Goal: Information Seeking & Learning: Check status

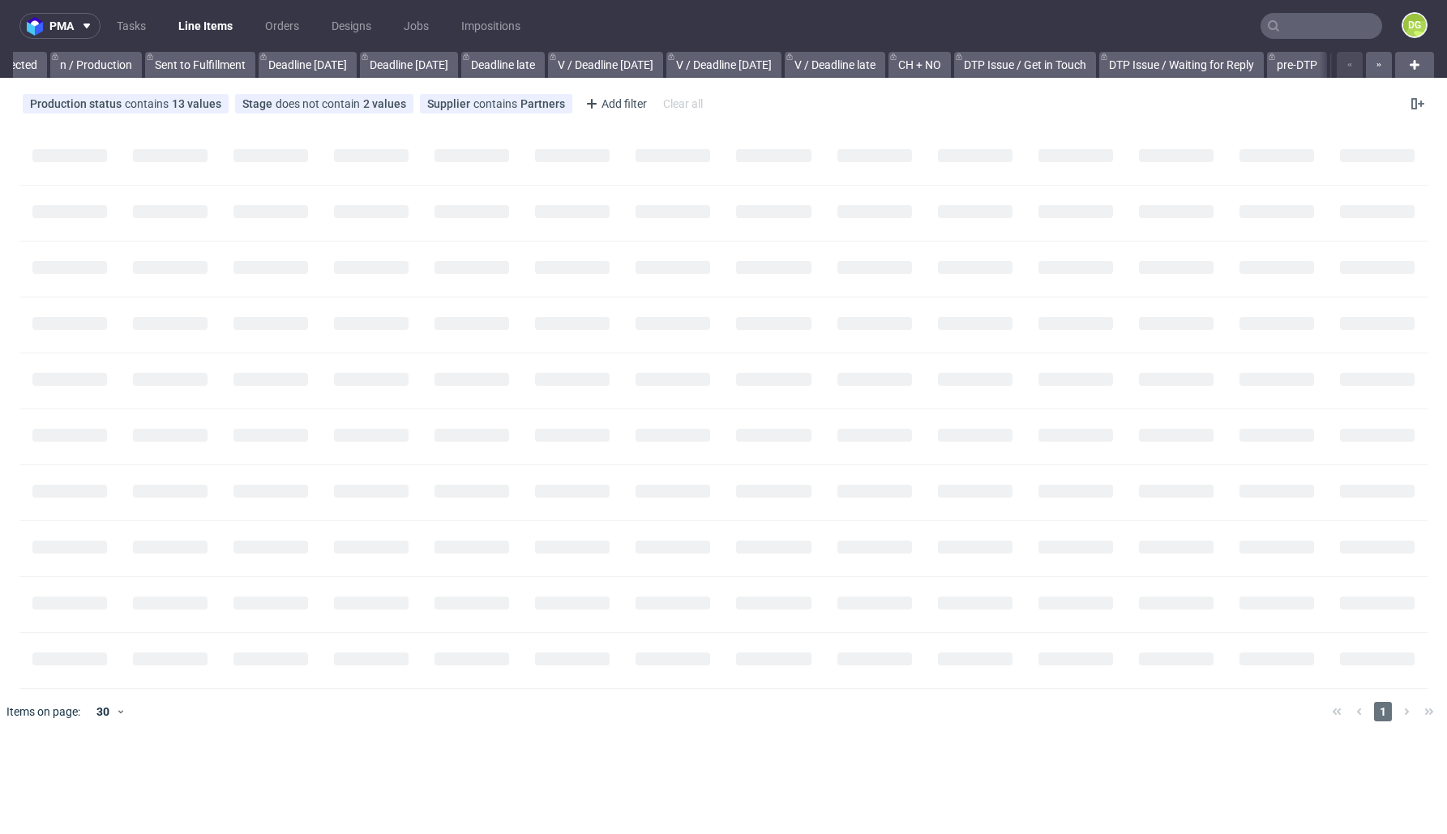
scroll to position [0, 1661]
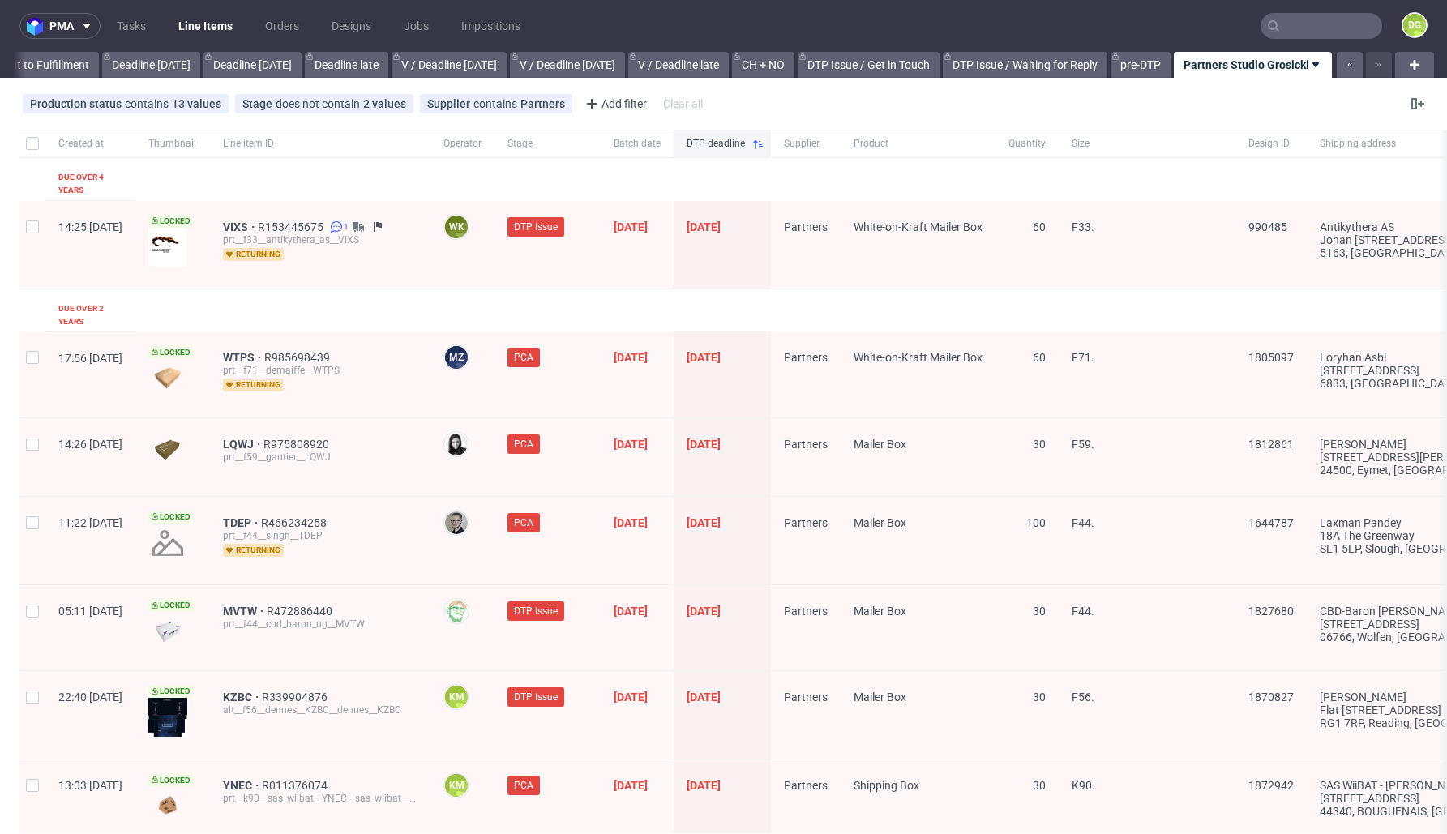
click at [1315, 25] on input "text" at bounding box center [1321, 26] width 122 height 26
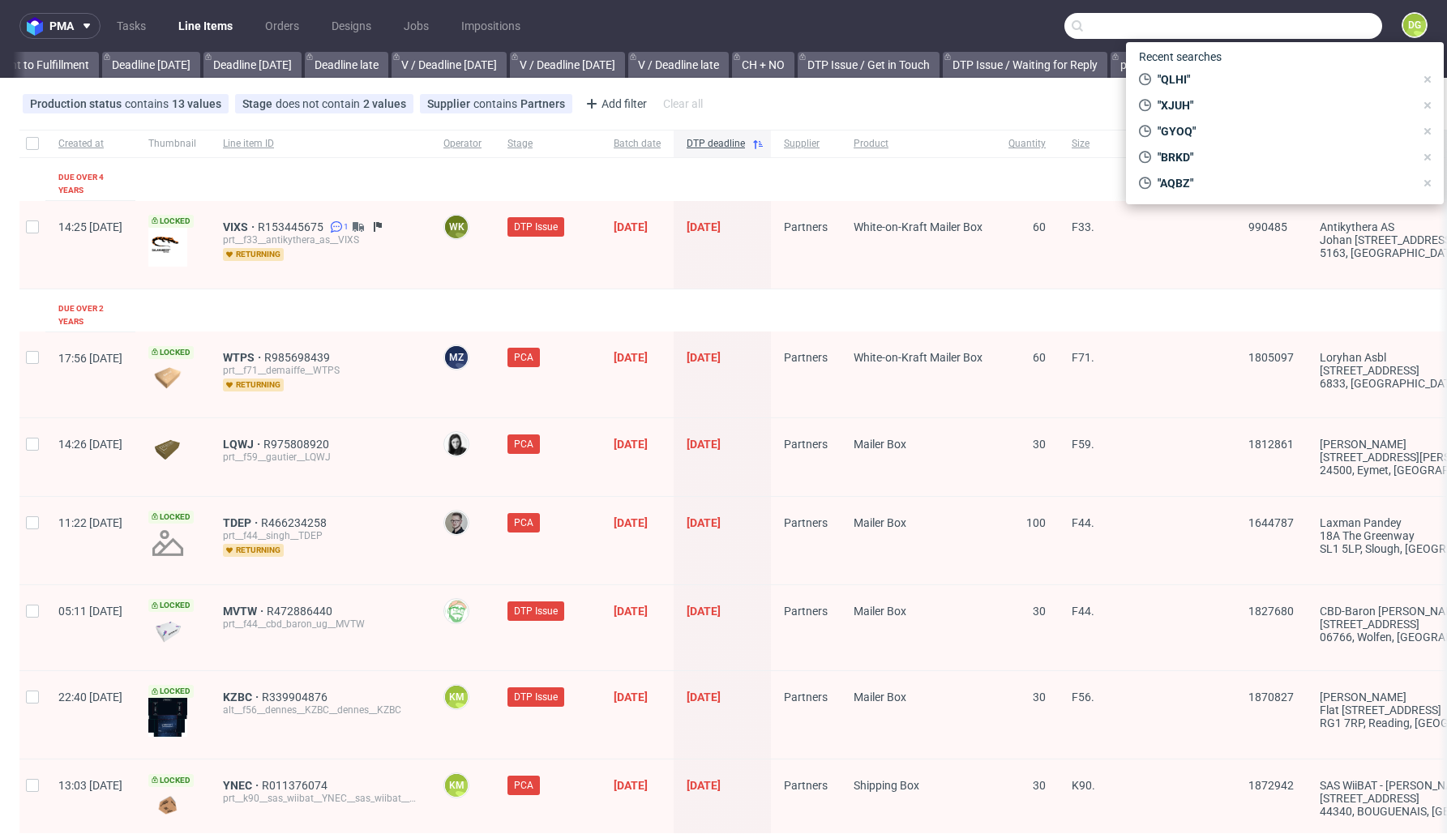
paste input "WNQN"
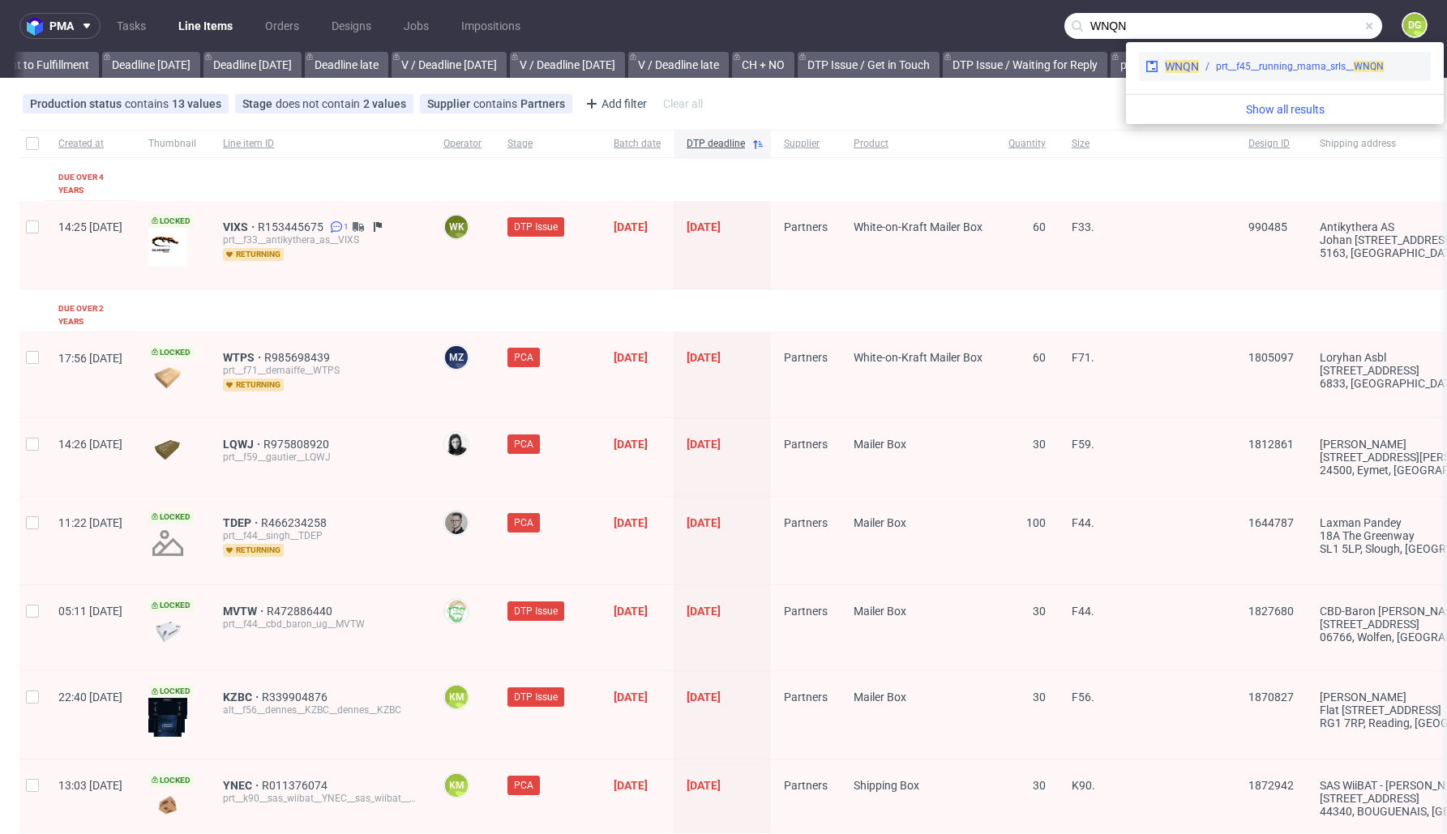
type input "WNQN"
click at [1183, 71] on span "WNQN" at bounding box center [1182, 66] width 34 height 13
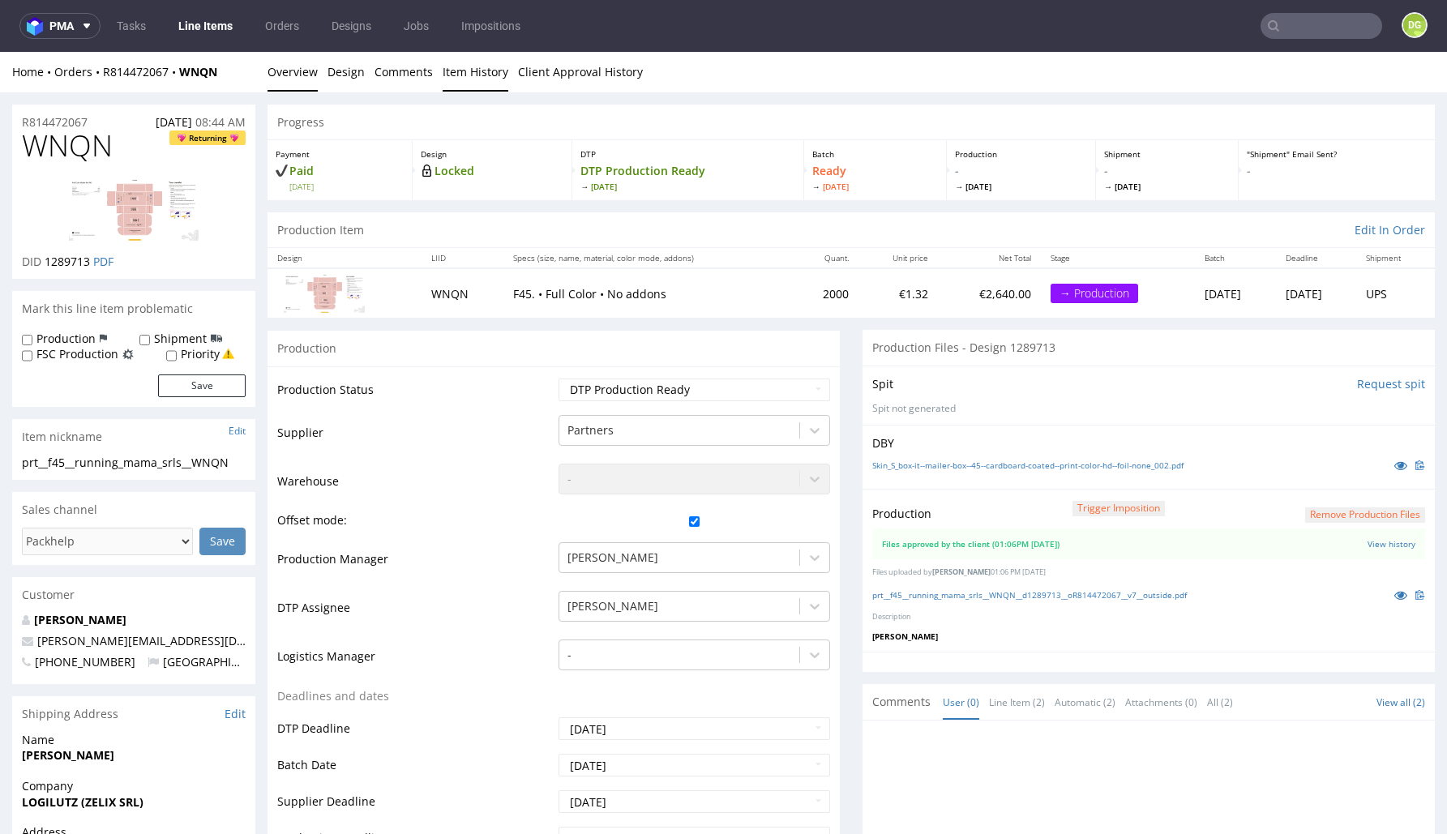
click at [451, 82] on link "Item History" at bounding box center [476, 72] width 66 height 40
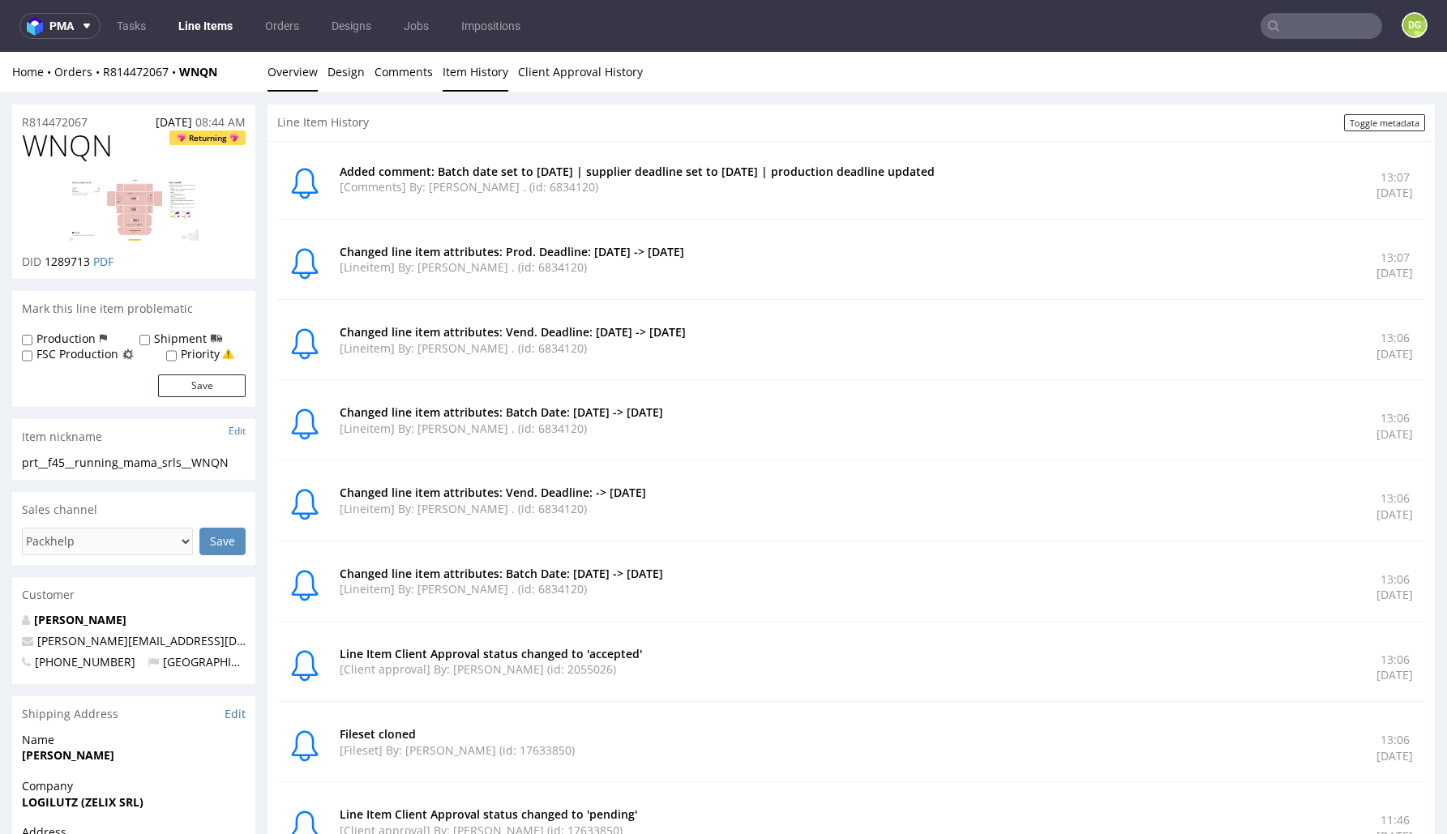
click at [279, 71] on link "Overview" at bounding box center [292, 72] width 50 height 40
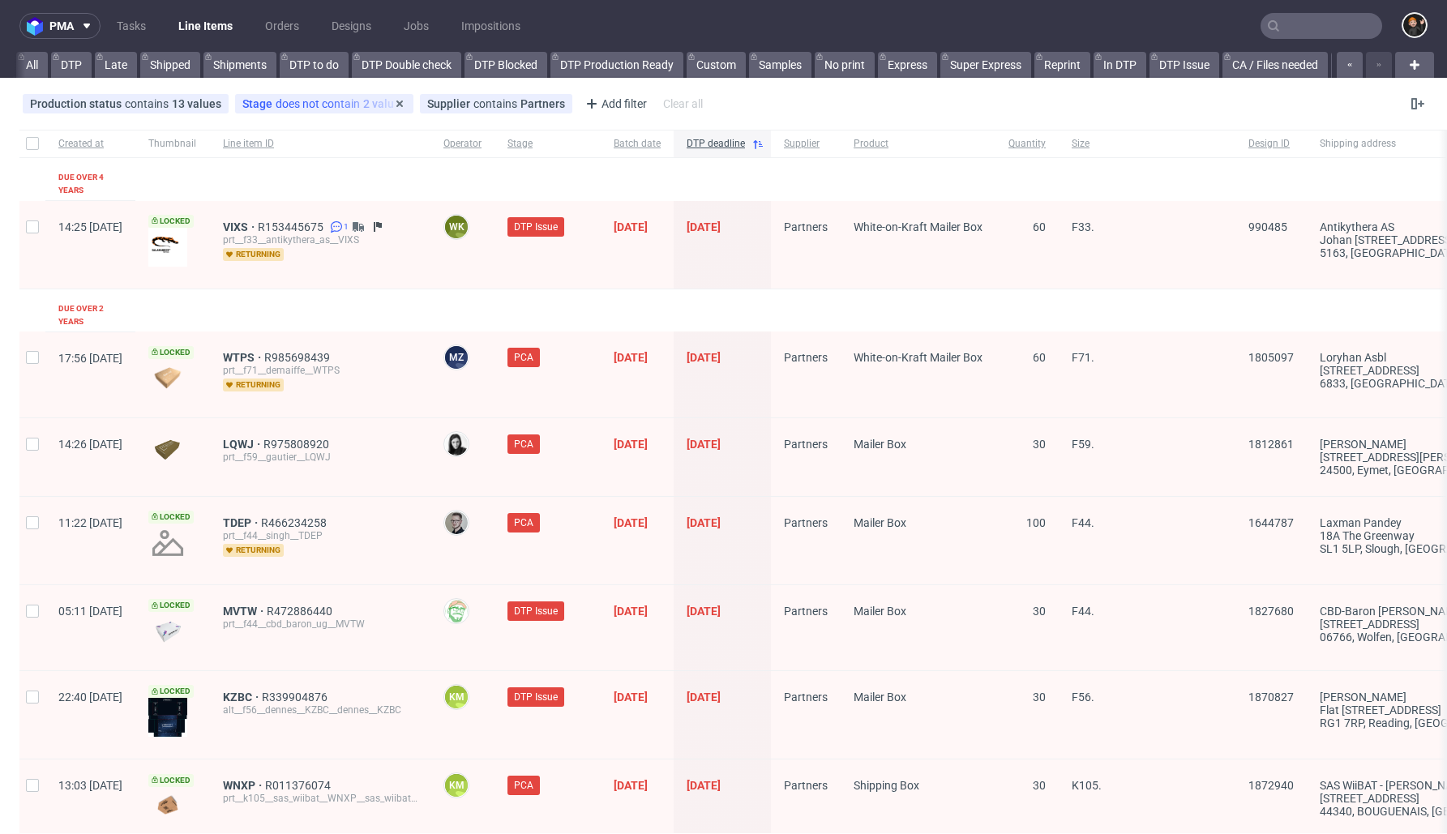
scroll to position [0, 1673]
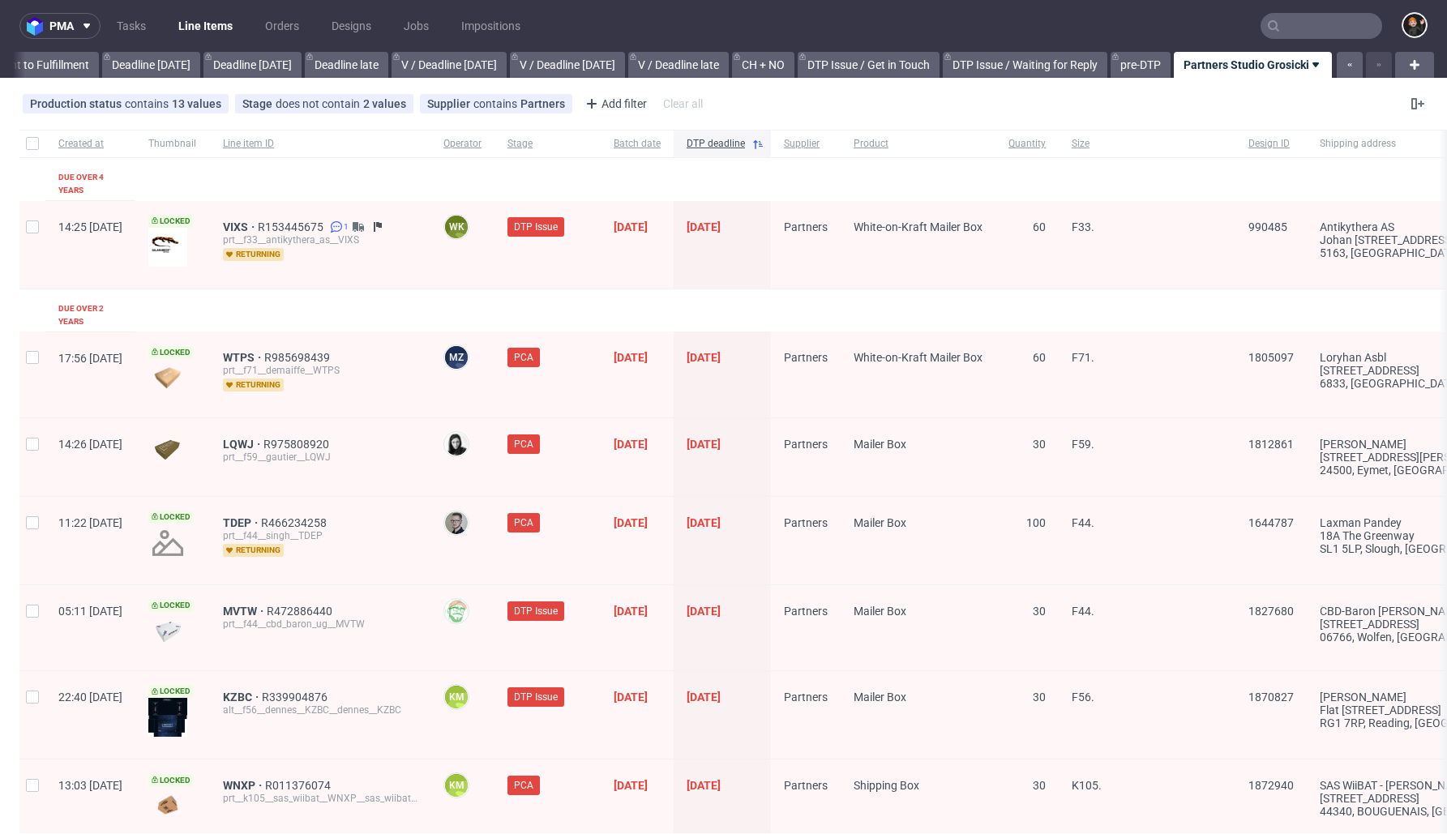
click at [211, 27] on link "Line Items" at bounding box center [206, 26] width 74 height 26
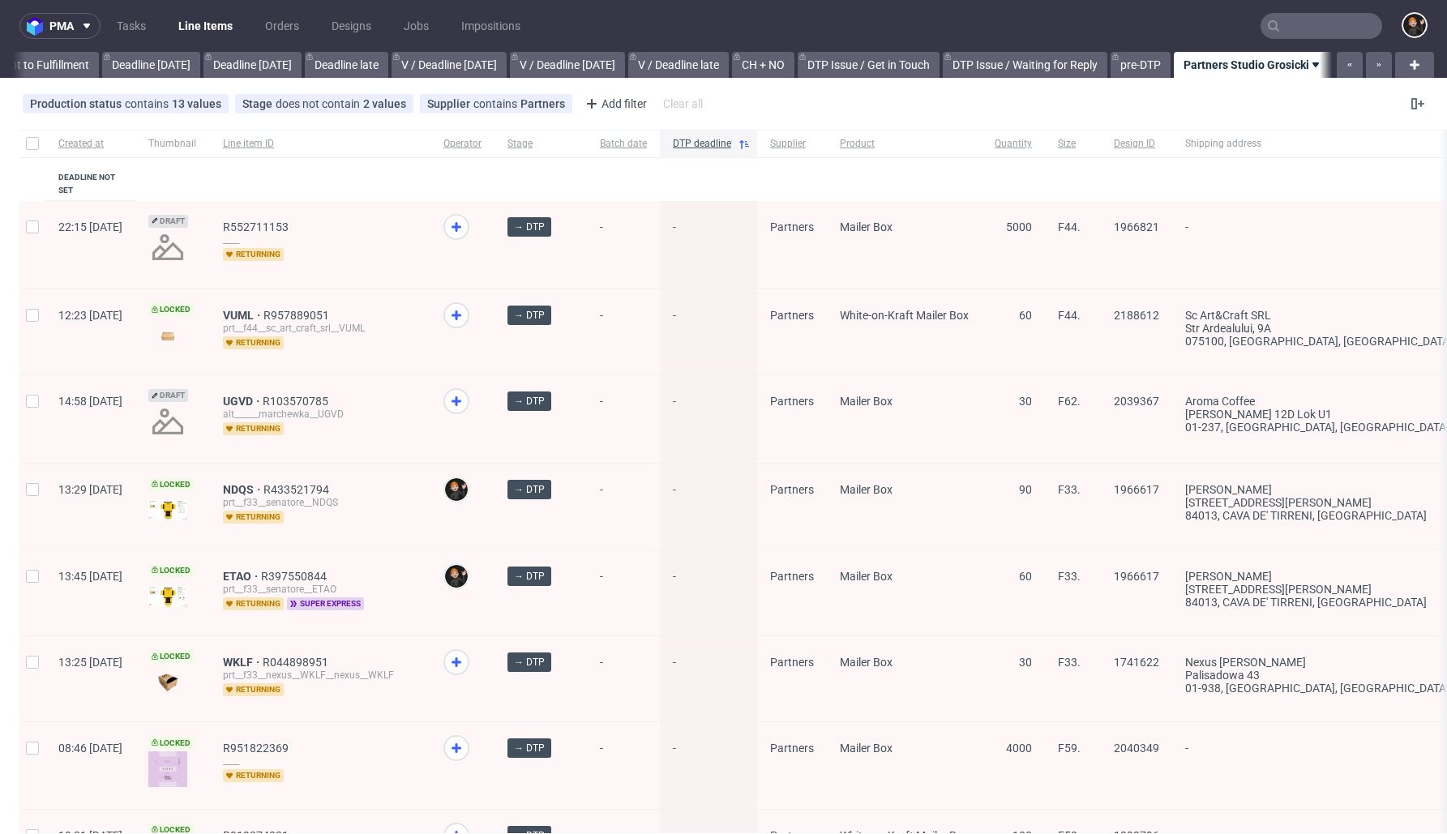
click at [1296, 146] on span "Shipping address" at bounding box center [1335, 144] width 301 height 14
click at [1169, 151] on div "Design ID" at bounding box center [1136, 144] width 71 height 28
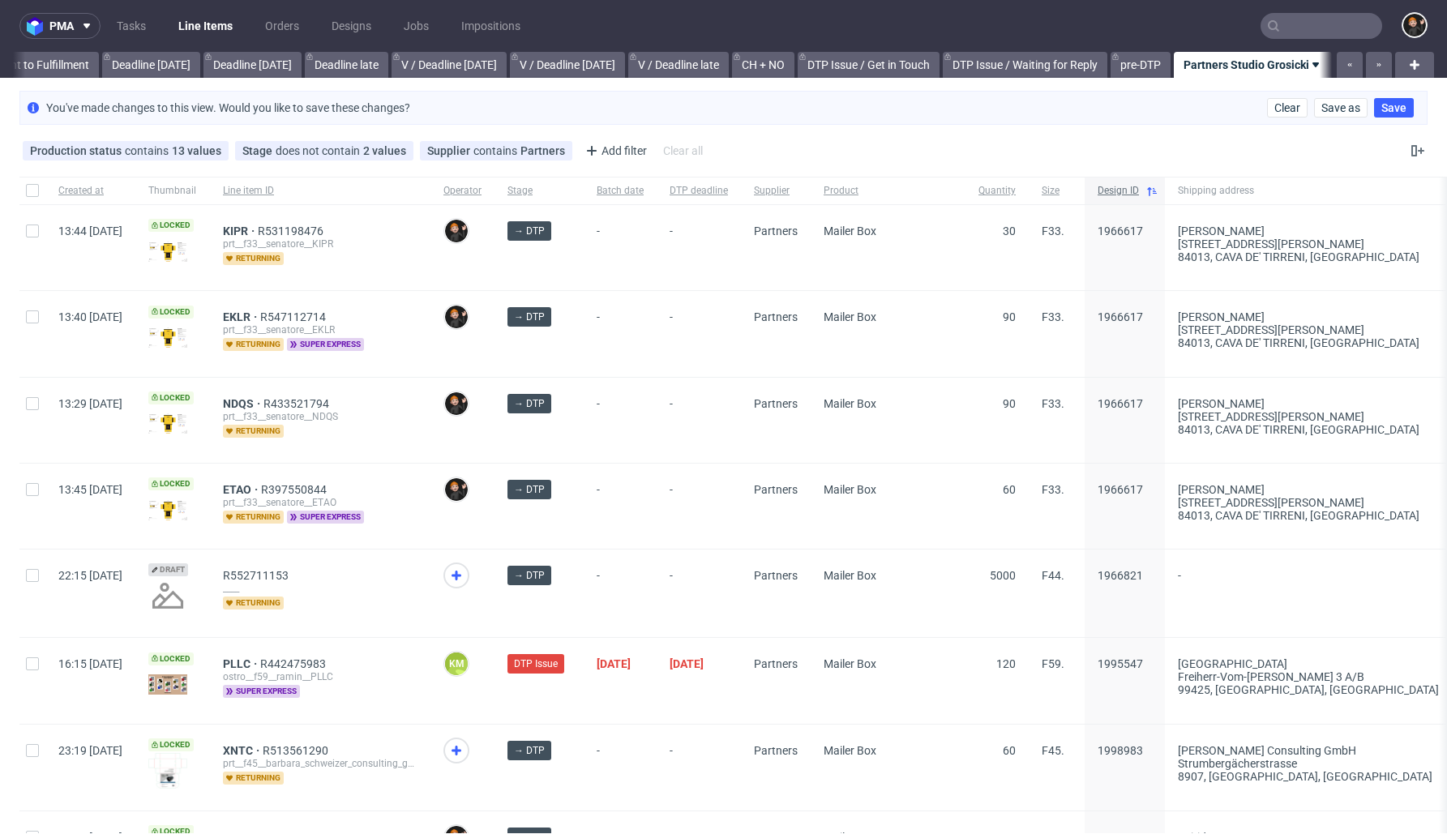
click at [1139, 190] on span "Design ID" at bounding box center [1117, 191] width 41 height 14
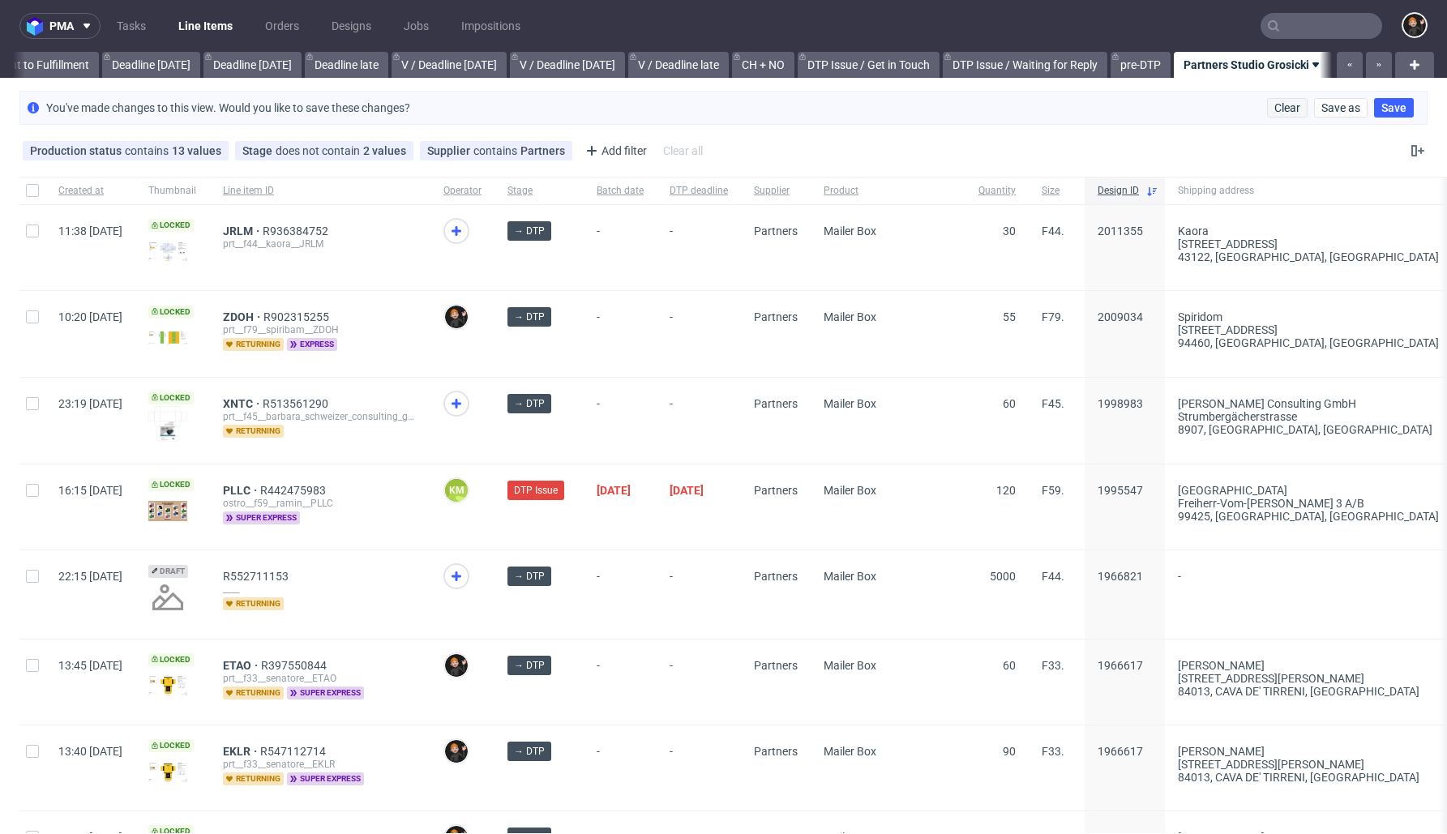
click at [1282, 109] on span "Clear" at bounding box center [1287, 107] width 26 height 11
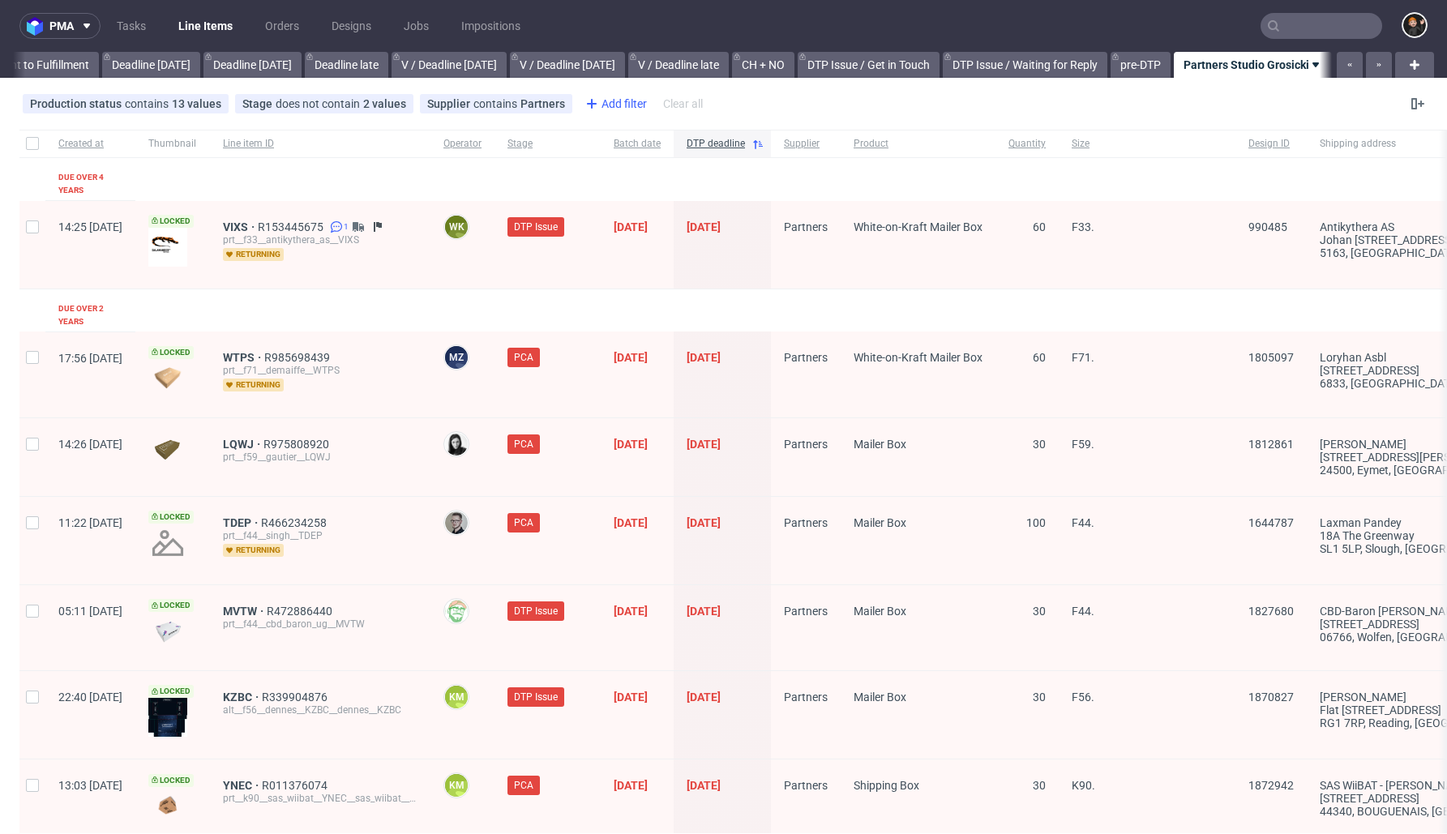
click at [612, 106] on div "Add filter" at bounding box center [614, 104] width 71 height 26
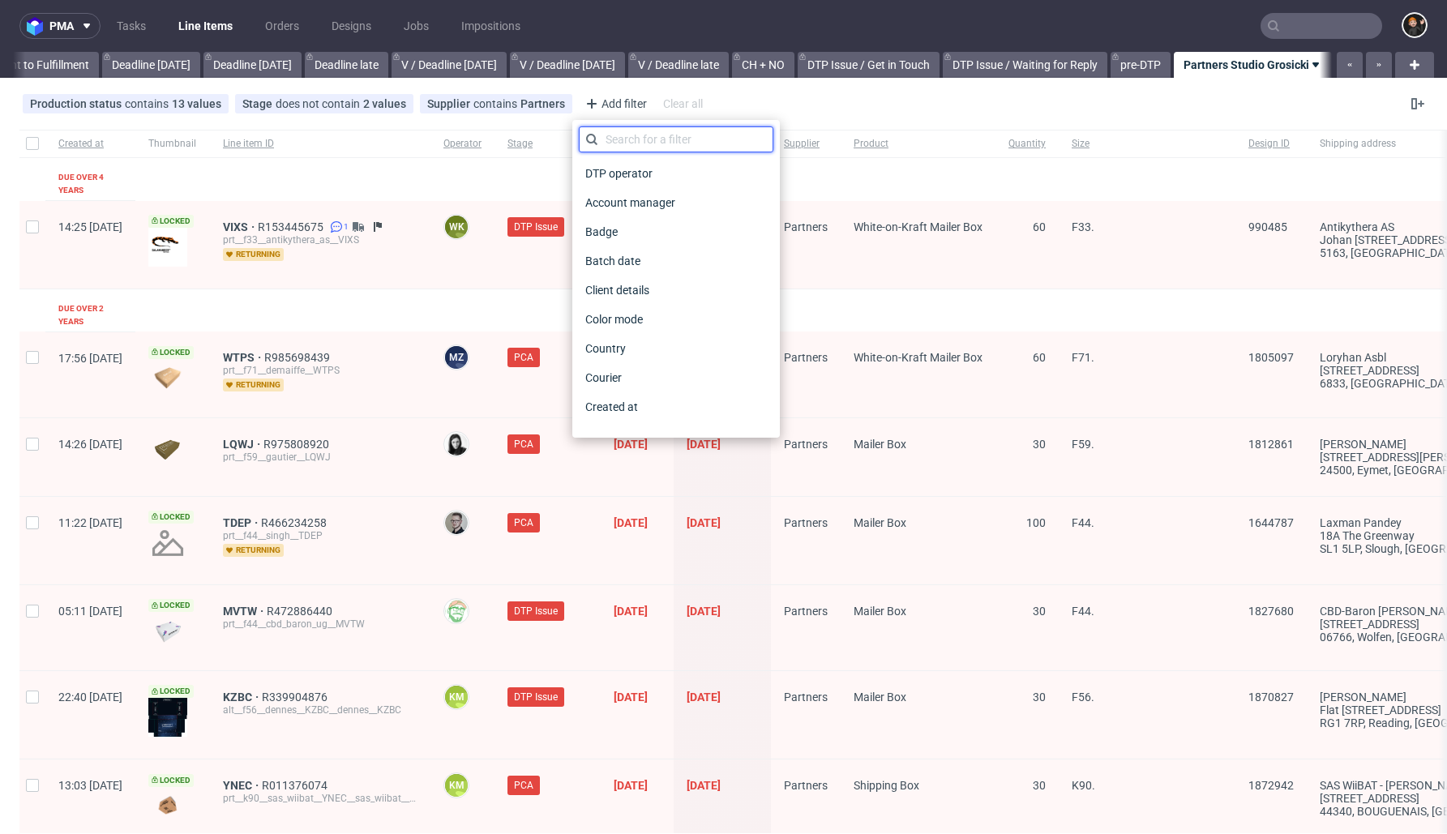
click at [623, 141] on input "text" at bounding box center [676, 139] width 195 height 26
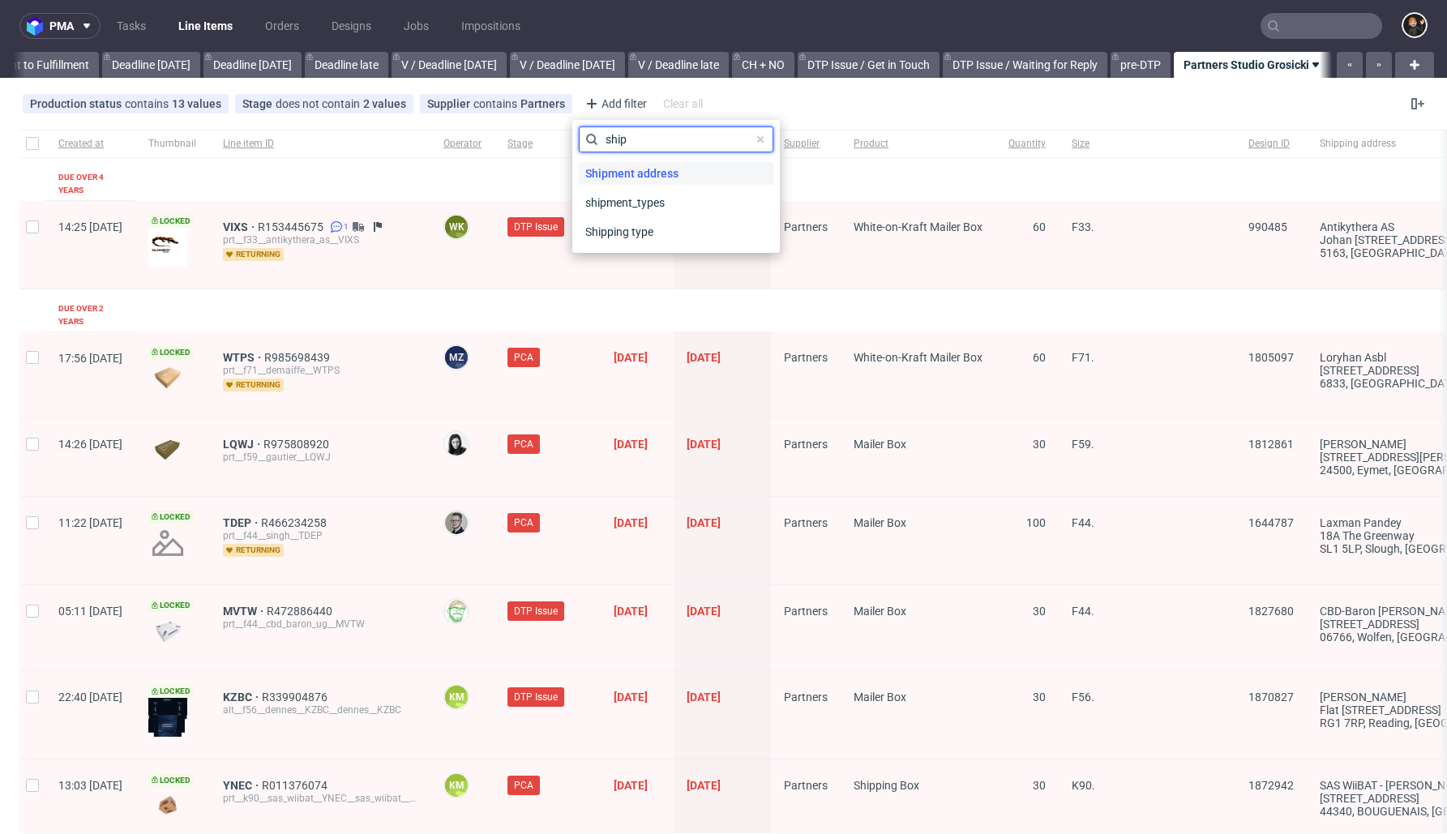
type input "ship"
click at [648, 178] on span "Shipment address" at bounding box center [632, 173] width 106 height 23
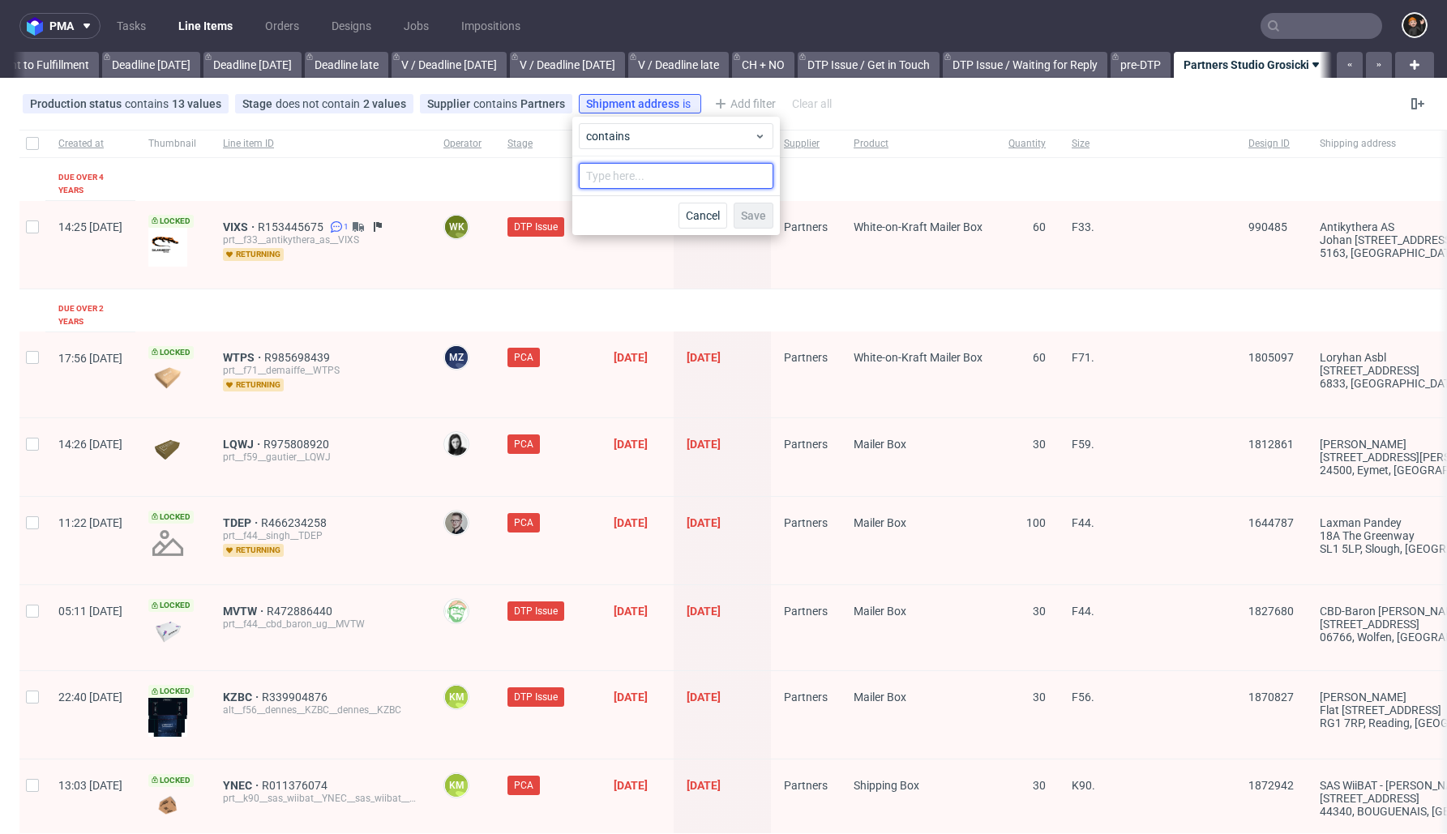
click at [666, 178] on input "text" at bounding box center [676, 176] width 195 height 26
type input "polska"
click at [755, 214] on span "Save" at bounding box center [753, 215] width 25 height 11
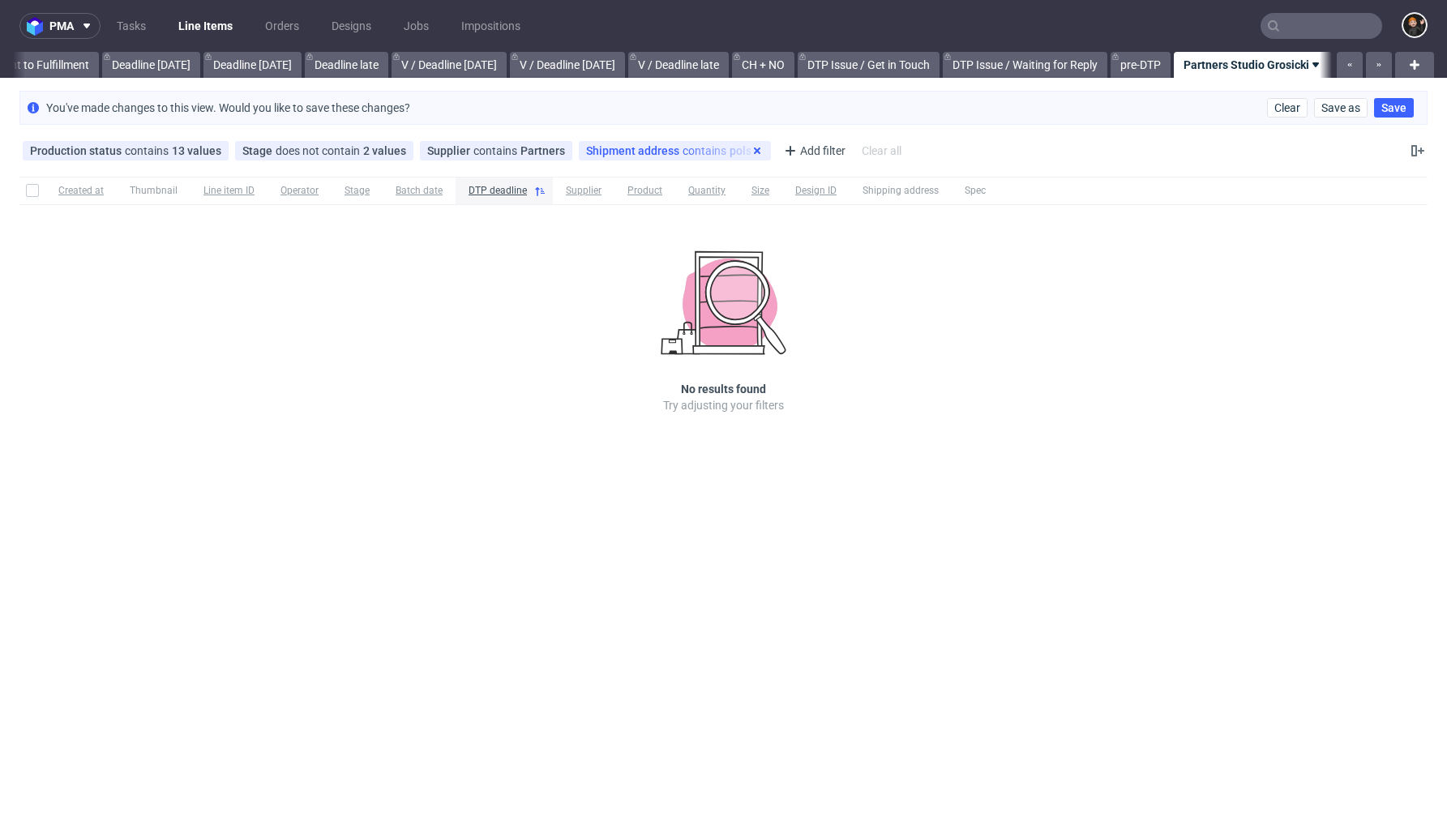
click at [754, 149] on use at bounding box center [757, 151] width 6 height 6
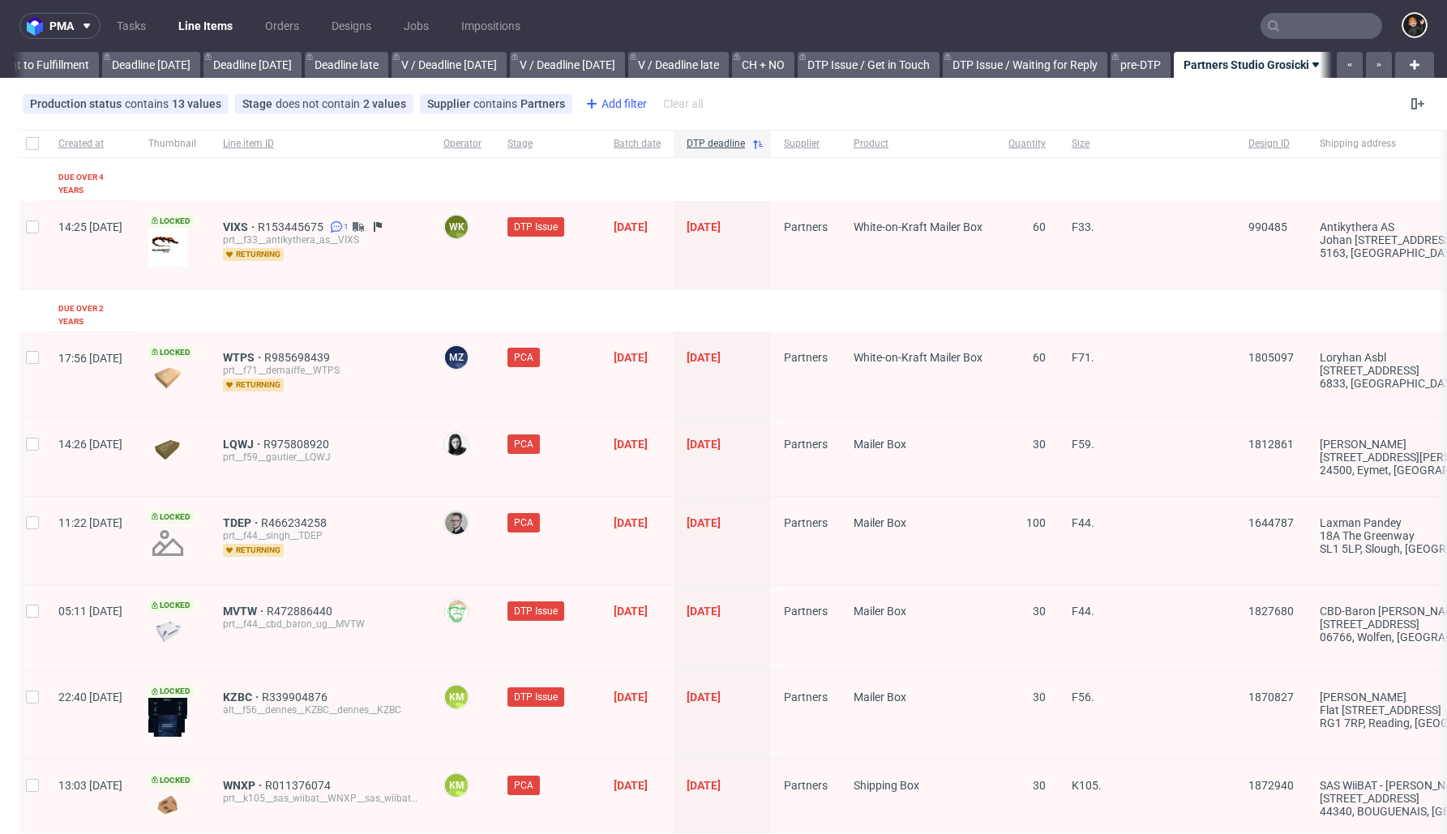
click at [610, 111] on div "Add filter" at bounding box center [614, 104] width 71 height 26
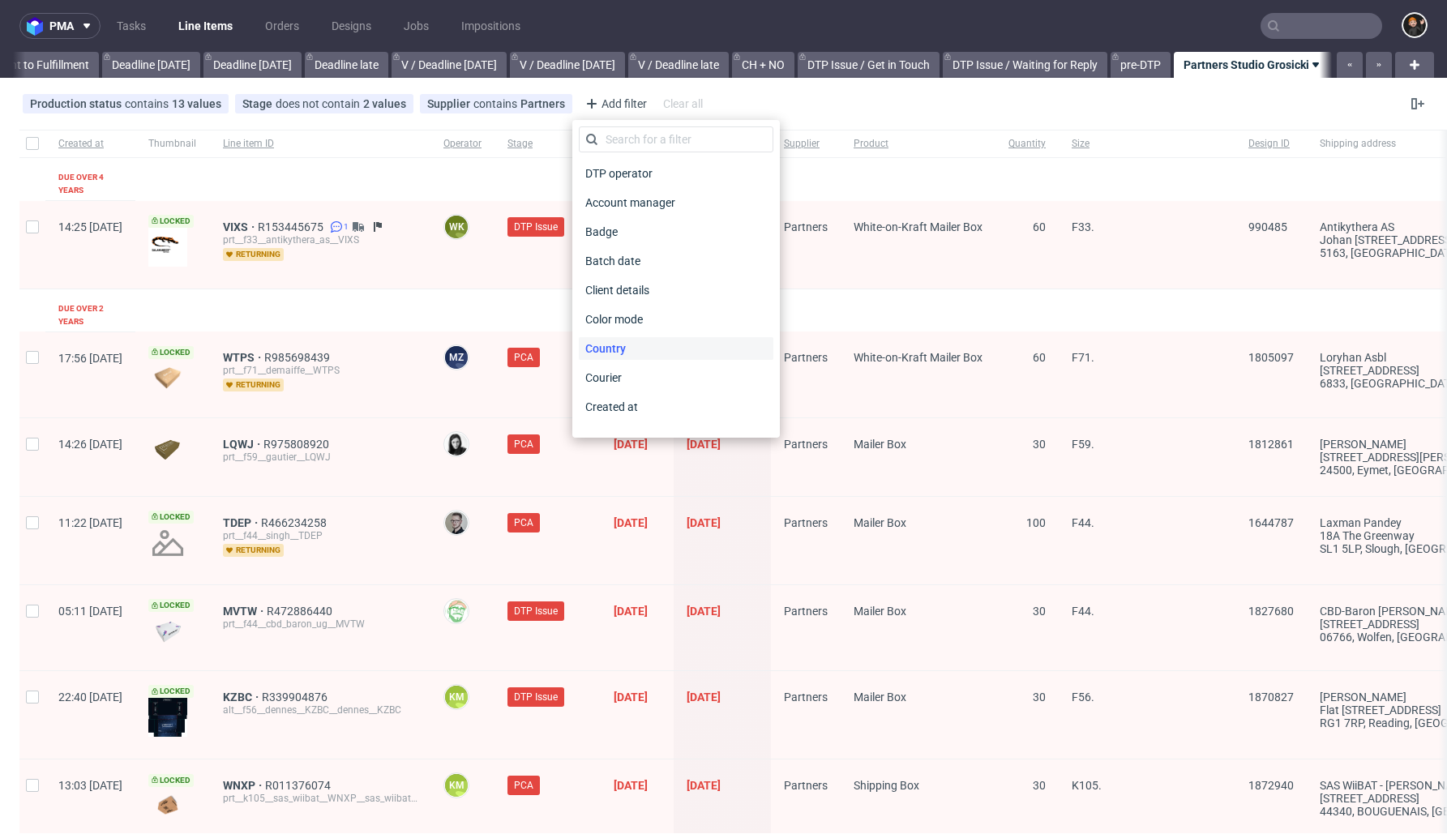
click at [631, 349] on span "Country" at bounding box center [605, 348] width 53 height 23
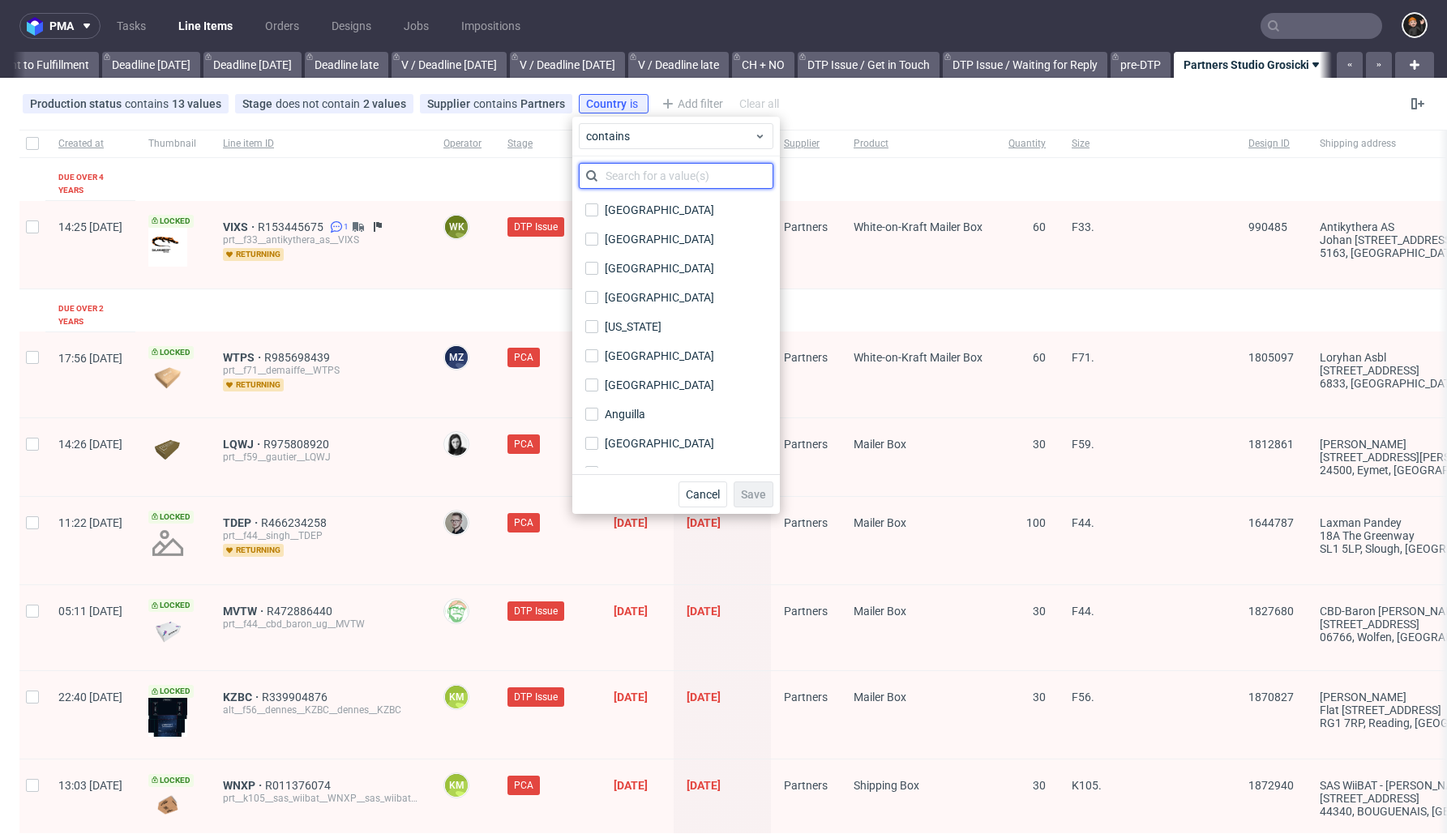
click at [700, 185] on input "text" at bounding box center [676, 176] width 195 height 26
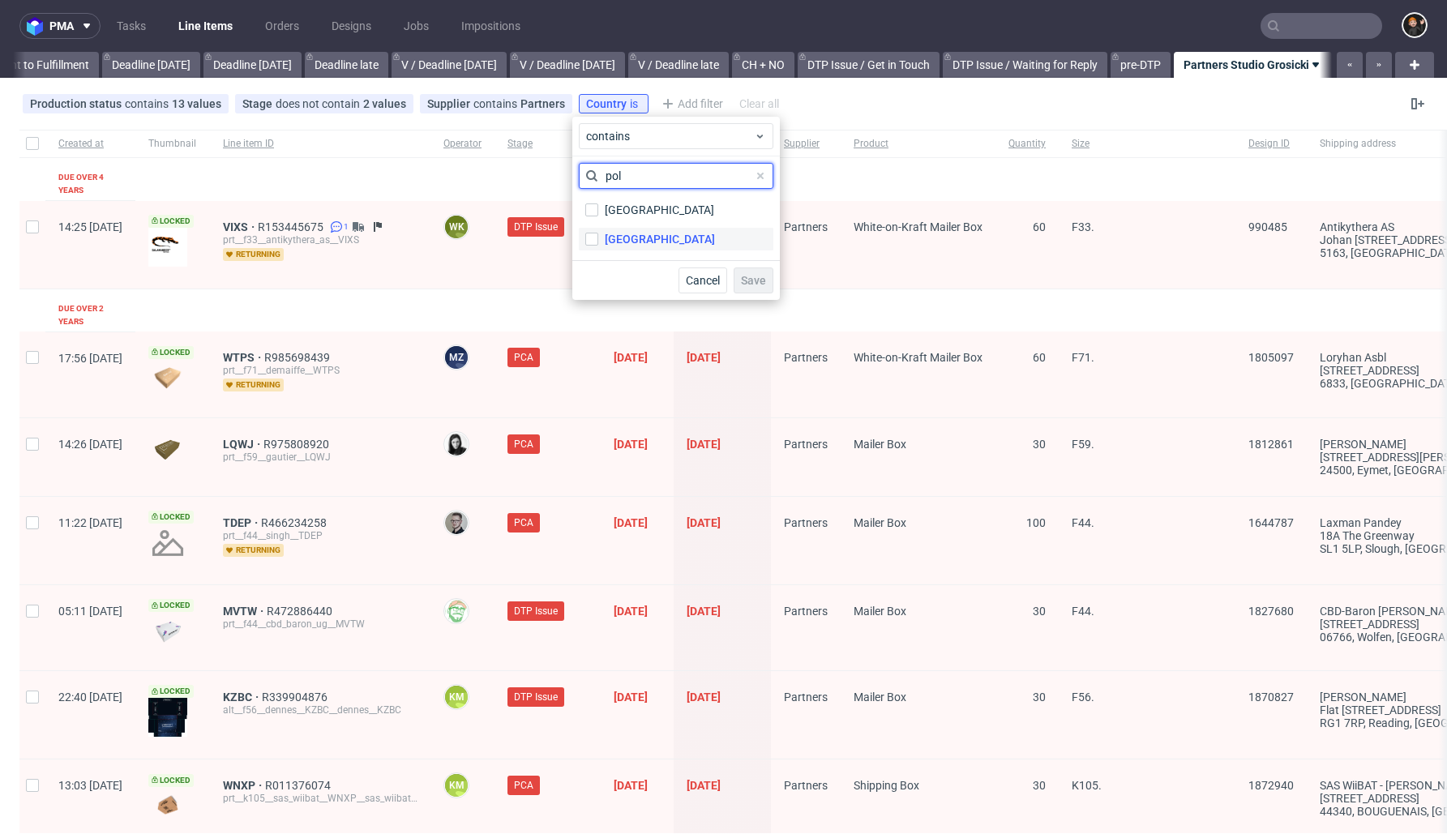
type input "pol"
click at [648, 243] on label "[GEOGRAPHIC_DATA]" at bounding box center [676, 239] width 195 height 23
click at [598, 243] on input "[GEOGRAPHIC_DATA]" at bounding box center [591, 239] width 13 height 13
checkbox input "true"
click at [750, 278] on span "Save" at bounding box center [753, 280] width 25 height 11
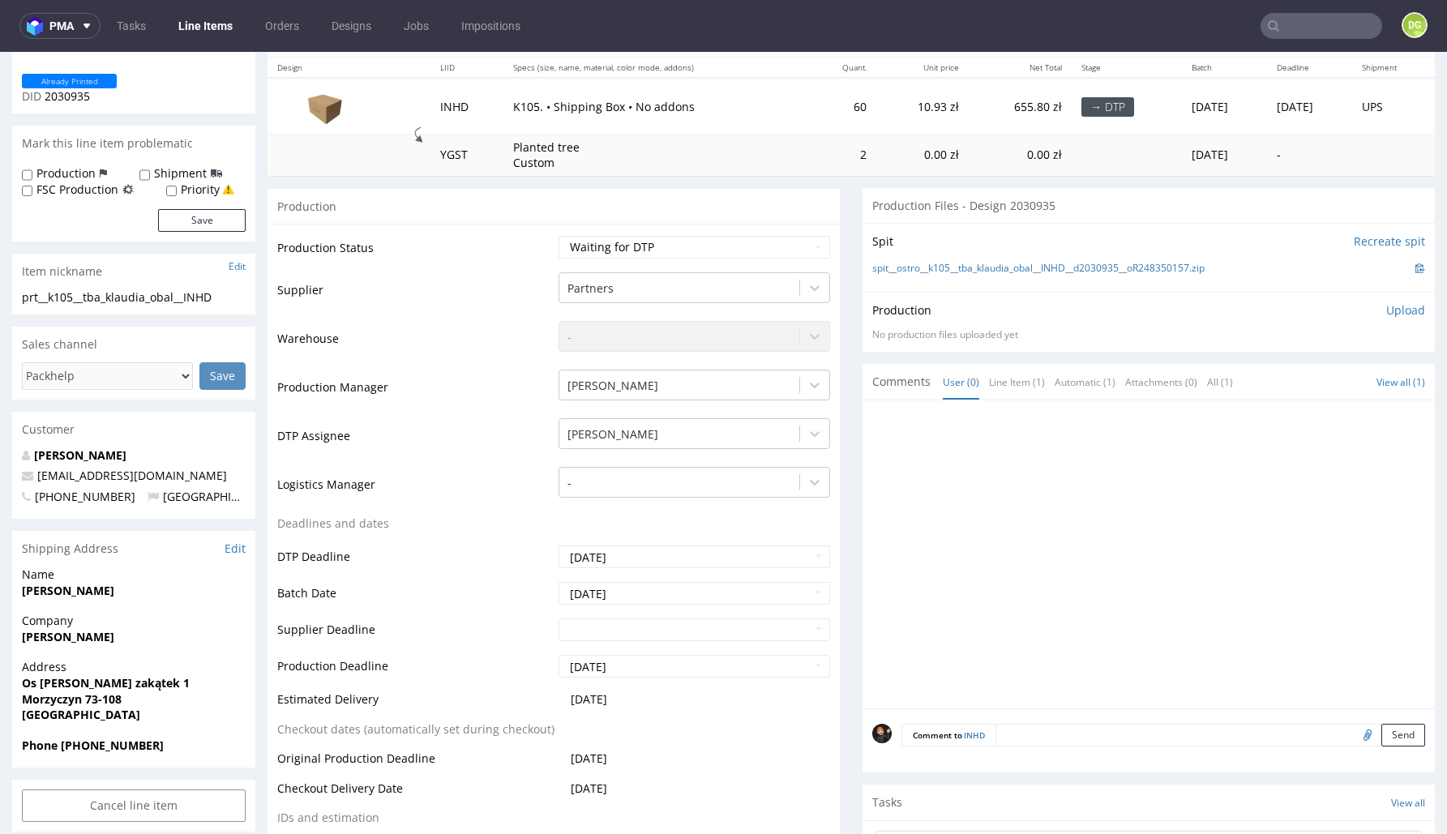
scroll to position [318, 0]
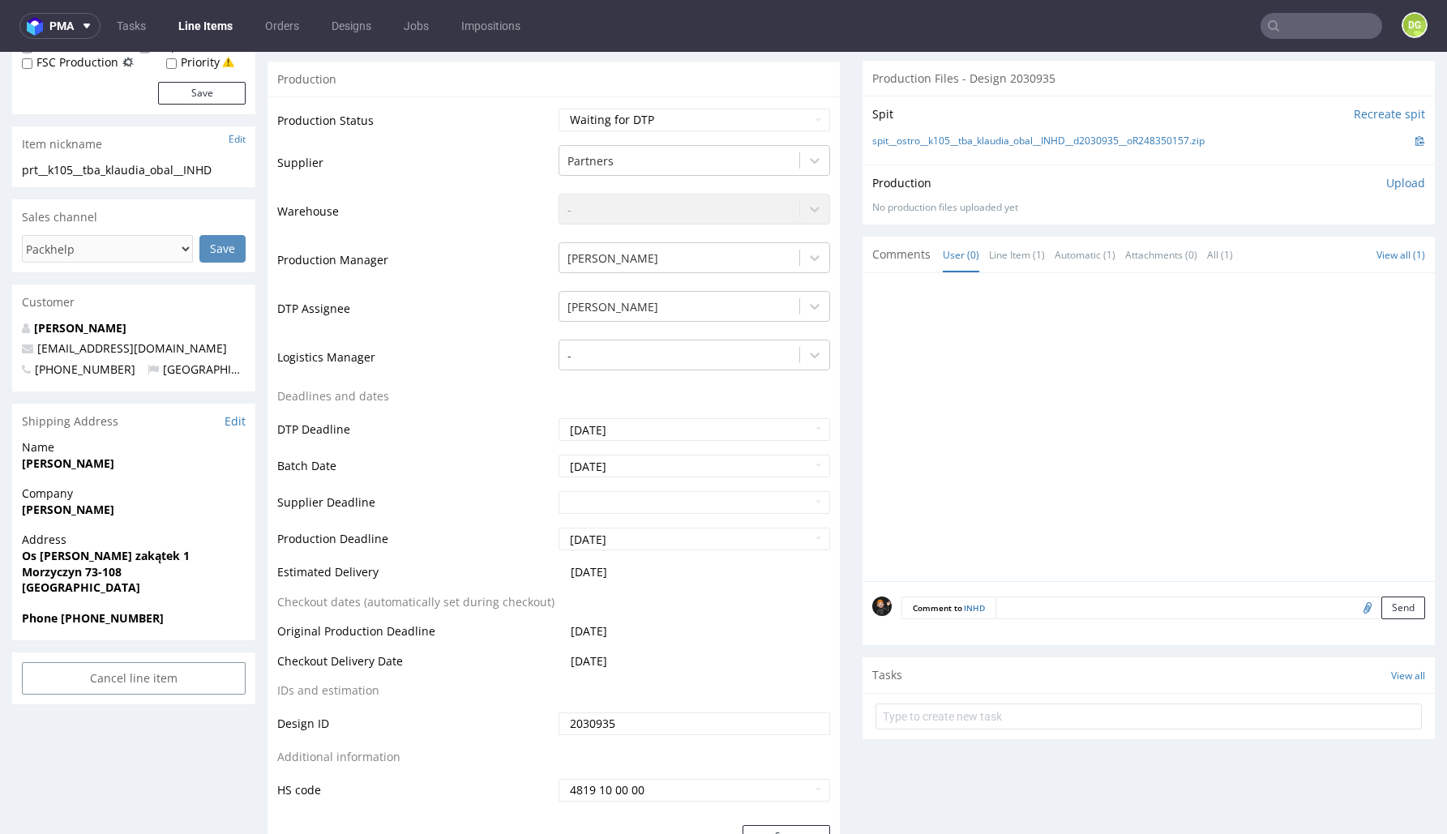
click at [432, 146] on td "Supplier" at bounding box center [415, 167] width 277 height 49
click at [198, 26] on link "Line Items" at bounding box center [206, 26] width 74 height 26
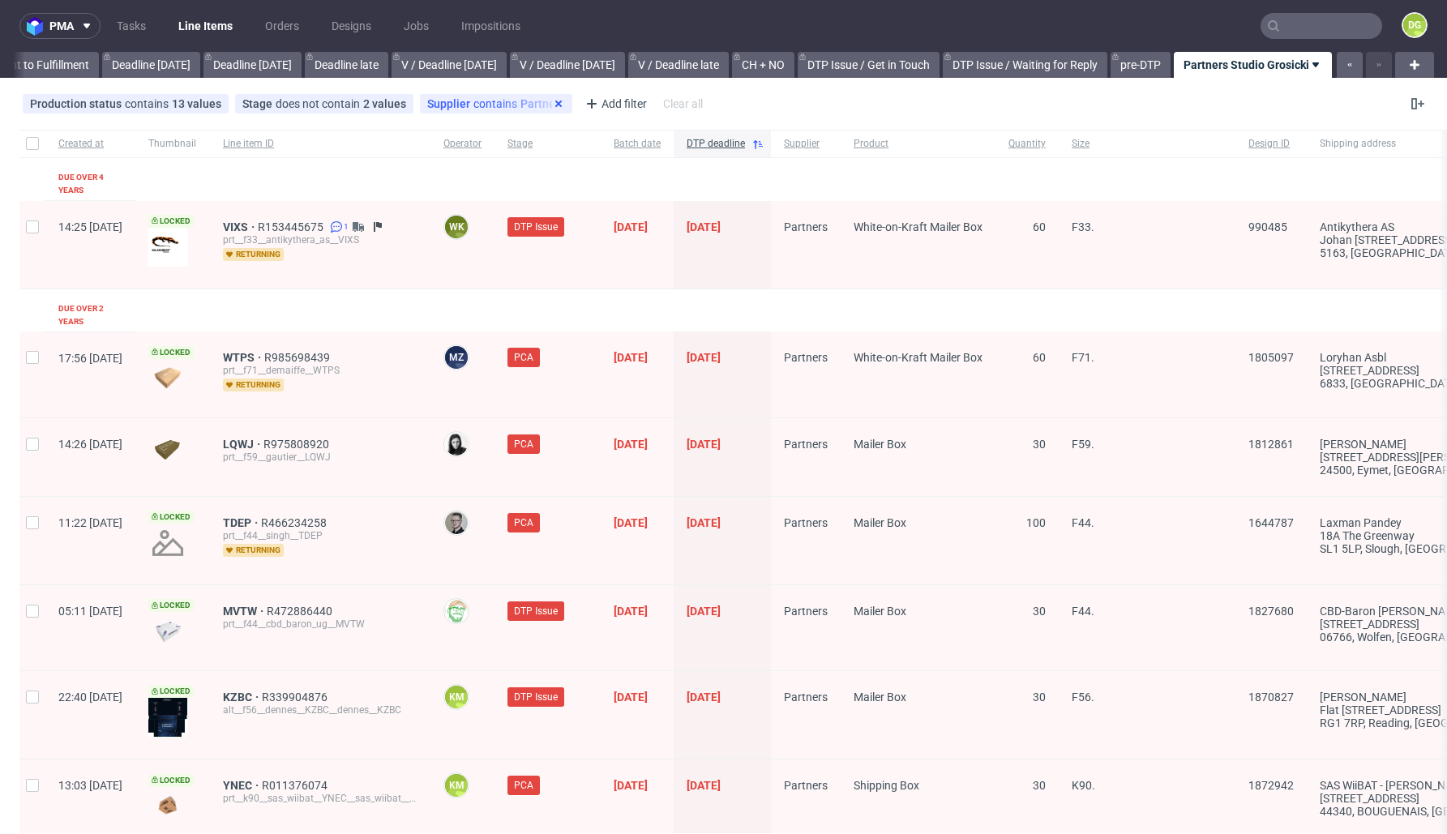
click at [555, 105] on use at bounding box center [558, 104] width 6 height 6
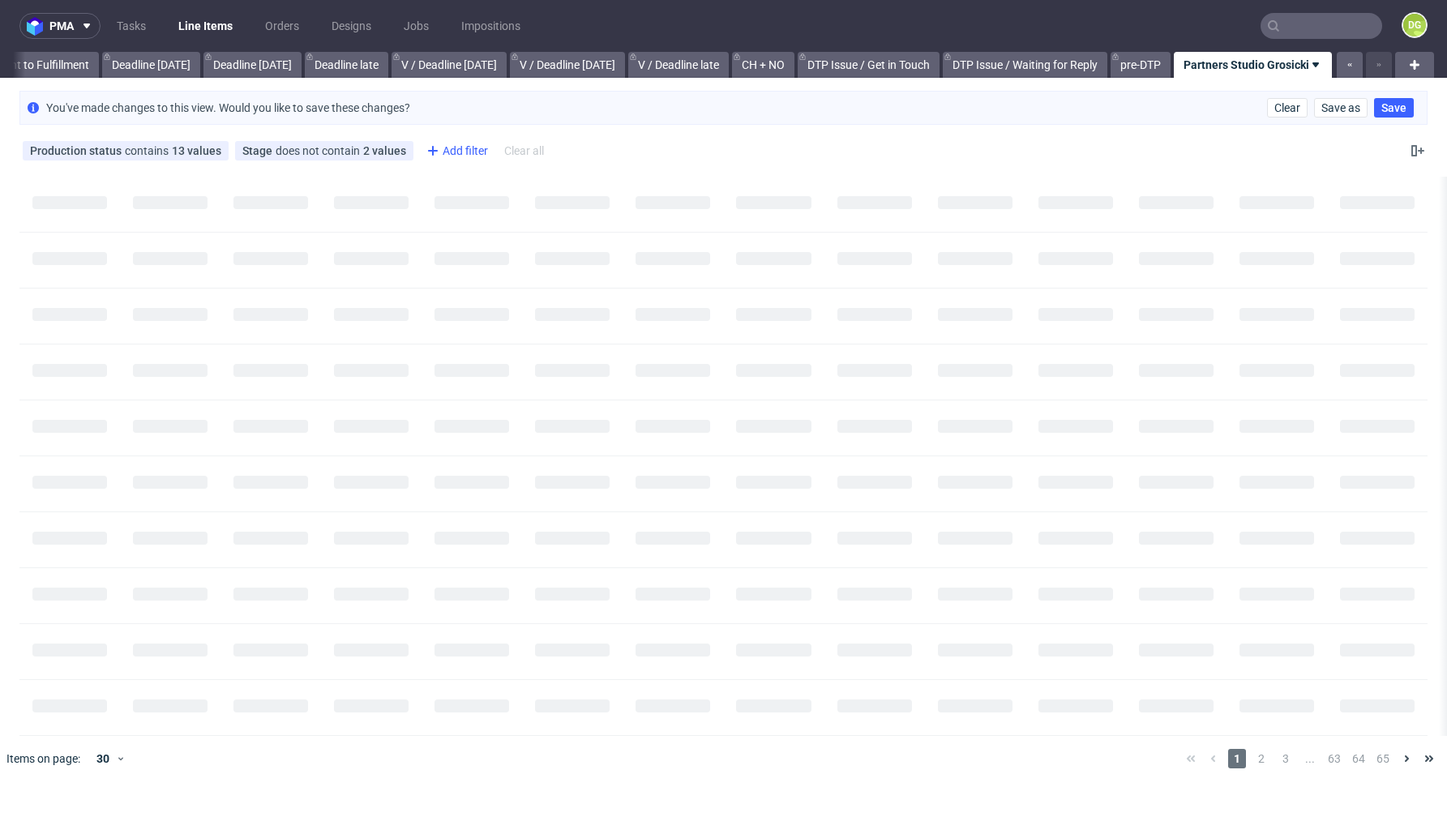
click at [460, 151] on div "Add filter" at bounding box center [455, 151] width 71 height 26
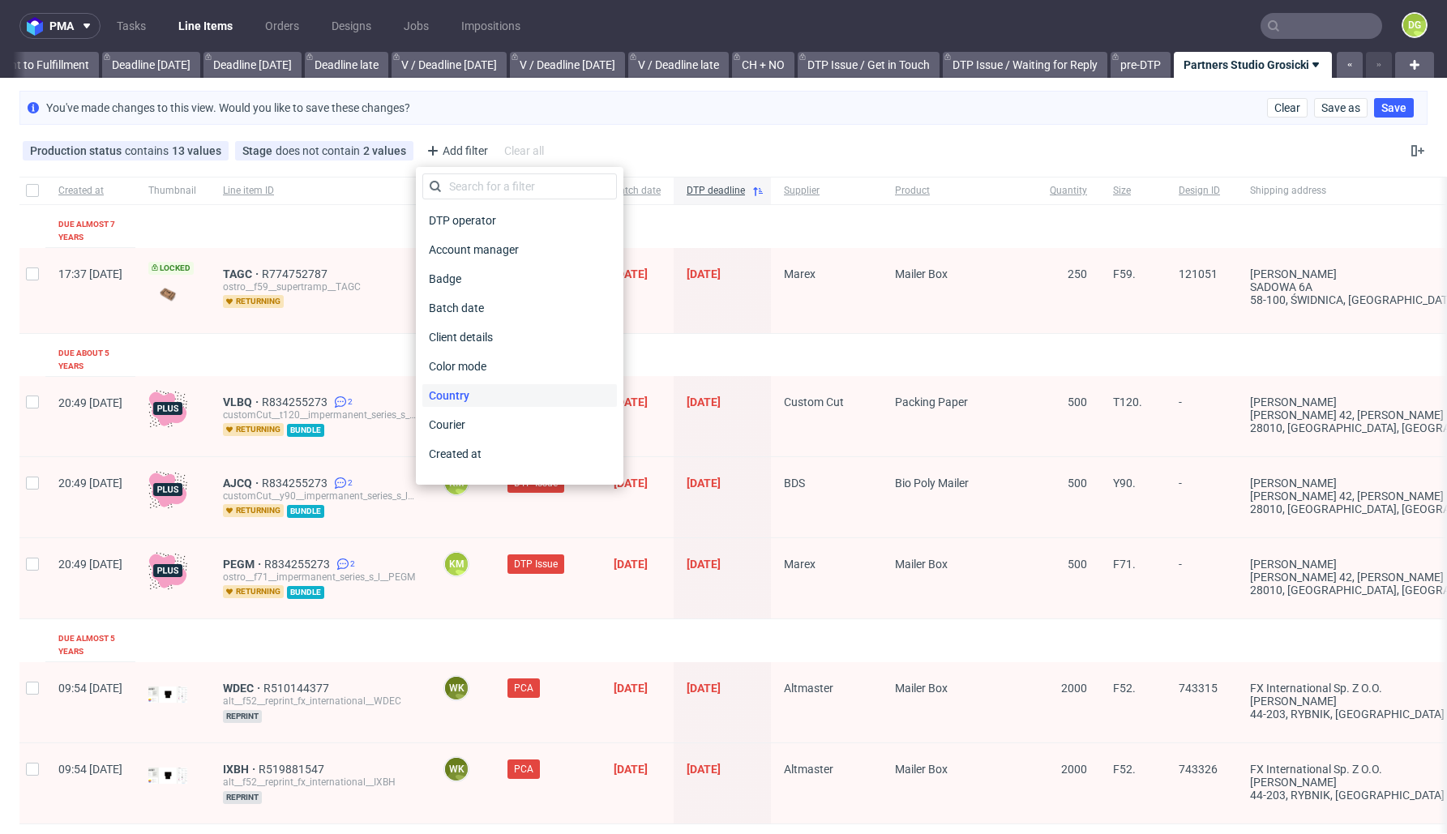
click at [476, 404] on div "Country" at bounding box center [519, 395] width 195 height 23
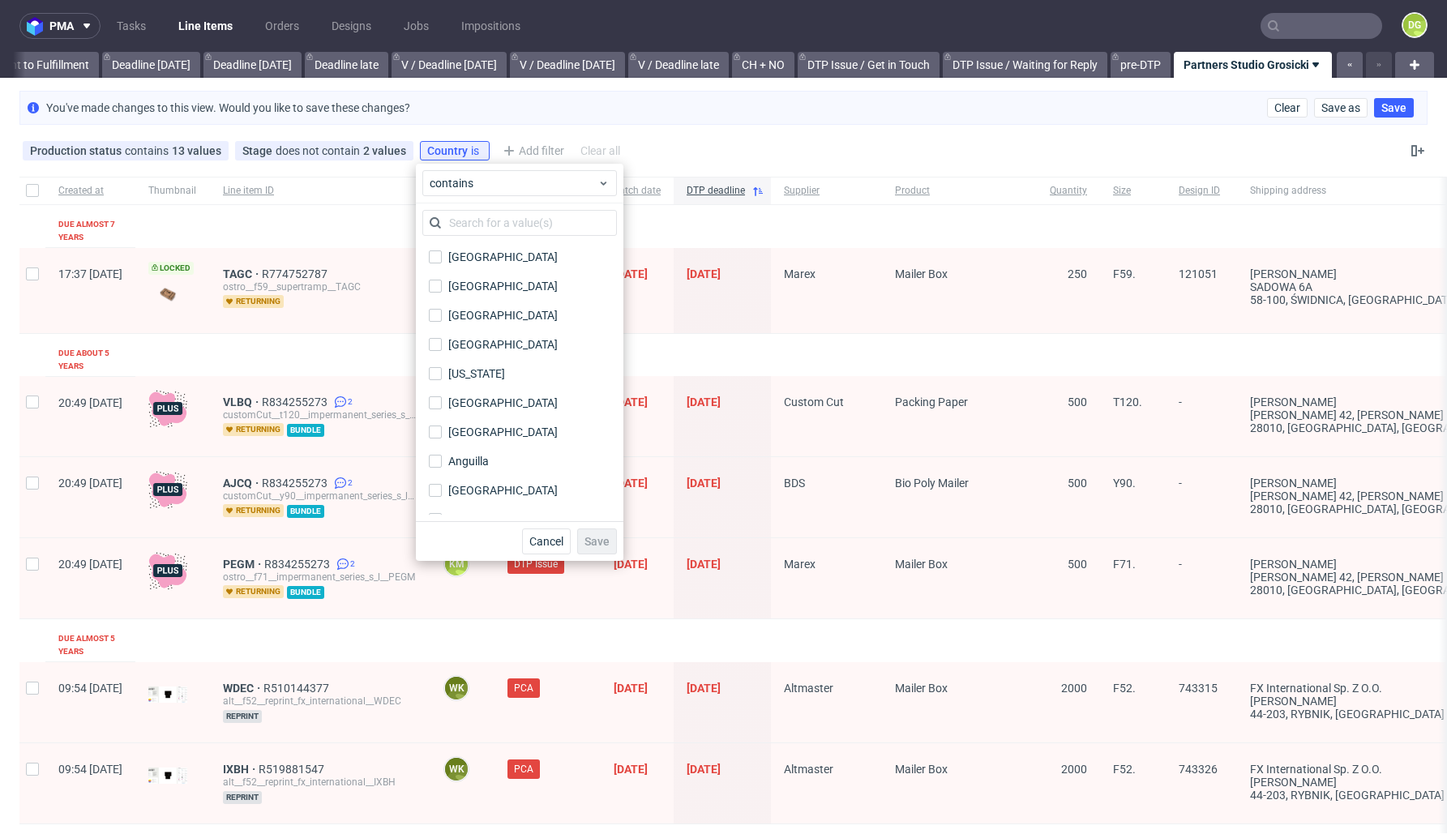
click at [495, 236] on div "Afghanistan Åland Islands Albania Algeria American Samoa Andorra Angola Anguill…" at bounding box center [519, 362] width 195 height 305
click at [503, 222] on input "text" at bounding box center [519, 223] width 195 height 26
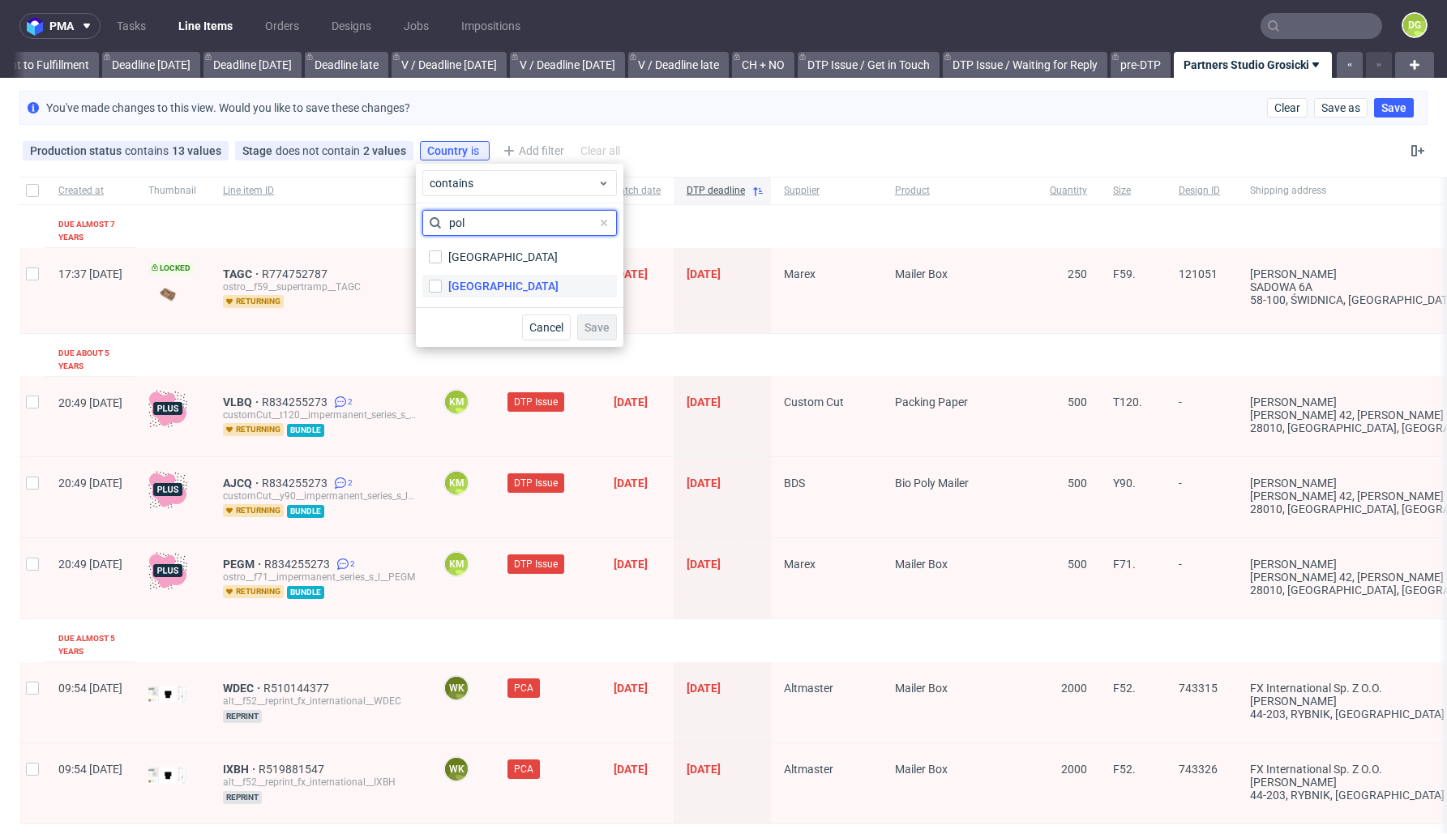
type input "pol"
click at [477, 280] on div "[GEOGRAPHIC_DATA]" at bounding box center [503, 286] width 110 height 16
click at [442, 280] on input "[GEOGRAPHIC_DATA]" at bounding box center [435, 286] width 13 height 13
checkbox input "true"
click at [571, 327] on div "Cancel Save" at bounding box center [520, 327] width 208 height 40
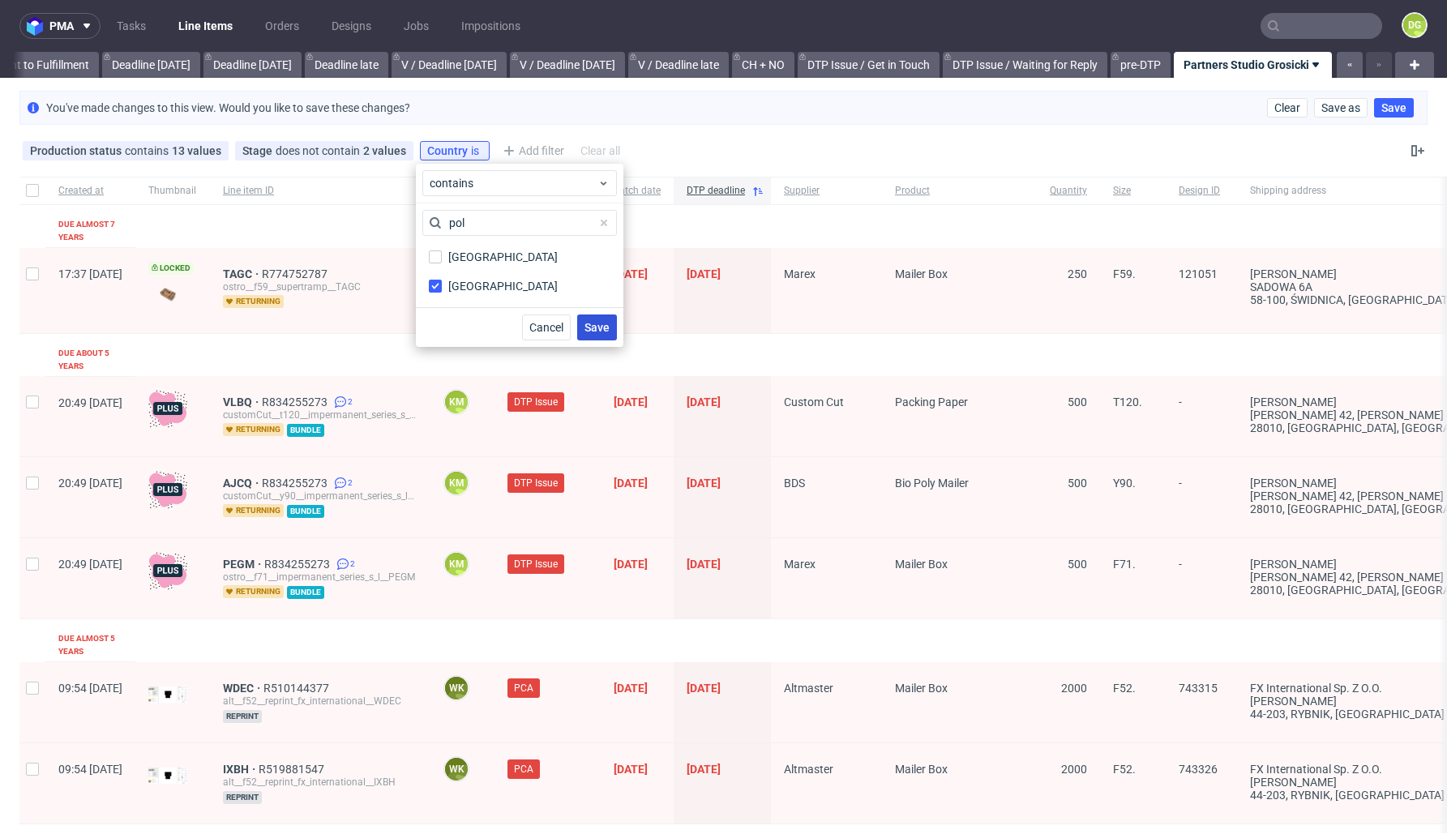
click at [599, 327] on span "Save" at bounding box center [596, 327] width 25 height 11
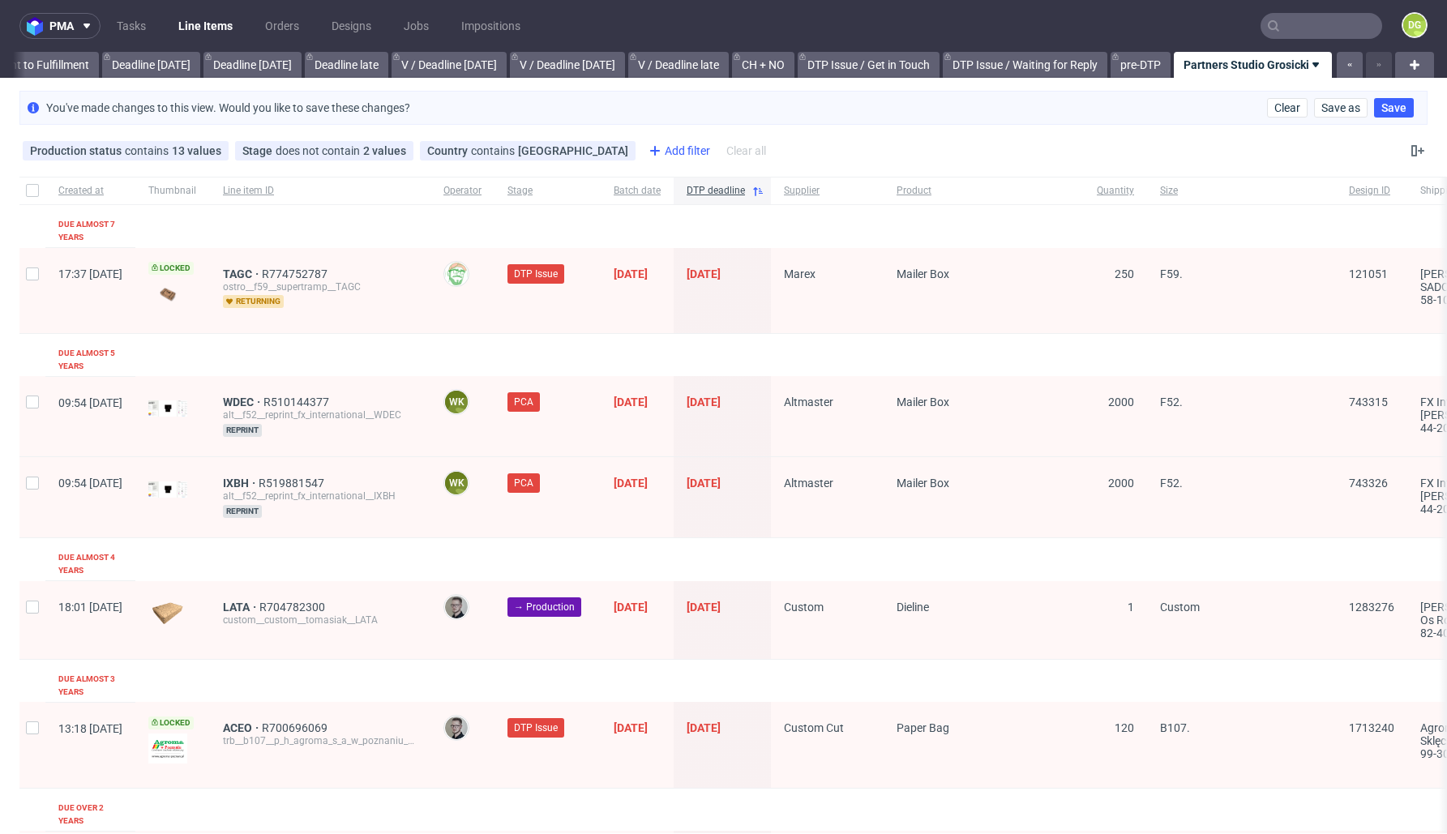
click at [642, 150] on div "Add filter" at bounding box center [677, 151] width 71 height 26
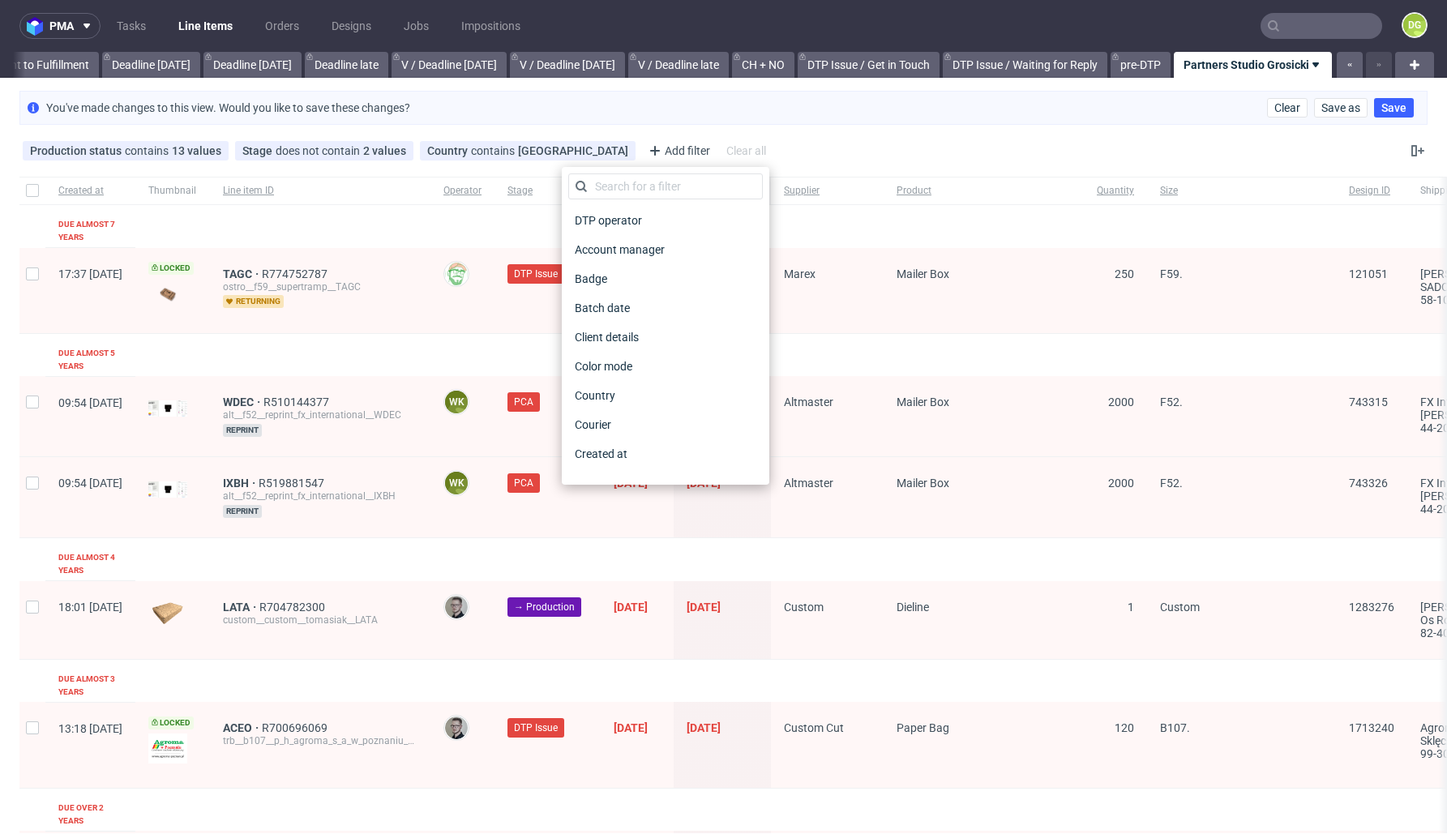
click at [785, 126] on div "You've made changes to this view. Would you like to save these changes? Clear S…" at bounding box center [723, 107] width 1447 height 47
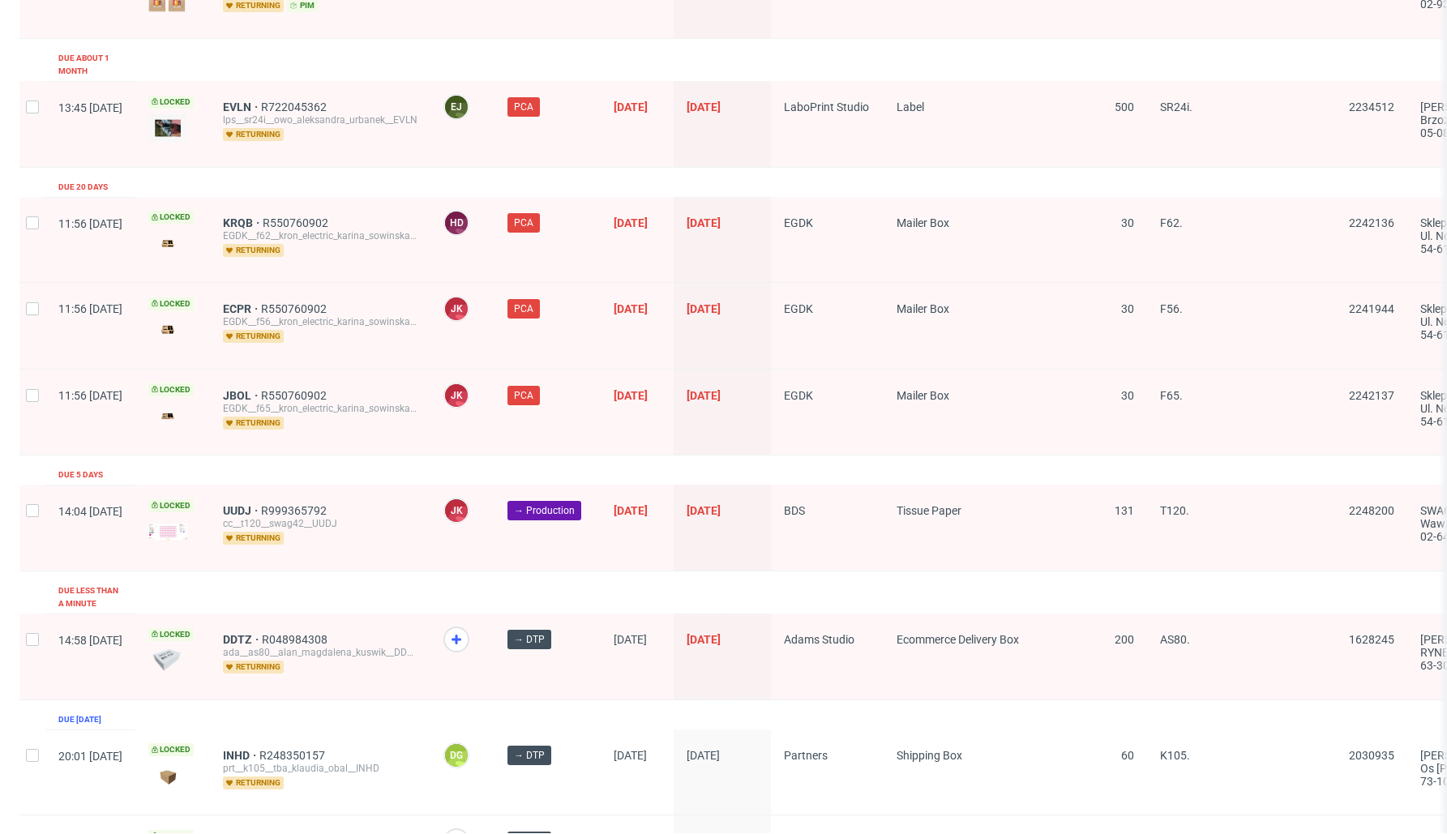
scroll to position [2516, 0]
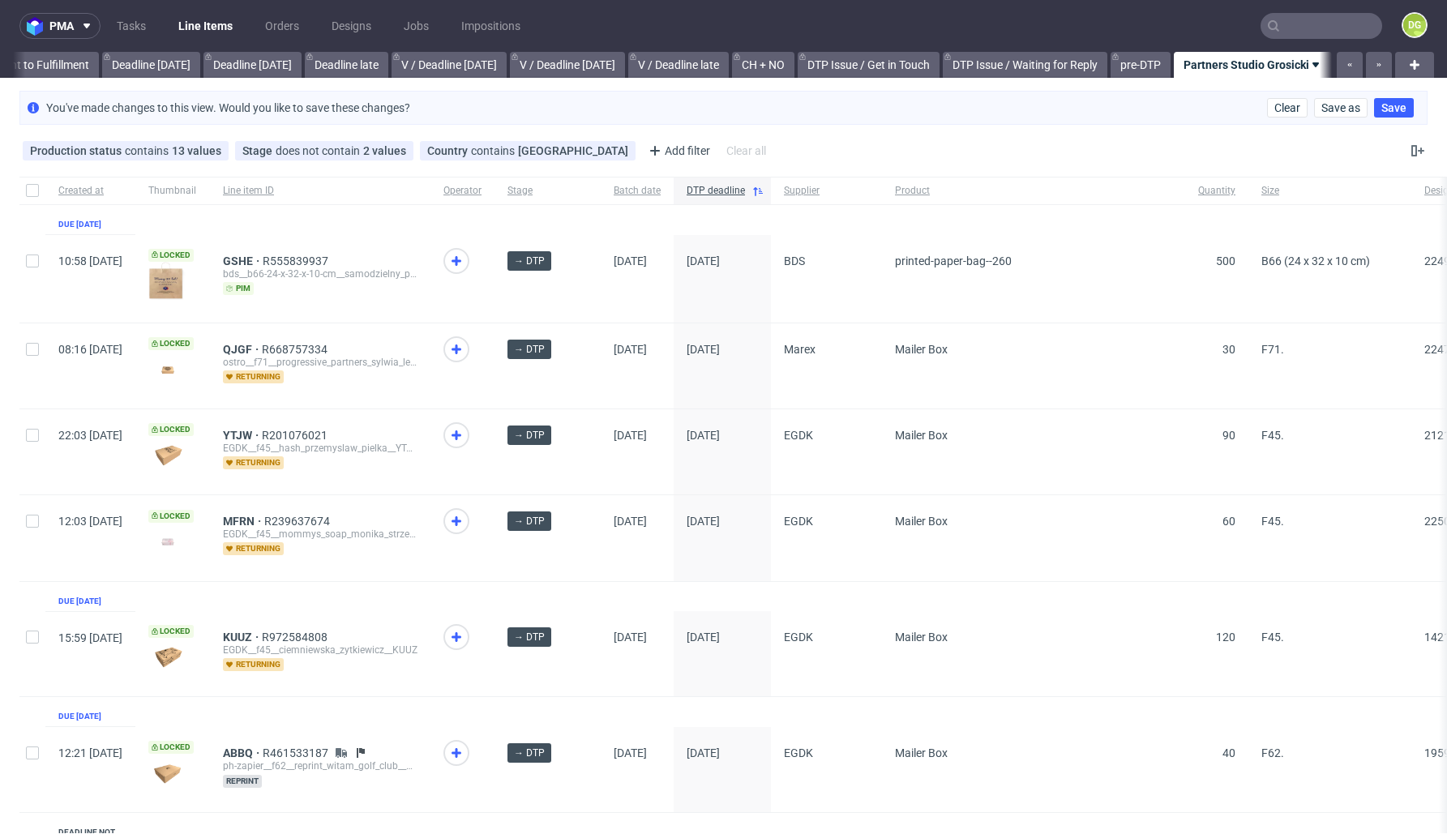
scroll to position [2056, 0]
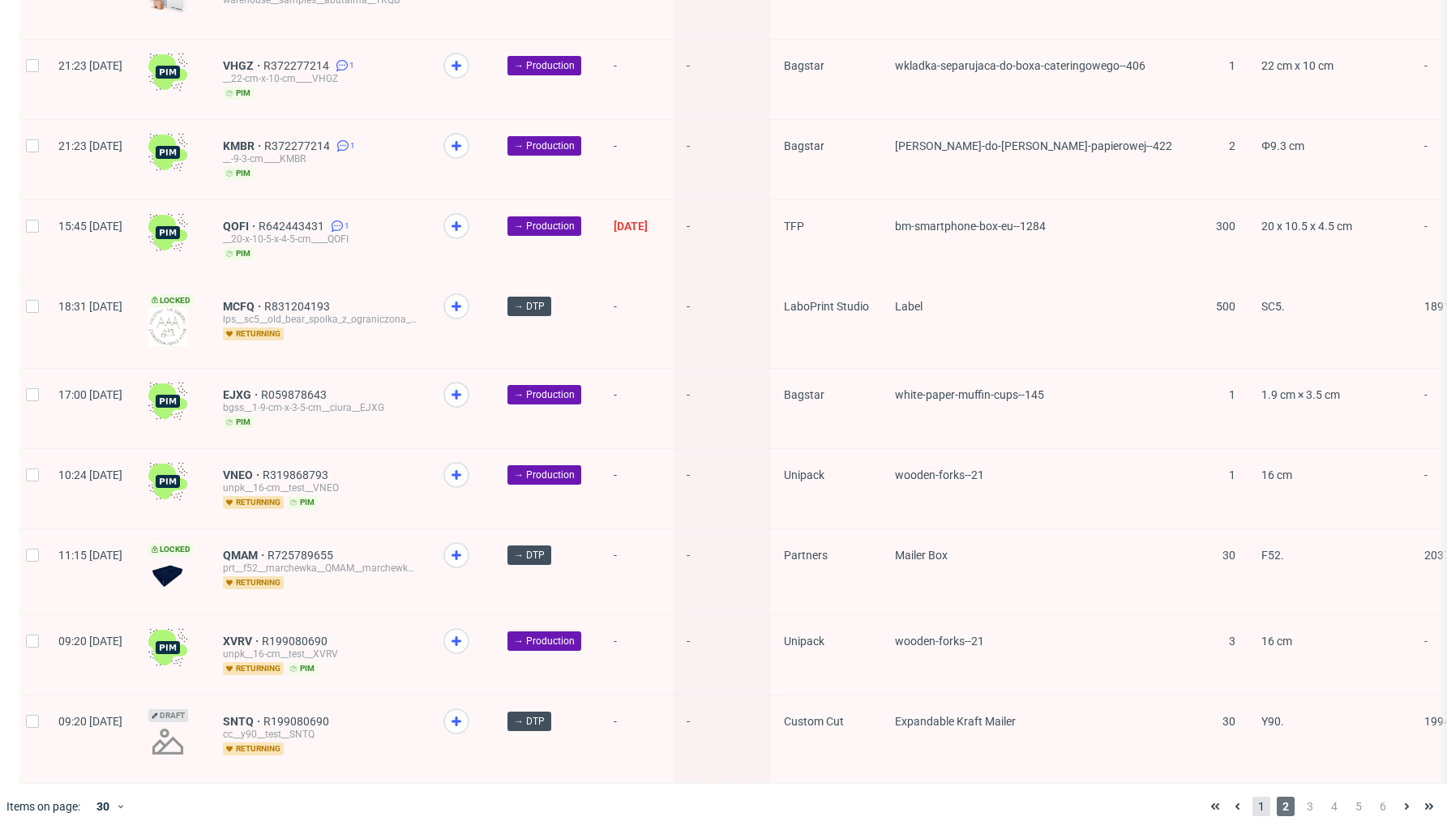
click at [1254, 807] on span "1" at bounding box center [1261, 806] width 18 height 19
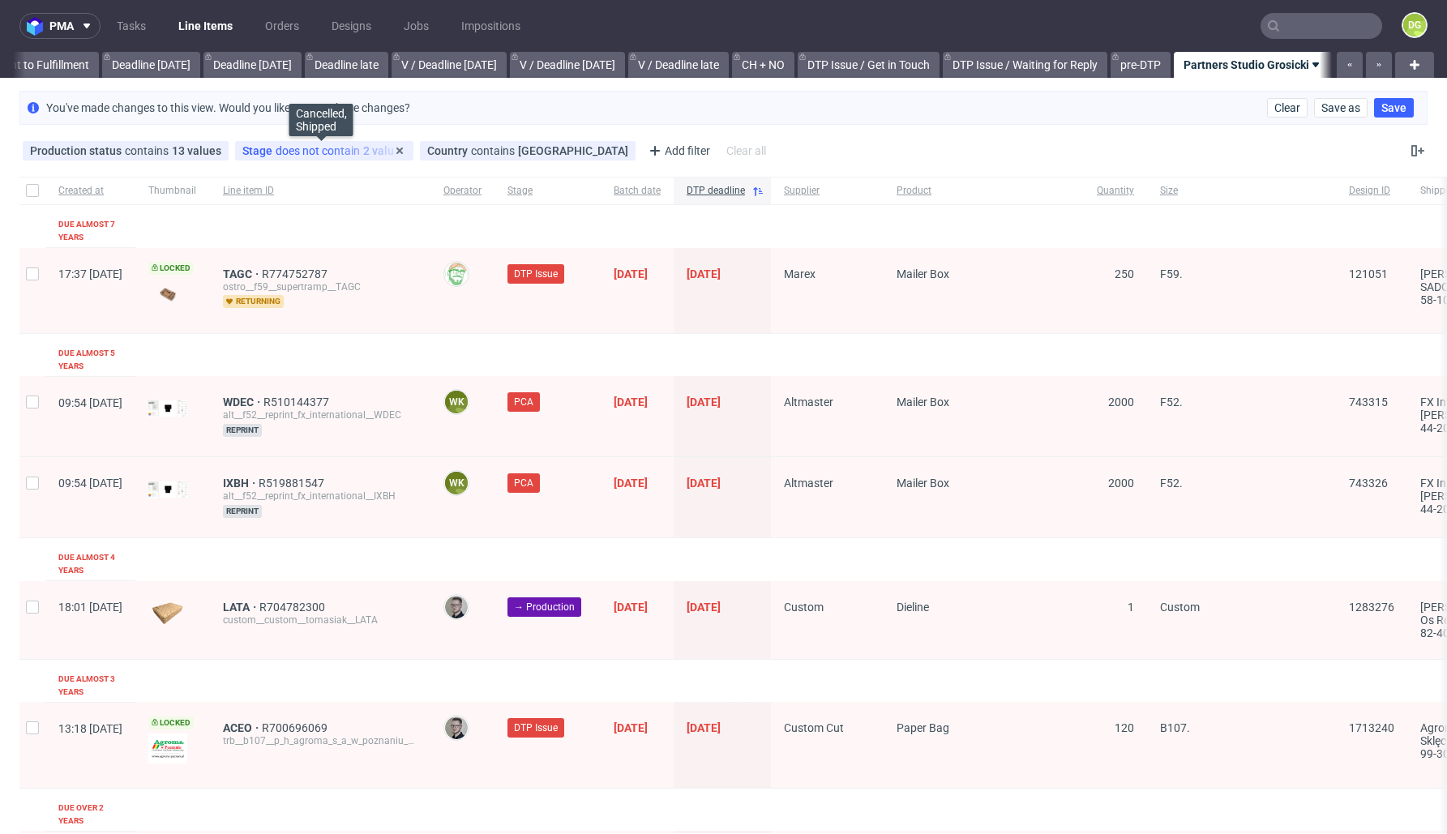
click at [310, 149] on span "does not contain" at bounding box center [320, 150] width 88 height 13
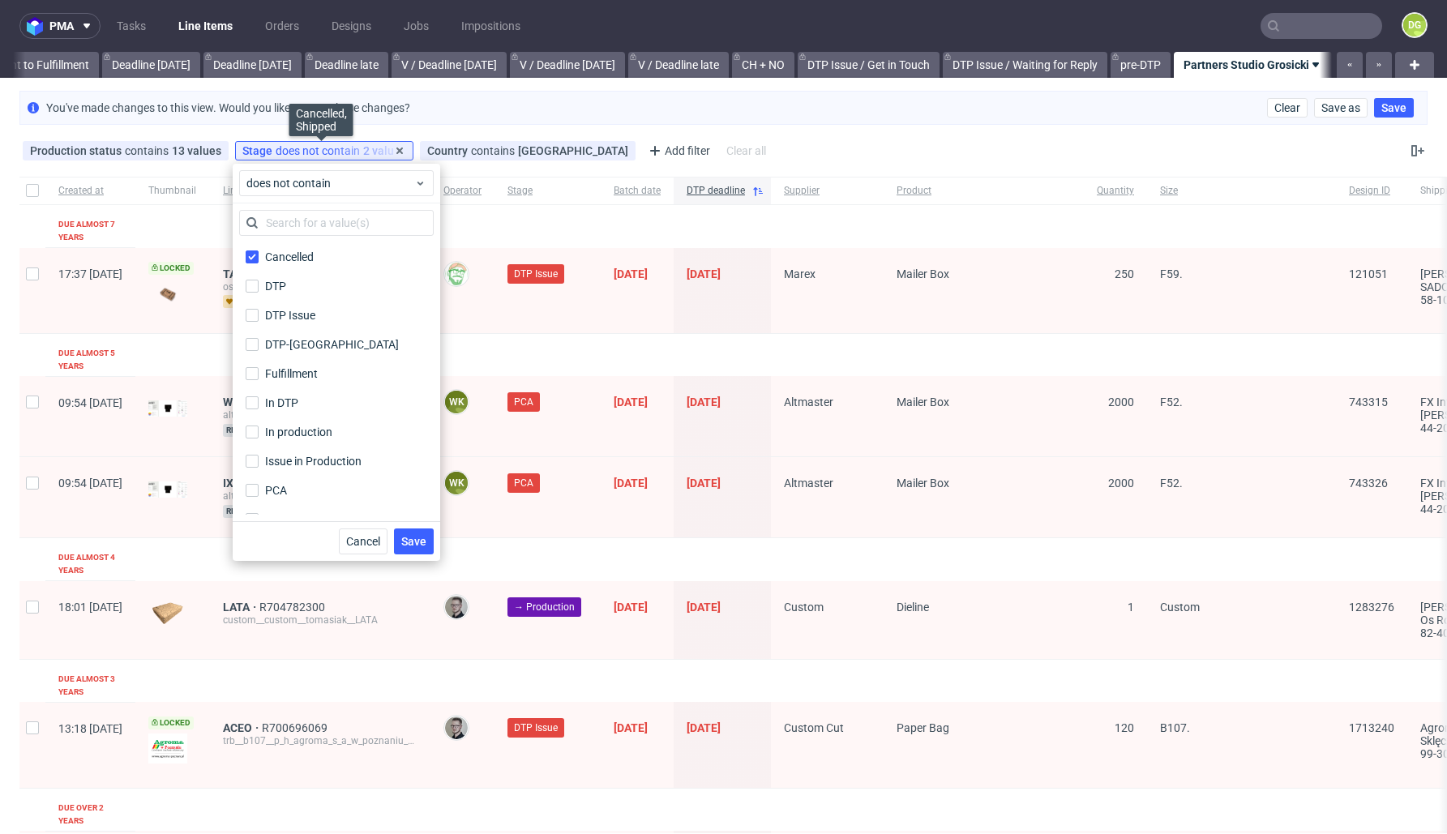
click at [306, 149] on span "does not contain" at bounding box center [320, 150] width 88 height 13
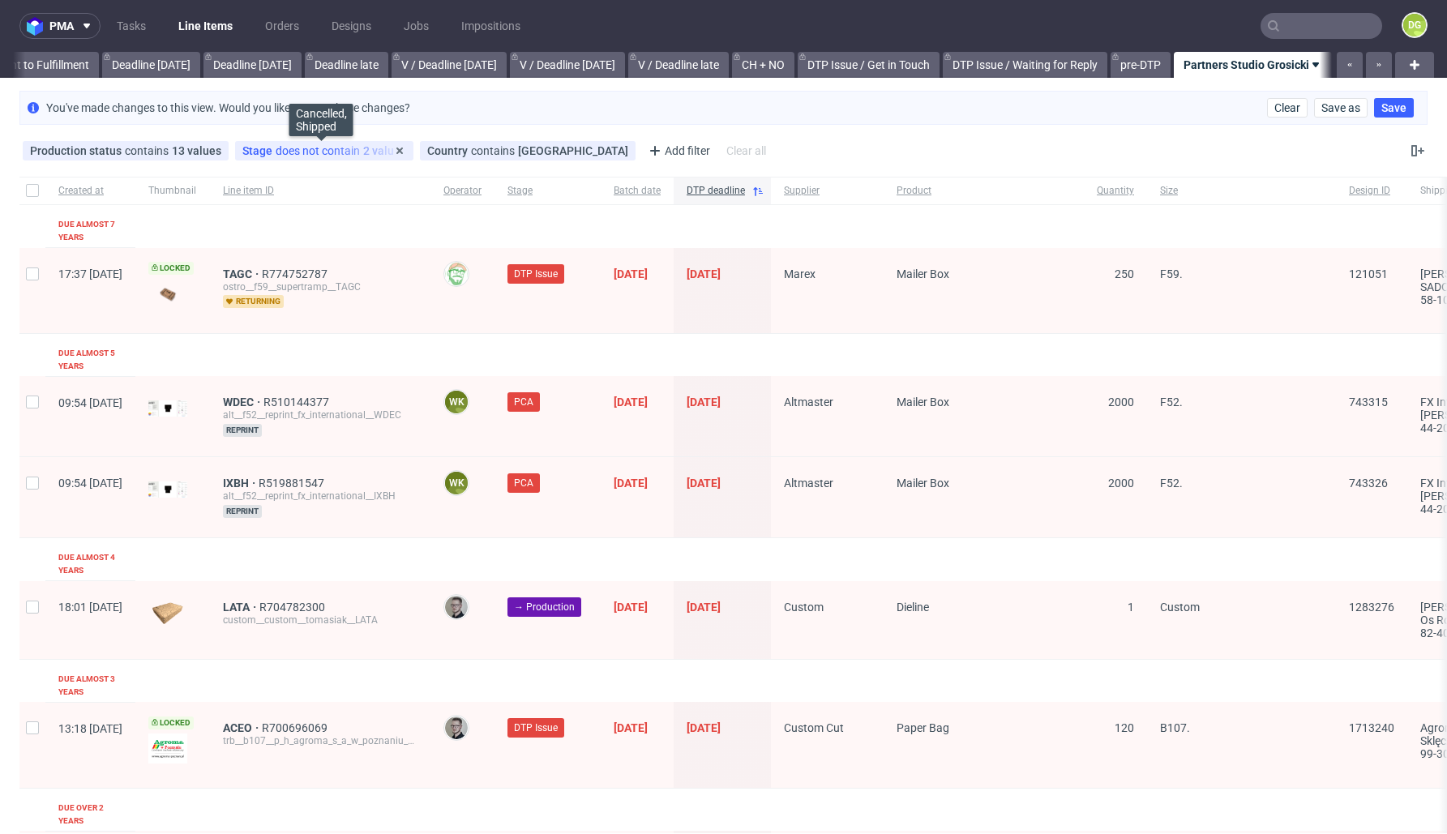
click at [319, 153] on span "does not contain" at bounding box center [320, 150] width 88 height 13
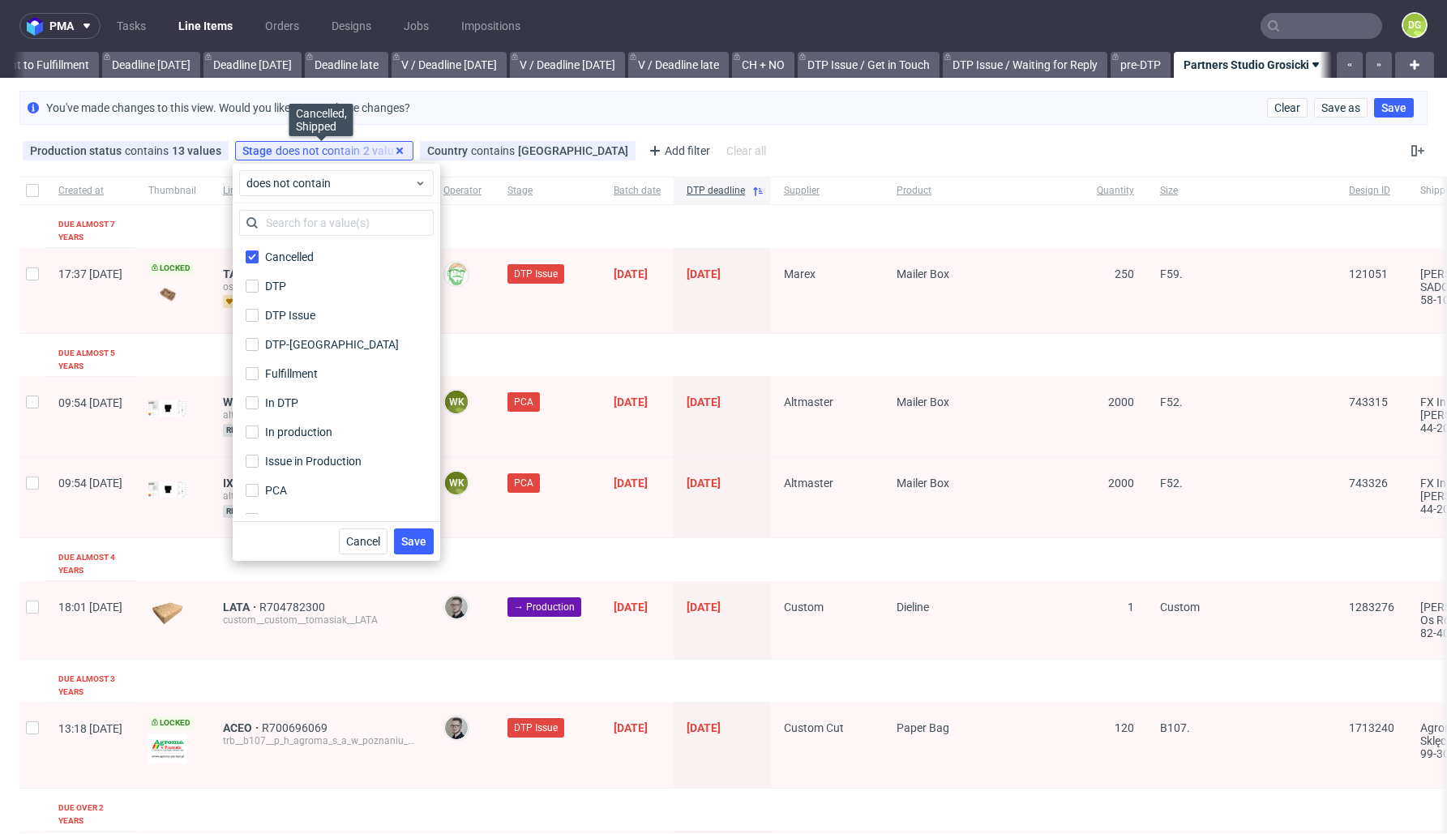
click at [393, 152] on icon at bounding box center [399, 150] width 13 height 13
click at [643, 145] on div "Production status contains 13 values Not Defined, Waiting for DTP, Waiting for …" at bounding box center [723, 150] width 1447 height 39
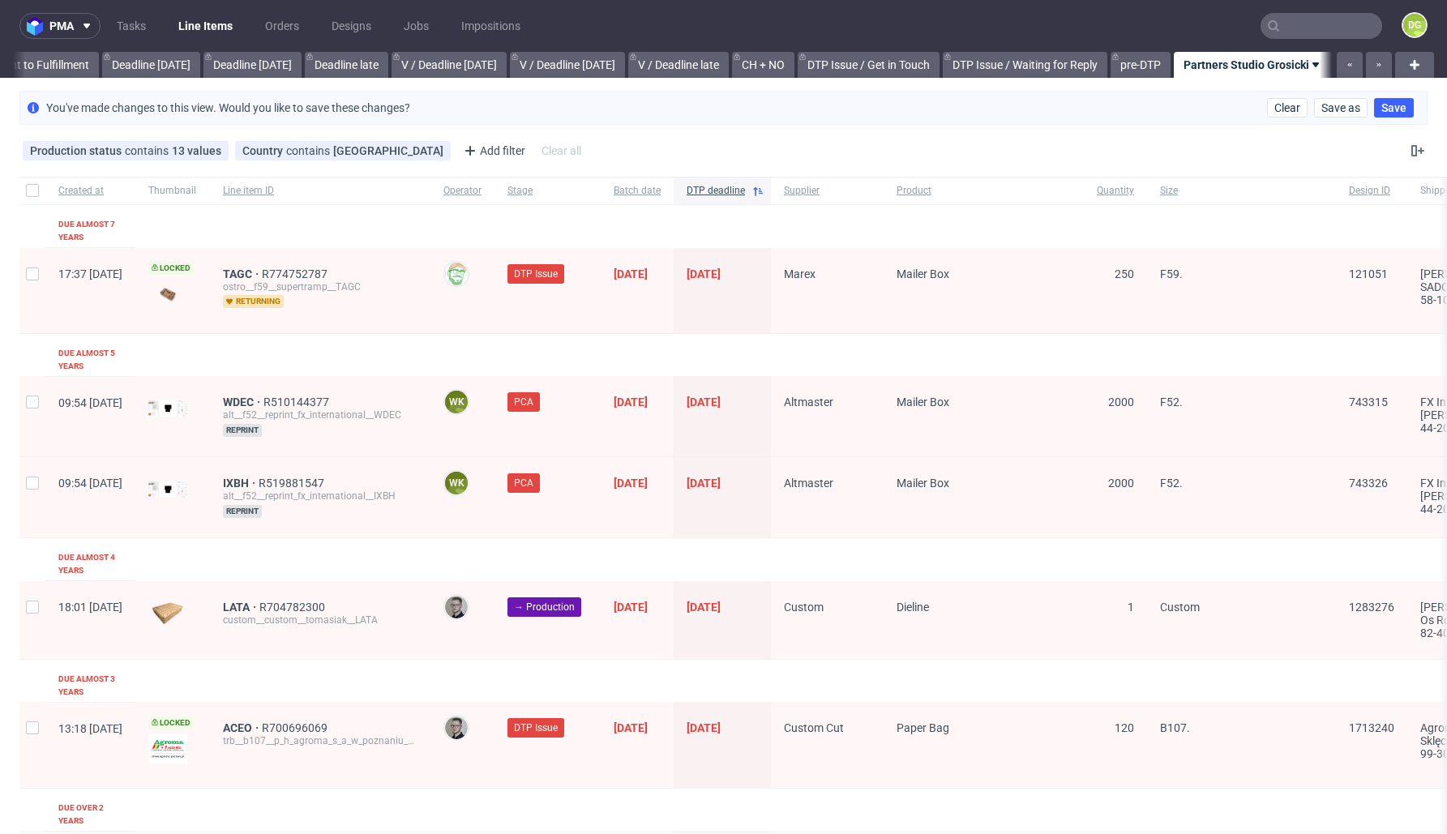
scroll to position [2516, 0]
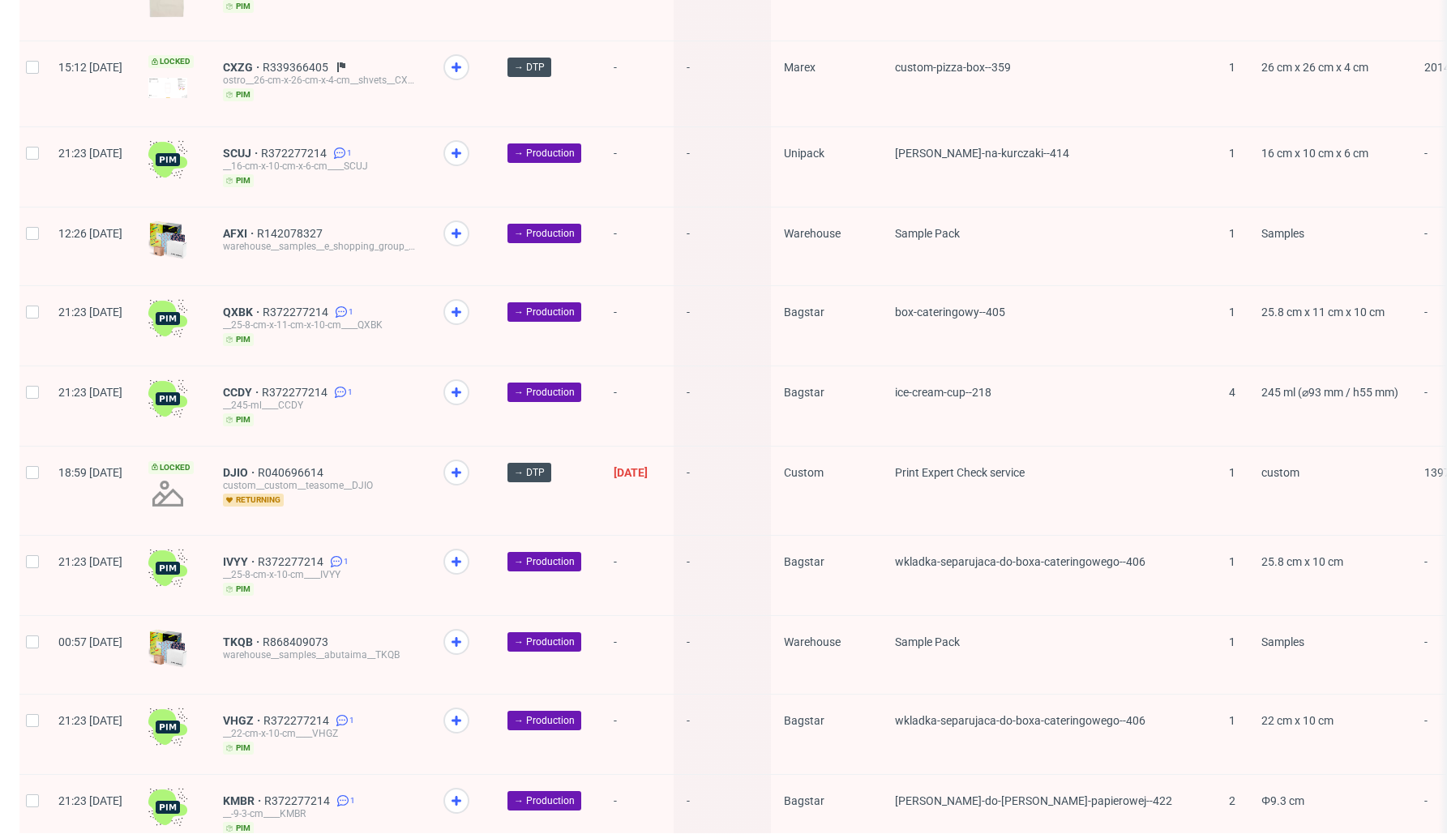
scroll to position [2056, 0]
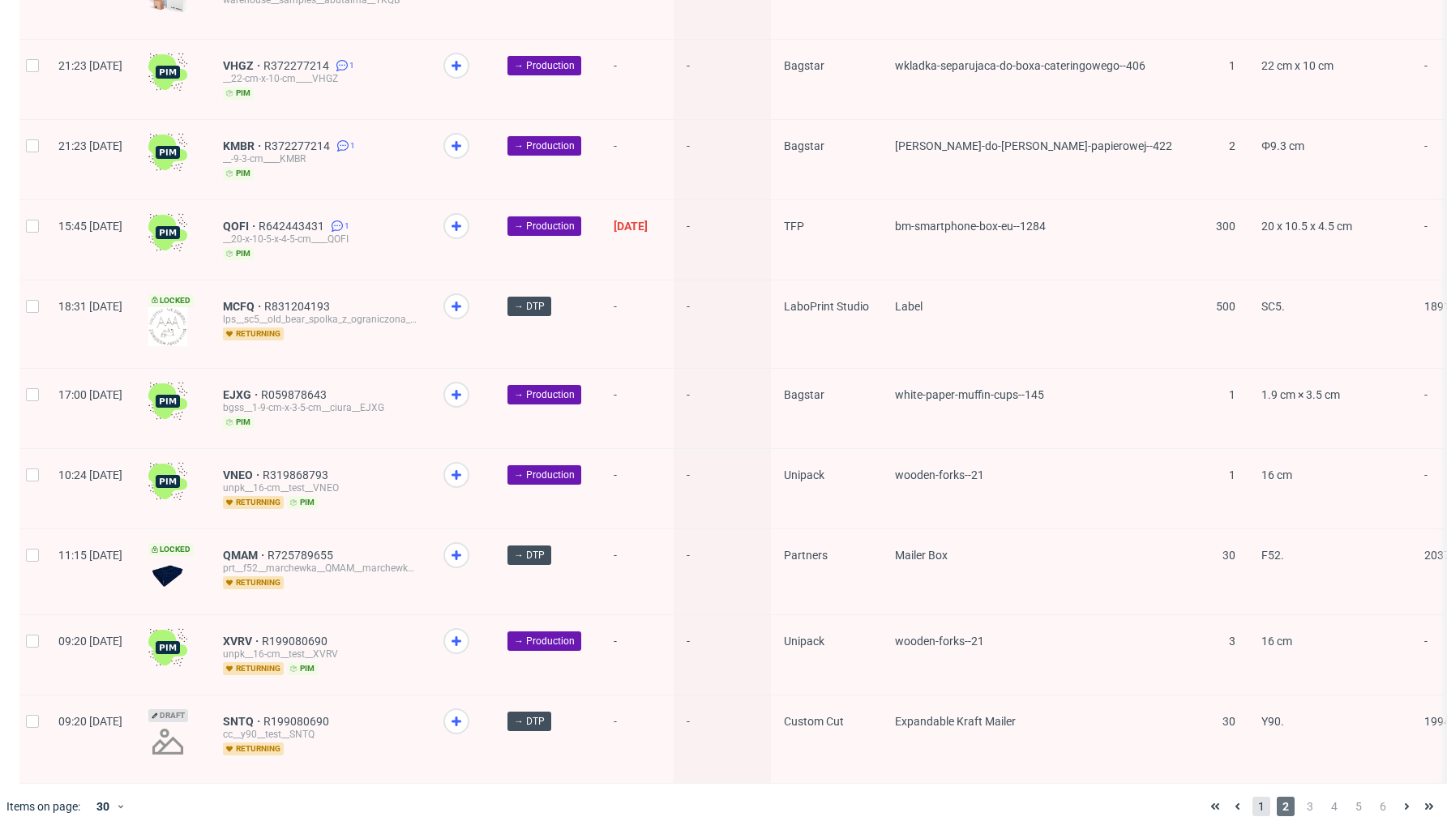
click at [1252, 806] on span "1" at bounding box center [1261, 806] width 18 height 19
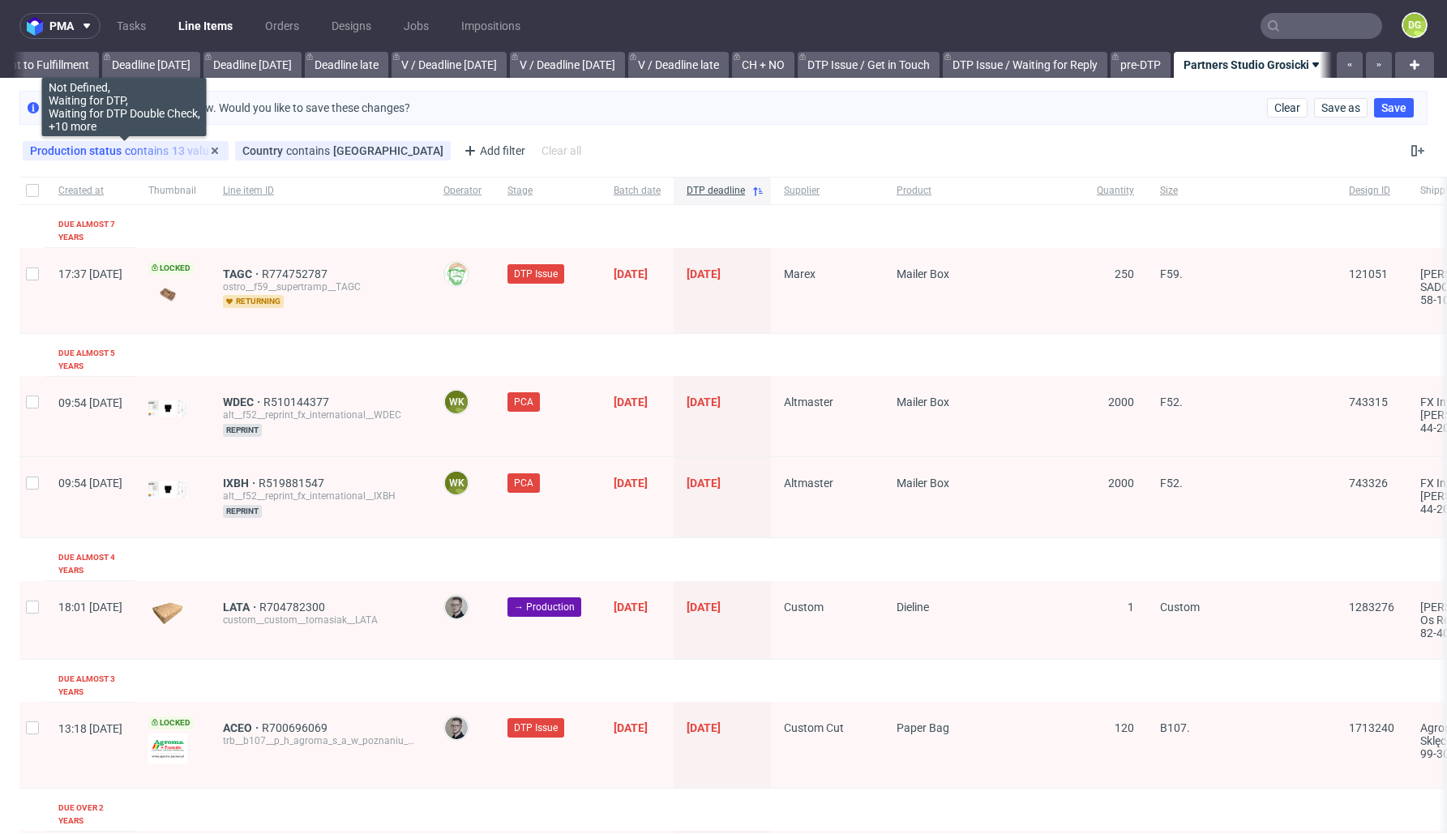
click at [165, 148] on div "Production status contains 13 values" at bounding box center [125, 150] width 191 height 13
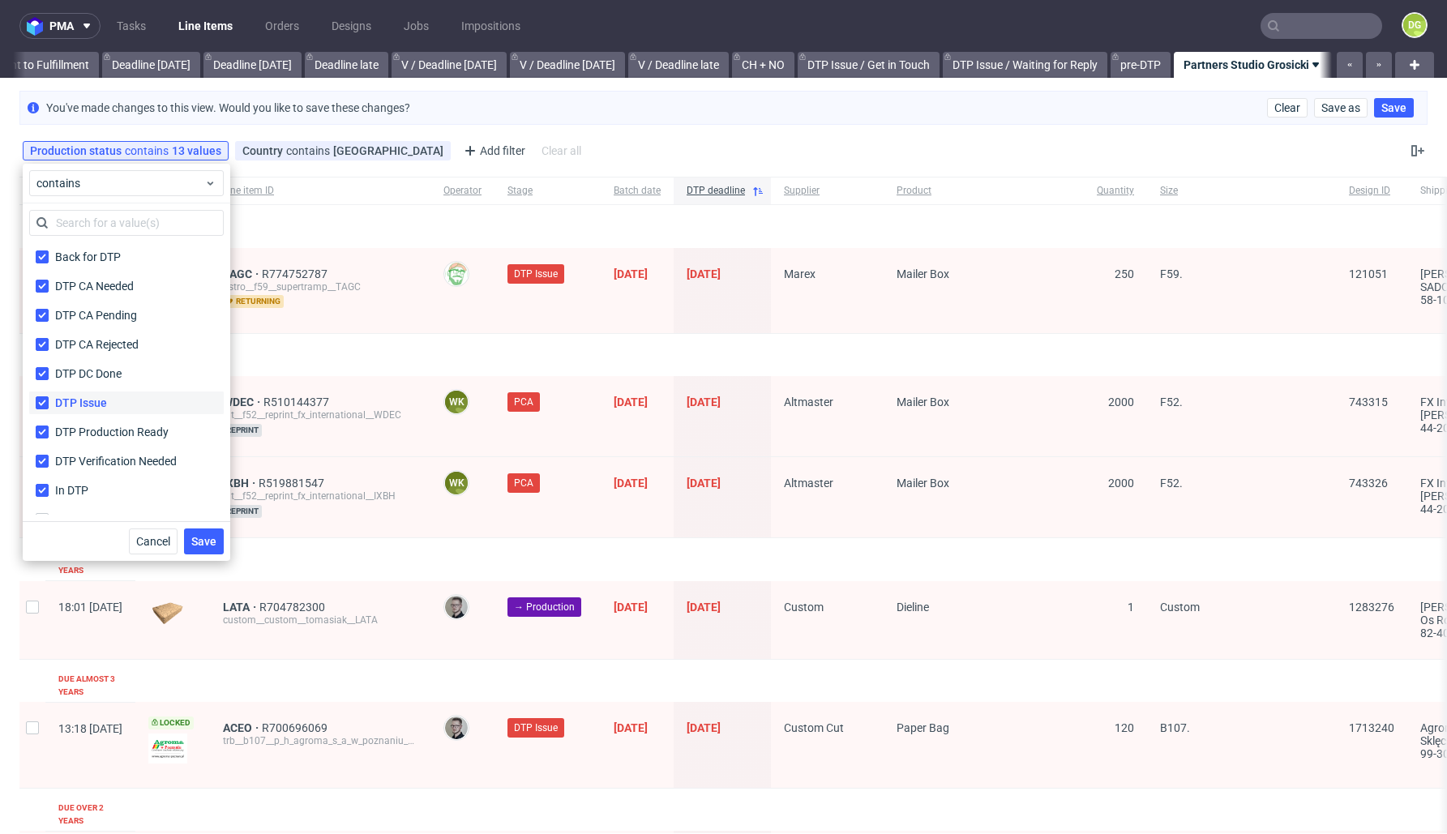
scroll to position [311, 0]
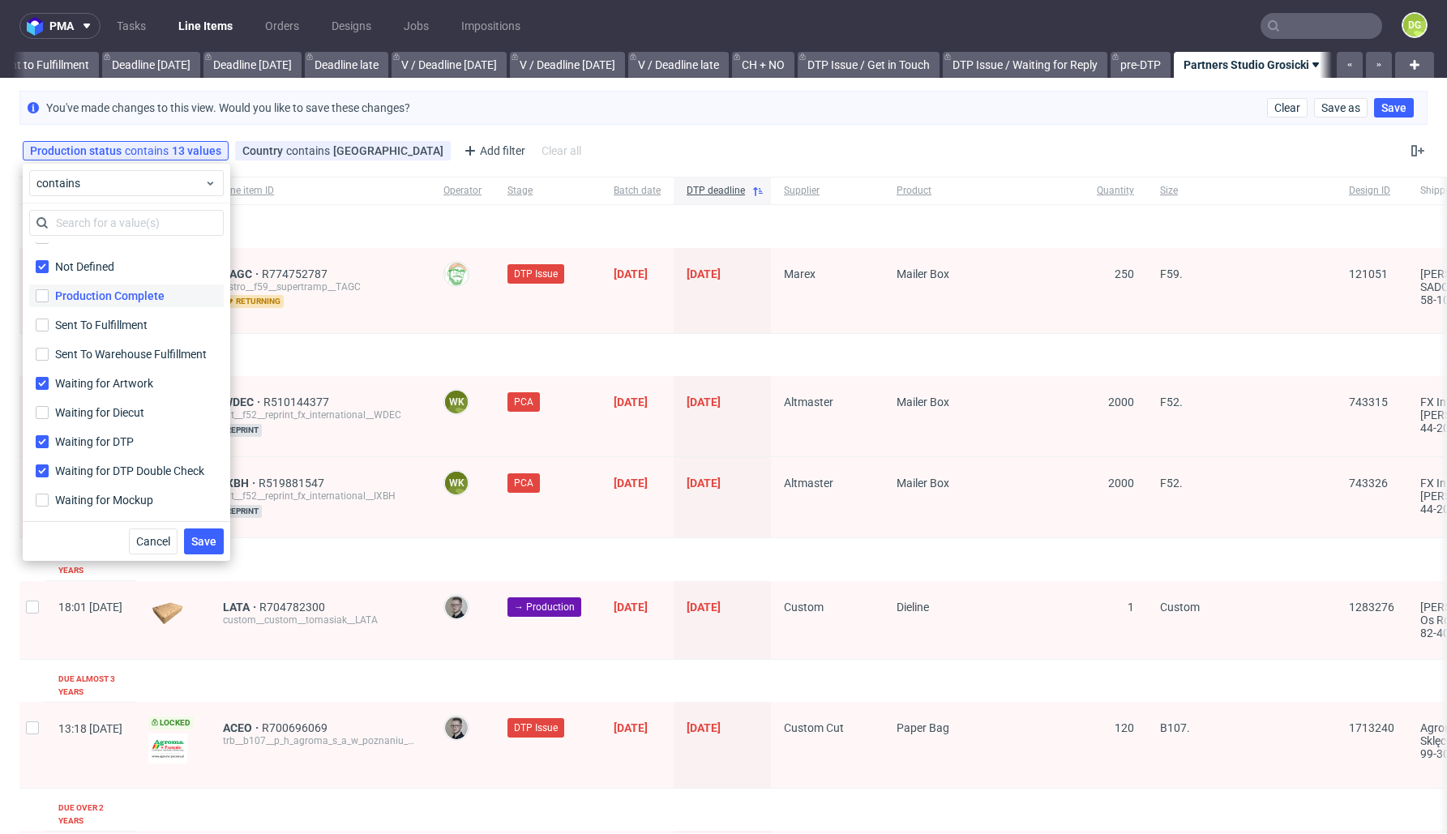
click at [135, 302] on div "Production Complete" at bounding box center [109, 296] width 109 height 16
click at [49, 302] on input "Production Complete" at bounding box center [42, 295] width 13 height 13
checkbox input "true"
click at [210, 543] on span "Save" at bounding box center [203, 541] width 25 height 11
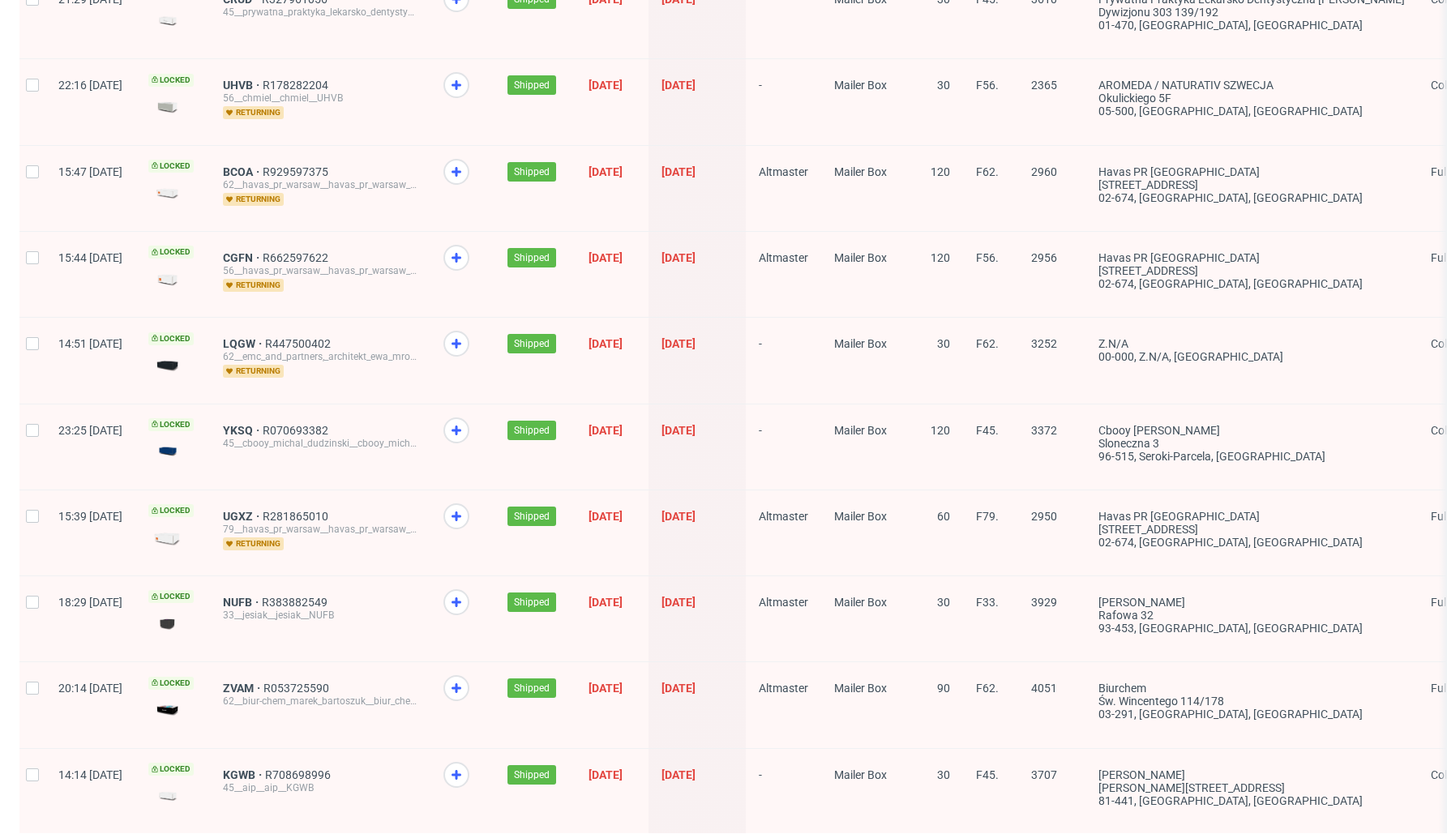
scroll to position [2050, 0]
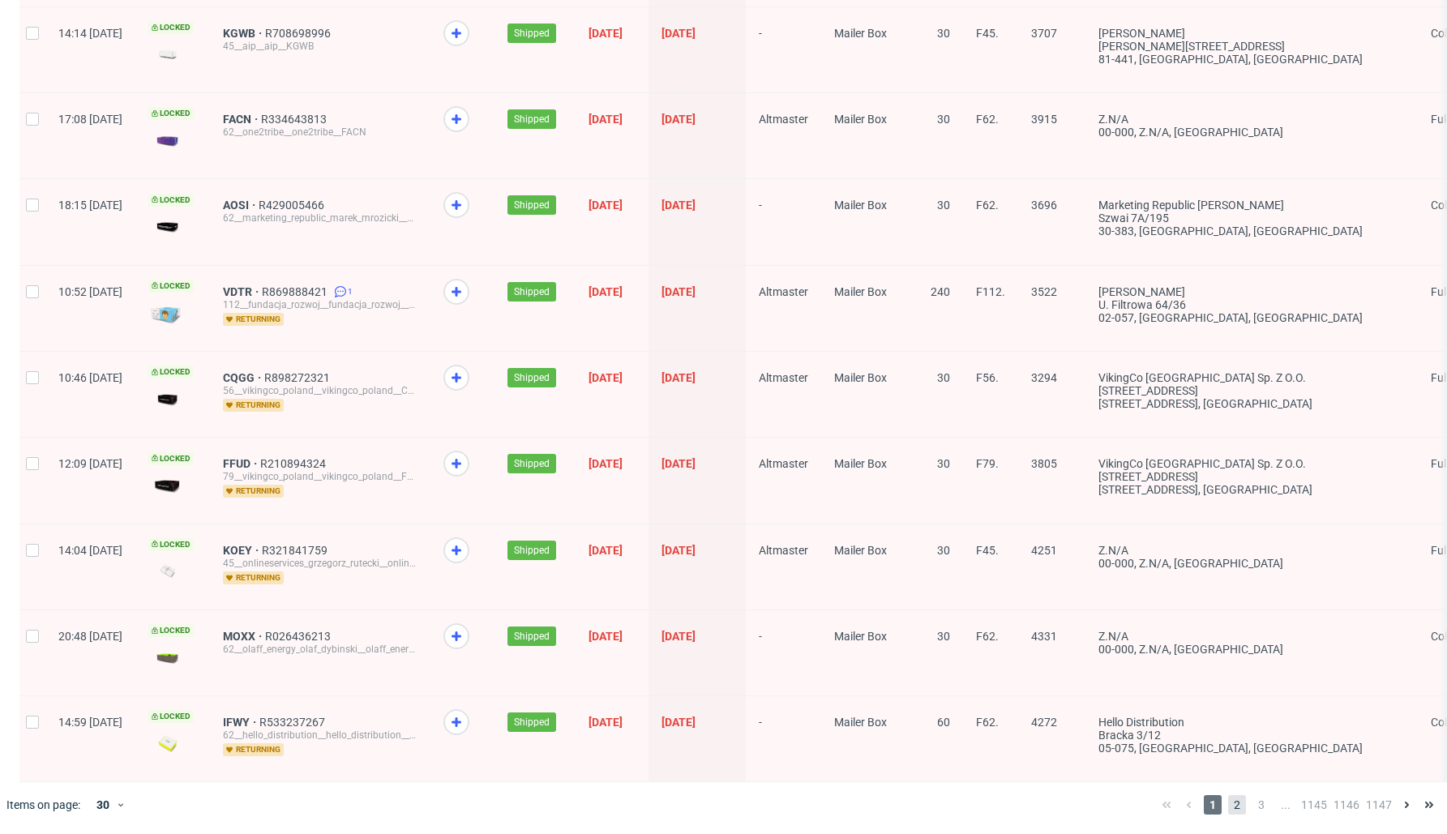
click at [1228, 807] on span "2" at bounding box center [1237, 804] width 18 height 19
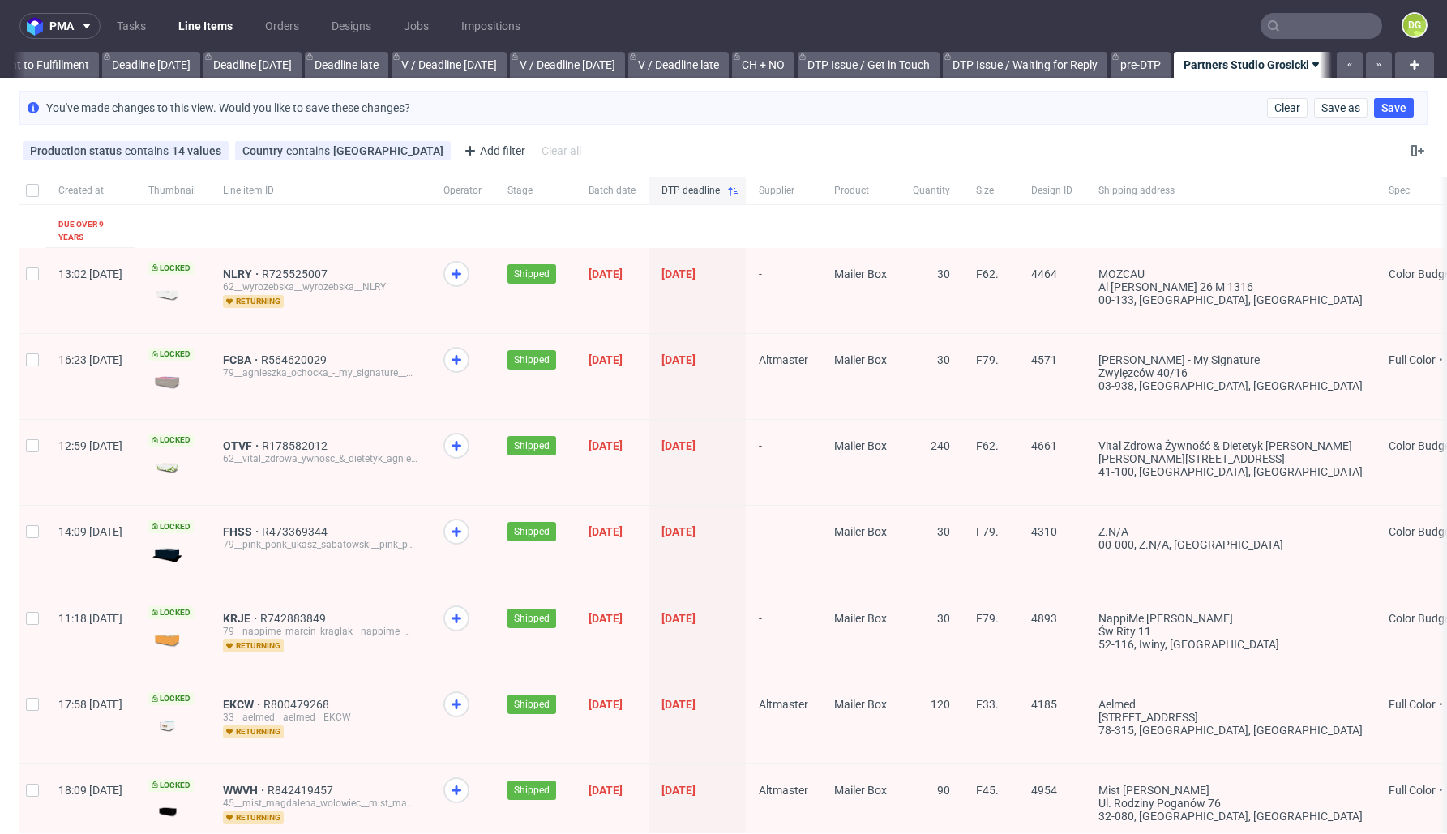
scroll to position [2050, 0]
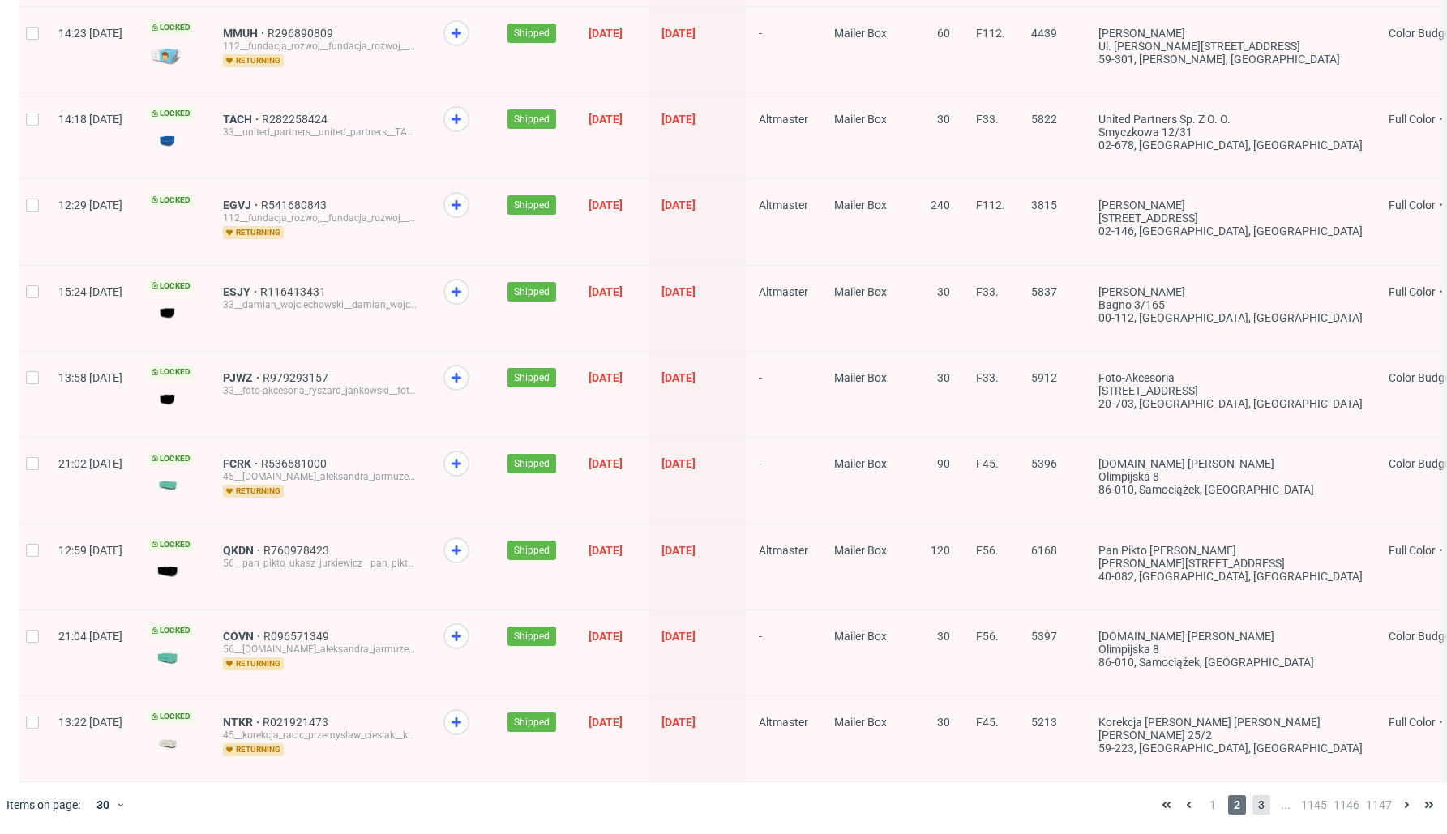
click at [1252, 804] on span "3" at bounding box center [1261, 804] width 18 height 19
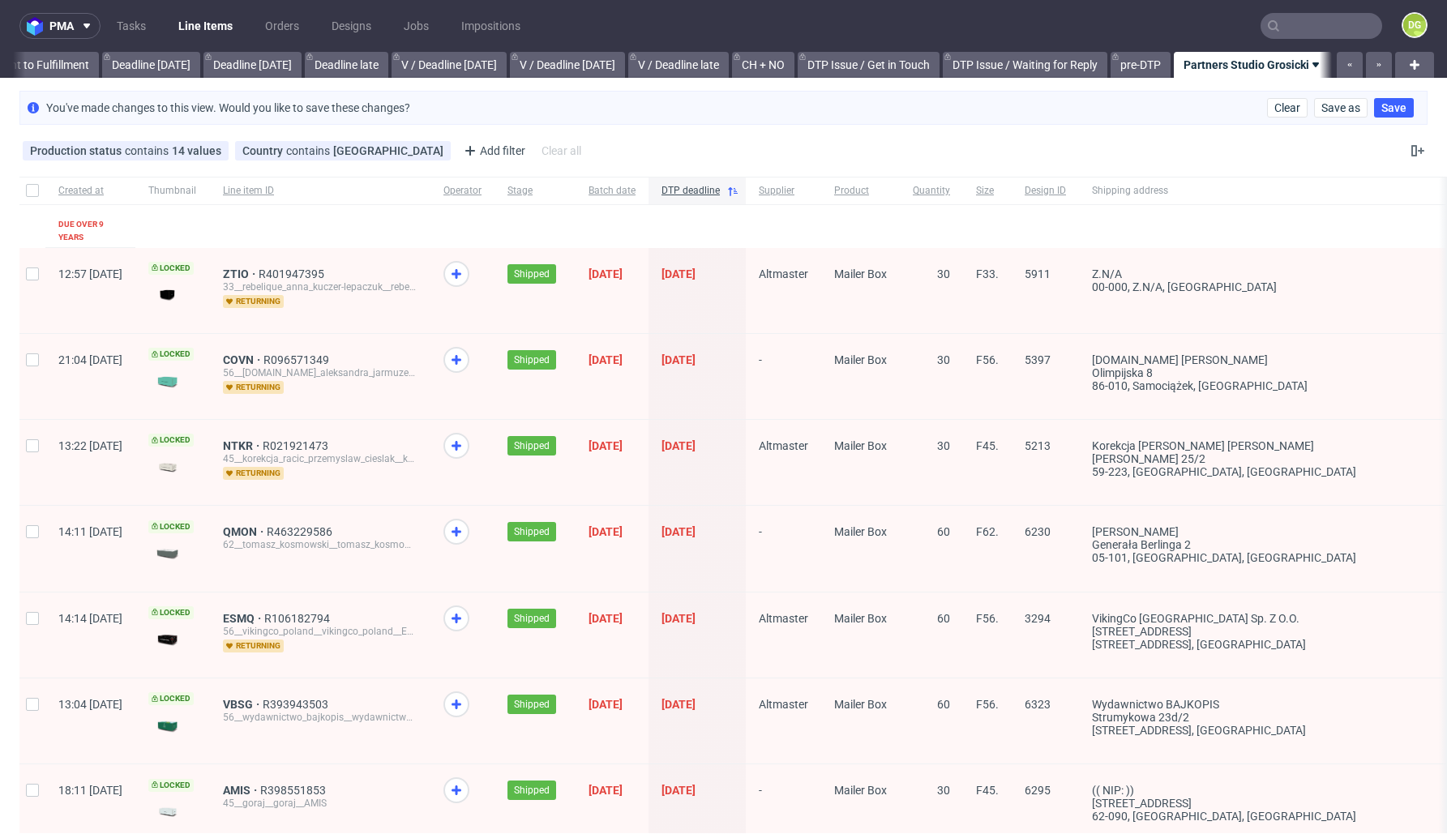
scroll to position [2079, 0]
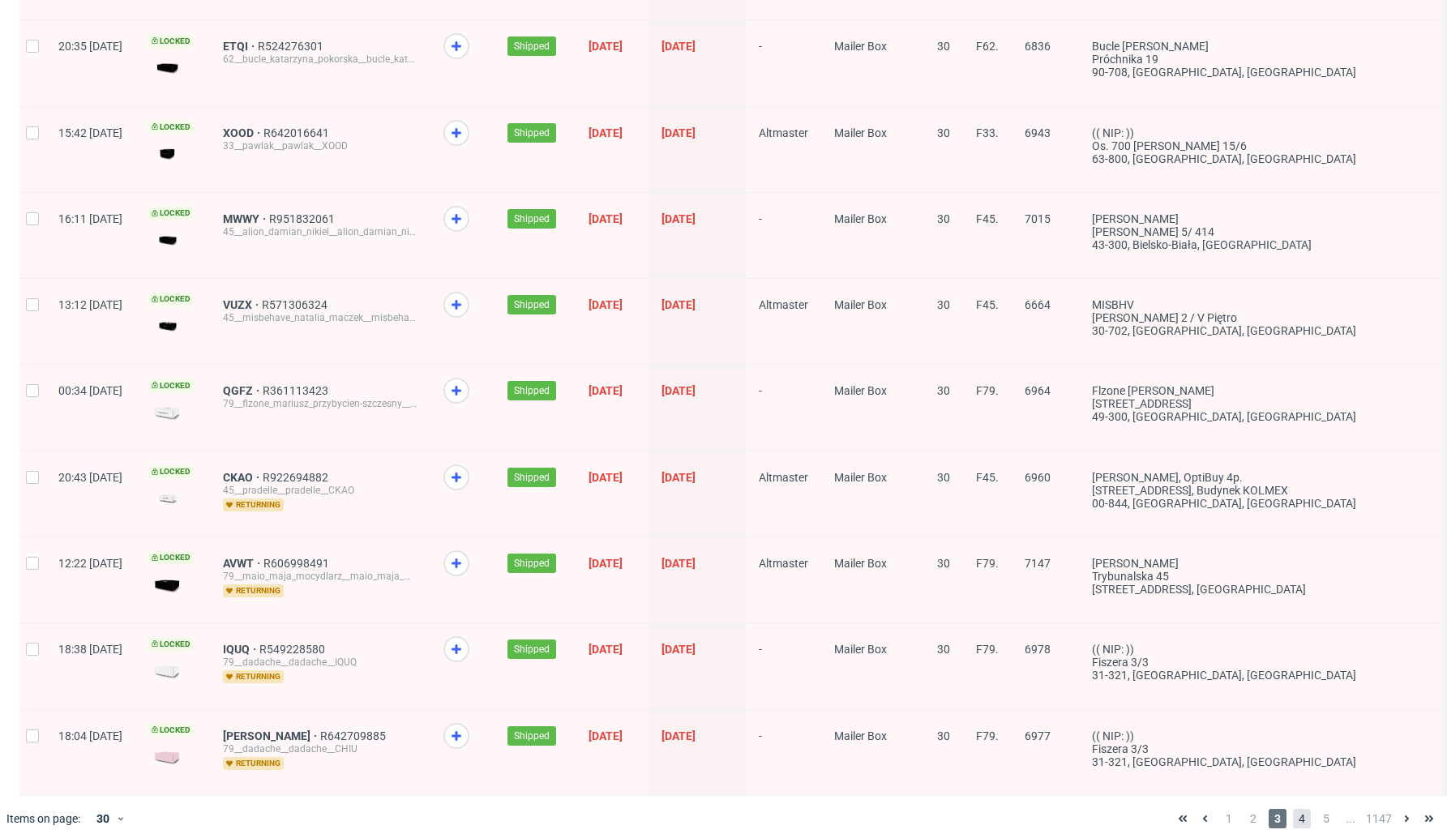
click at [1293, 809] on span "4" at bounding box center [1302, 818] width 18 height 19
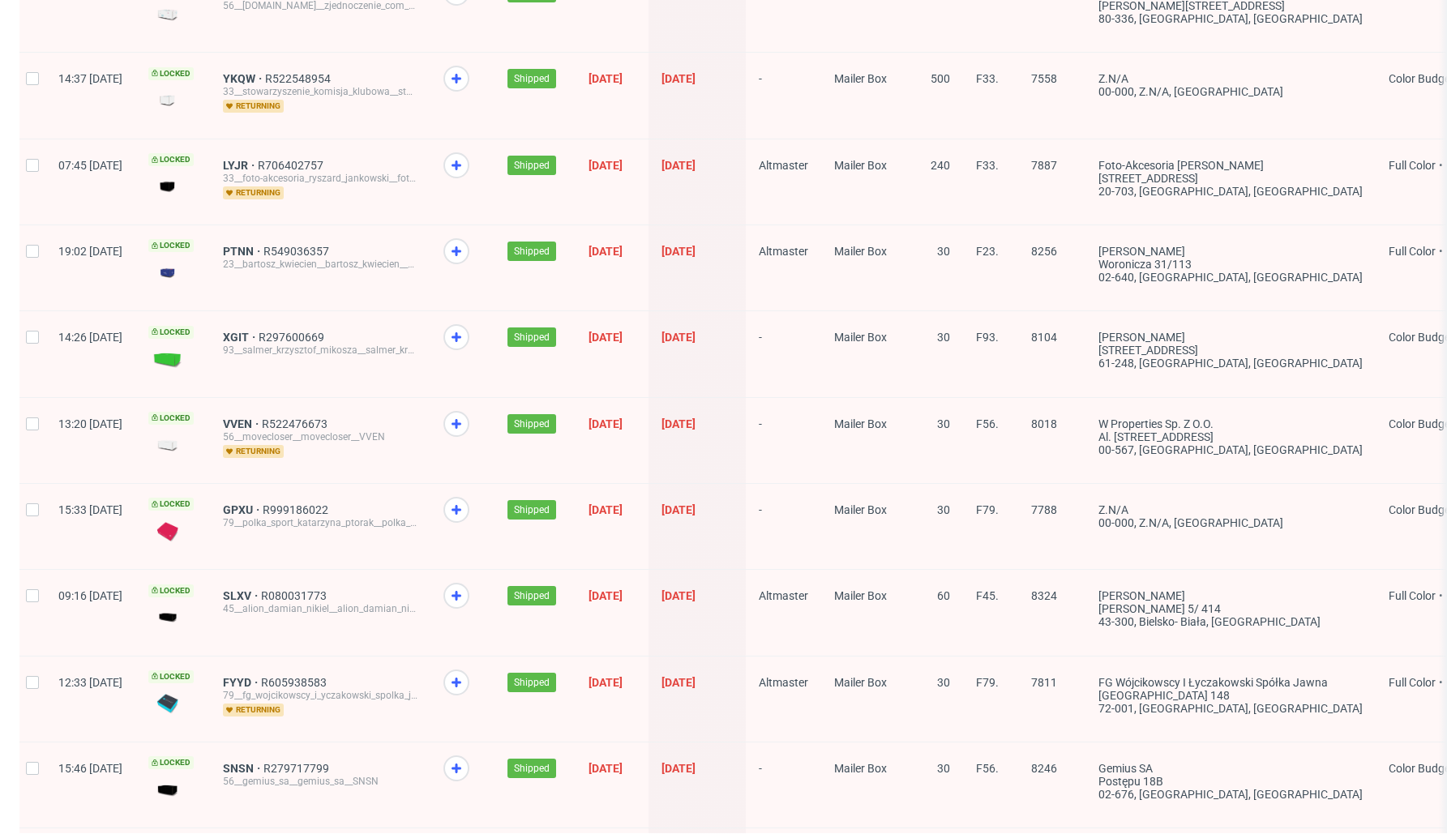
scroll to position [2050, 0]
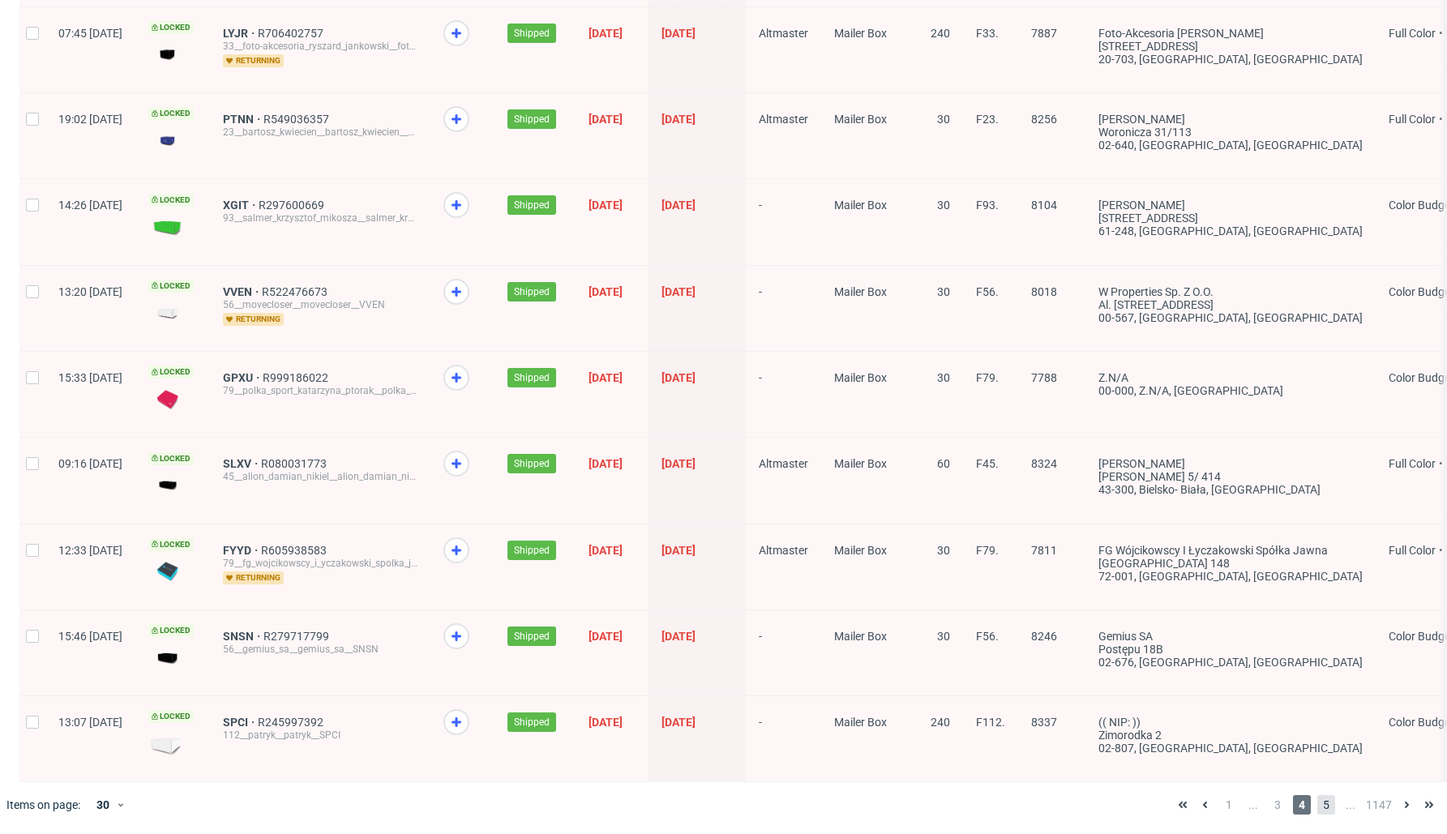
click at [1317, 805] on span "5" at bounding box center [1326, 804] width 18 height 19
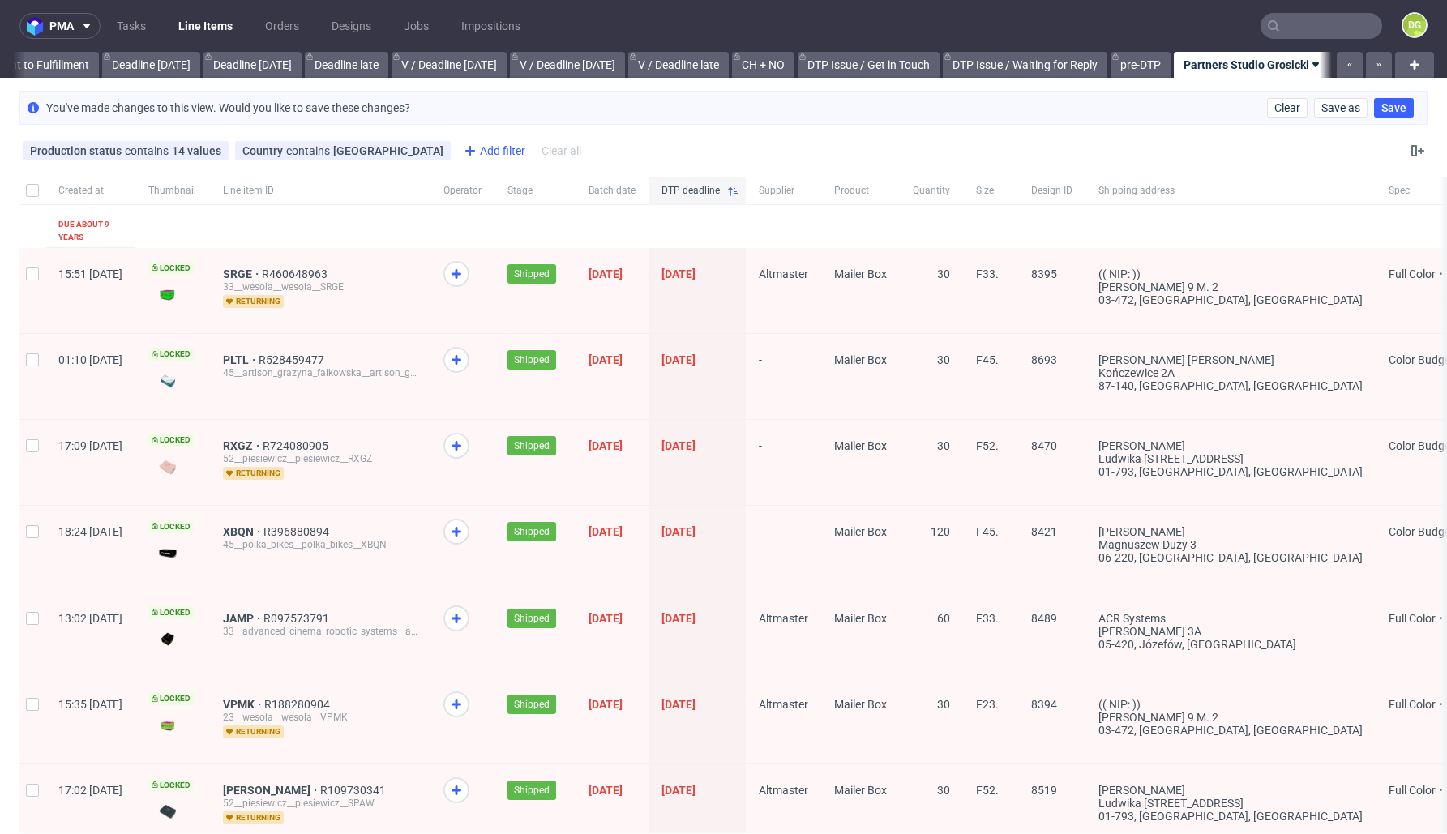
click at [457, 147] on div "Add filter" at bounding box center [492, 151] width 71 height 26
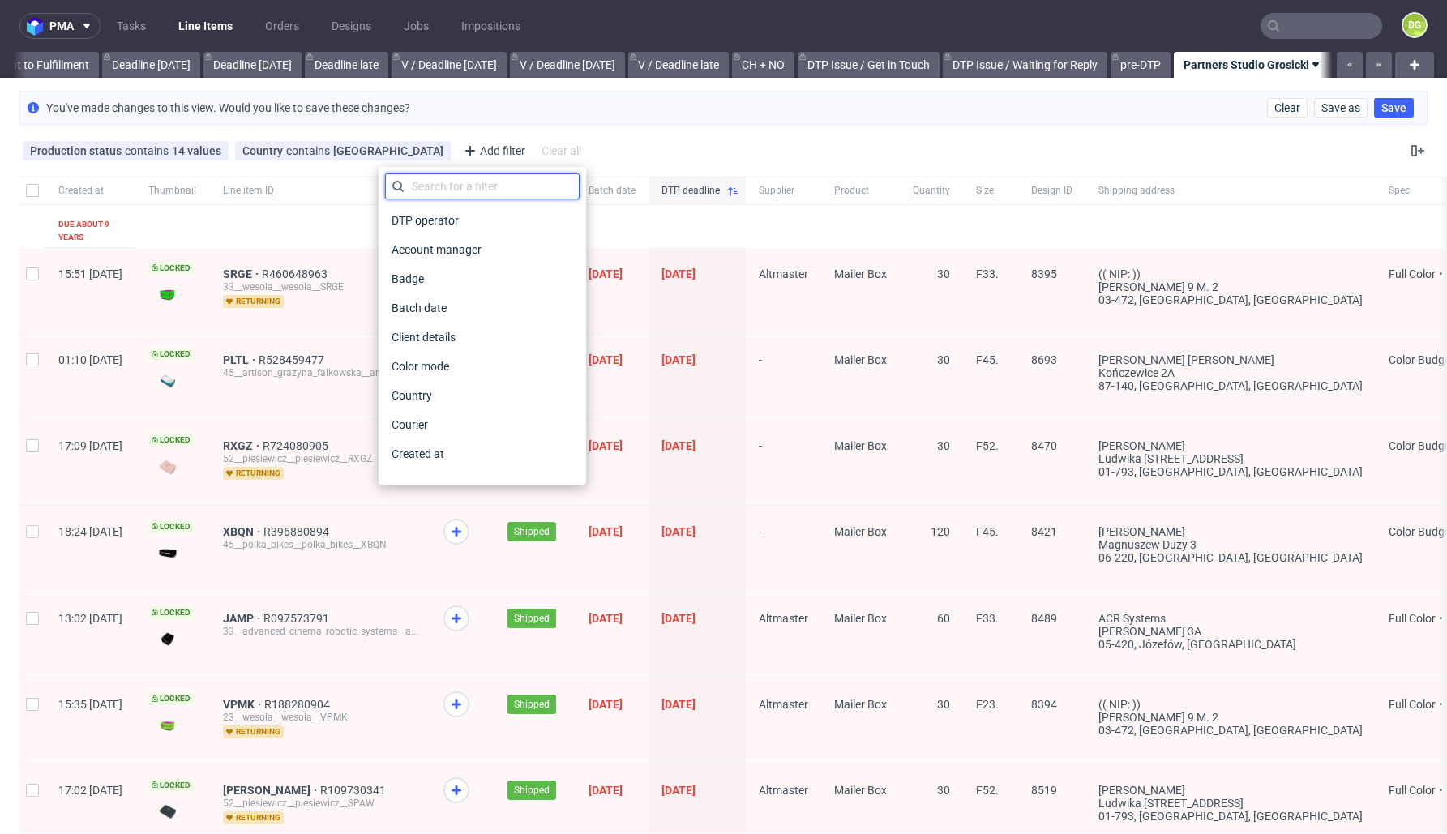
click at [448, 193] on input "text" at bounding box center [482, 186] width 195 height 26
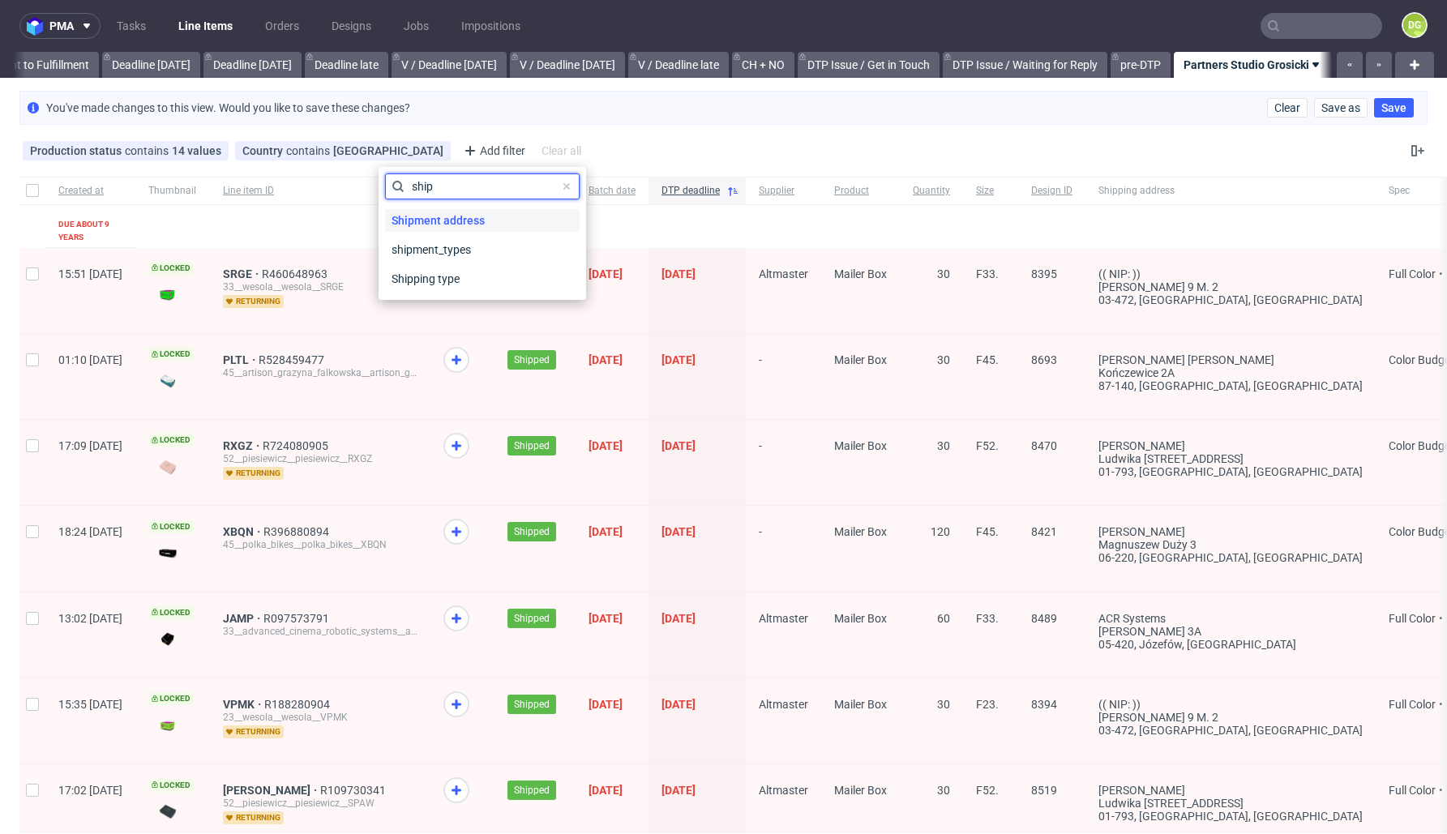
type input "ship"
click at [447, 222] on span "Shipment address" at bounding box center [438, 220] width 106 height 23
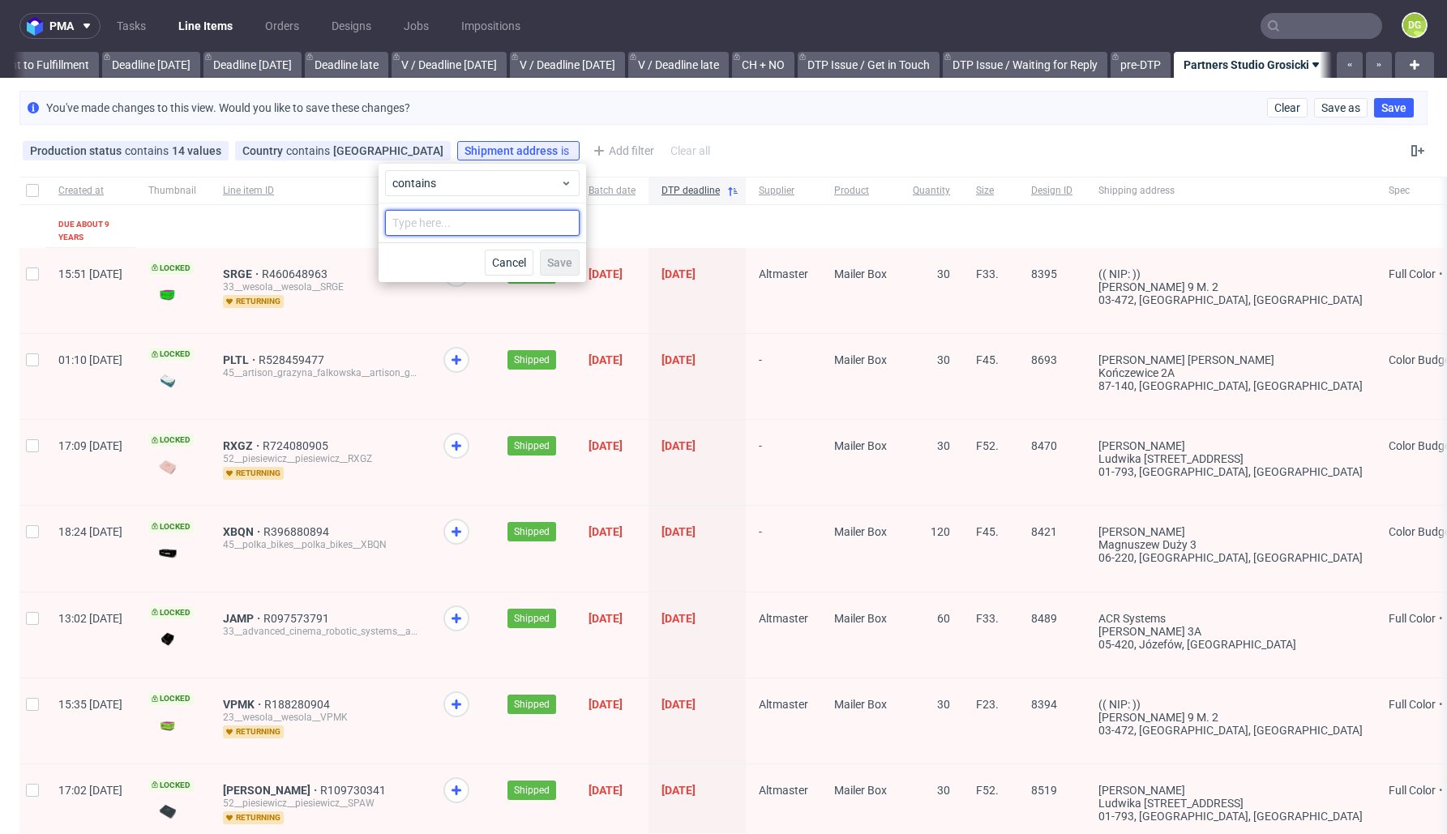
click at [468, 221] on input "text" at bounding box center [482, 223] width 195 height 26
type input "Kielce"
click at [556, 259] on span "Save" at bounding box center [559, 262] width 25 height 11
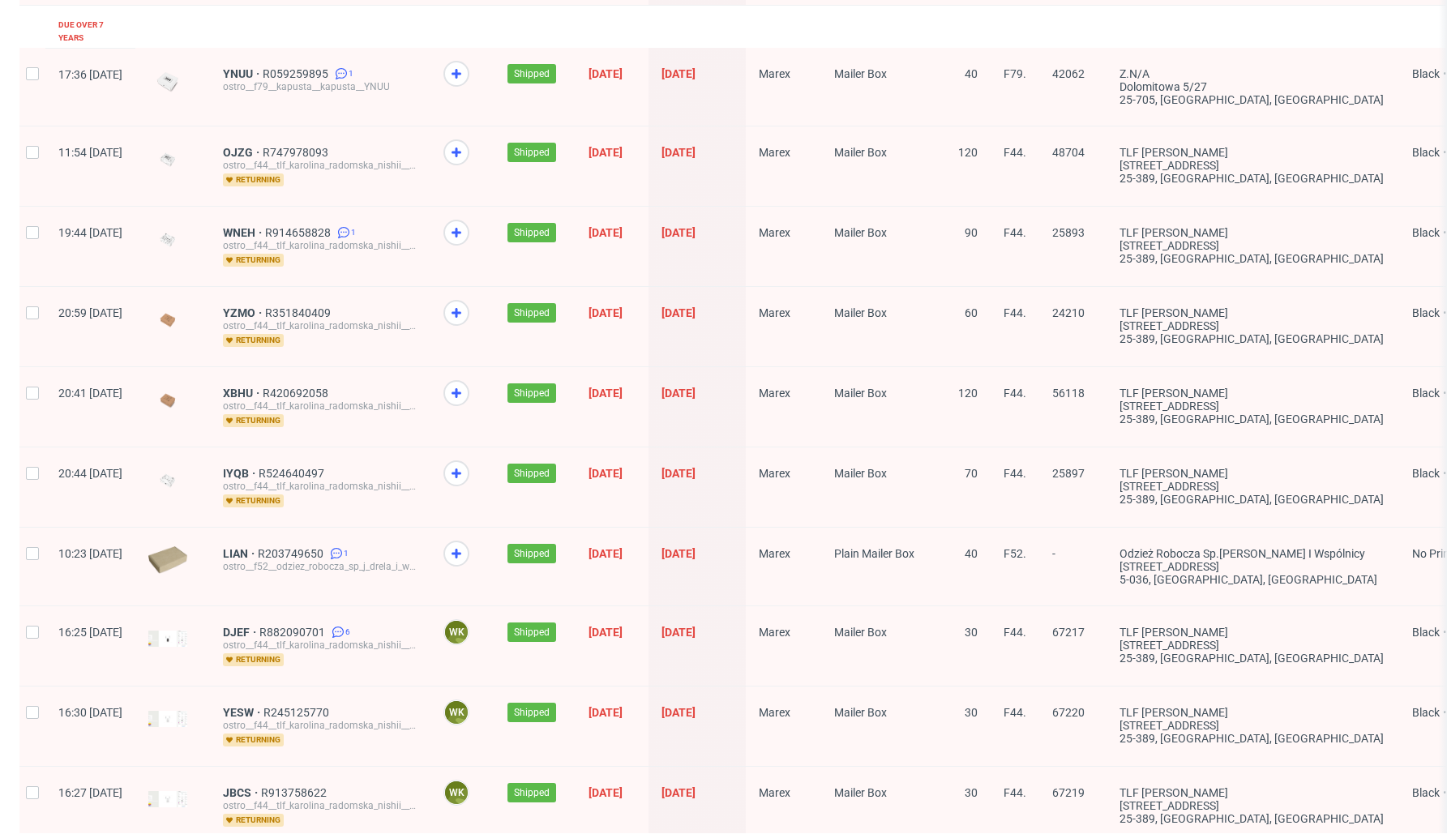
scroll to position [1949, 0]
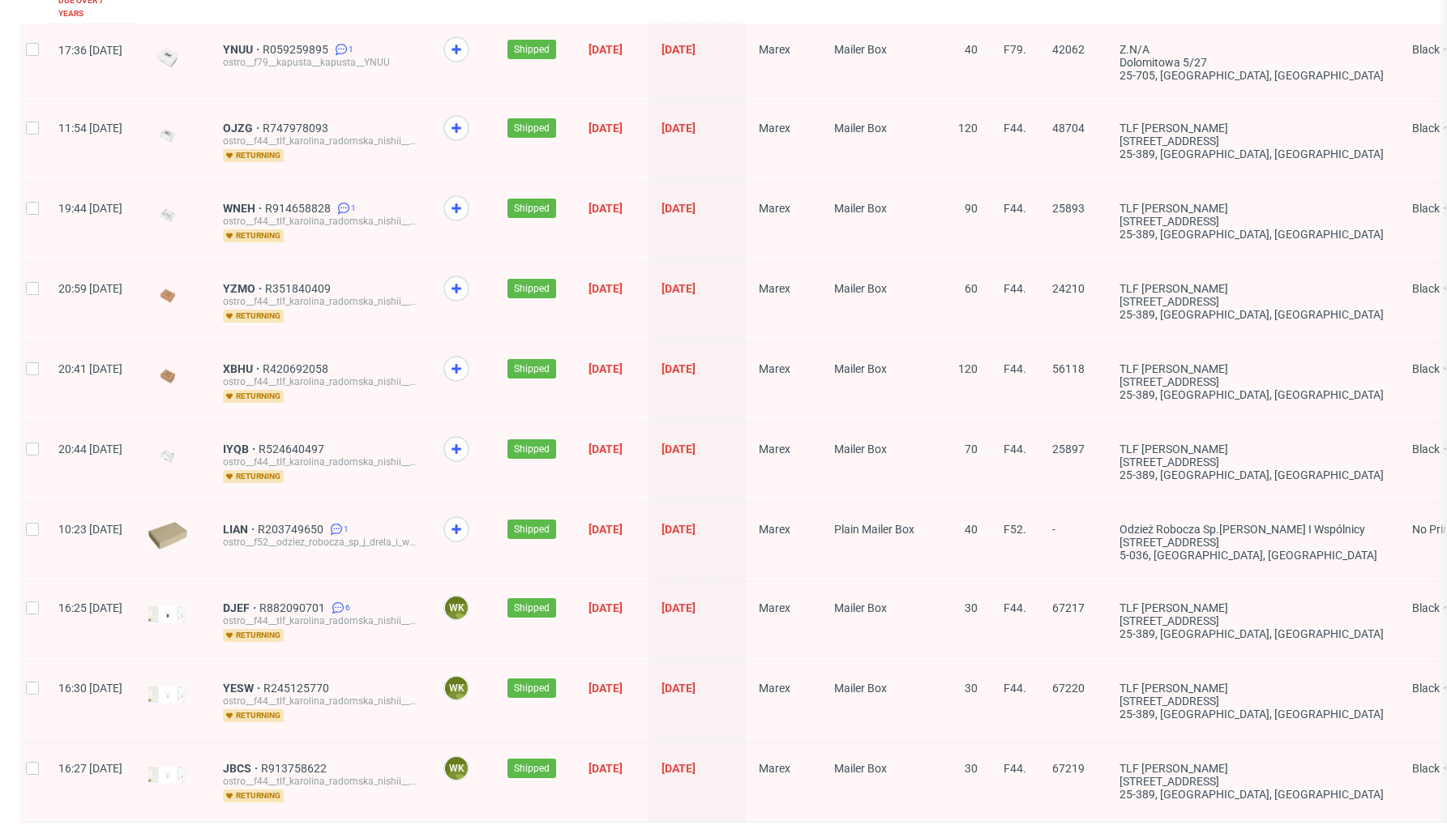
click at [1277, 833] on span "2" at bounding box center [1286, 845] width 18 height 19
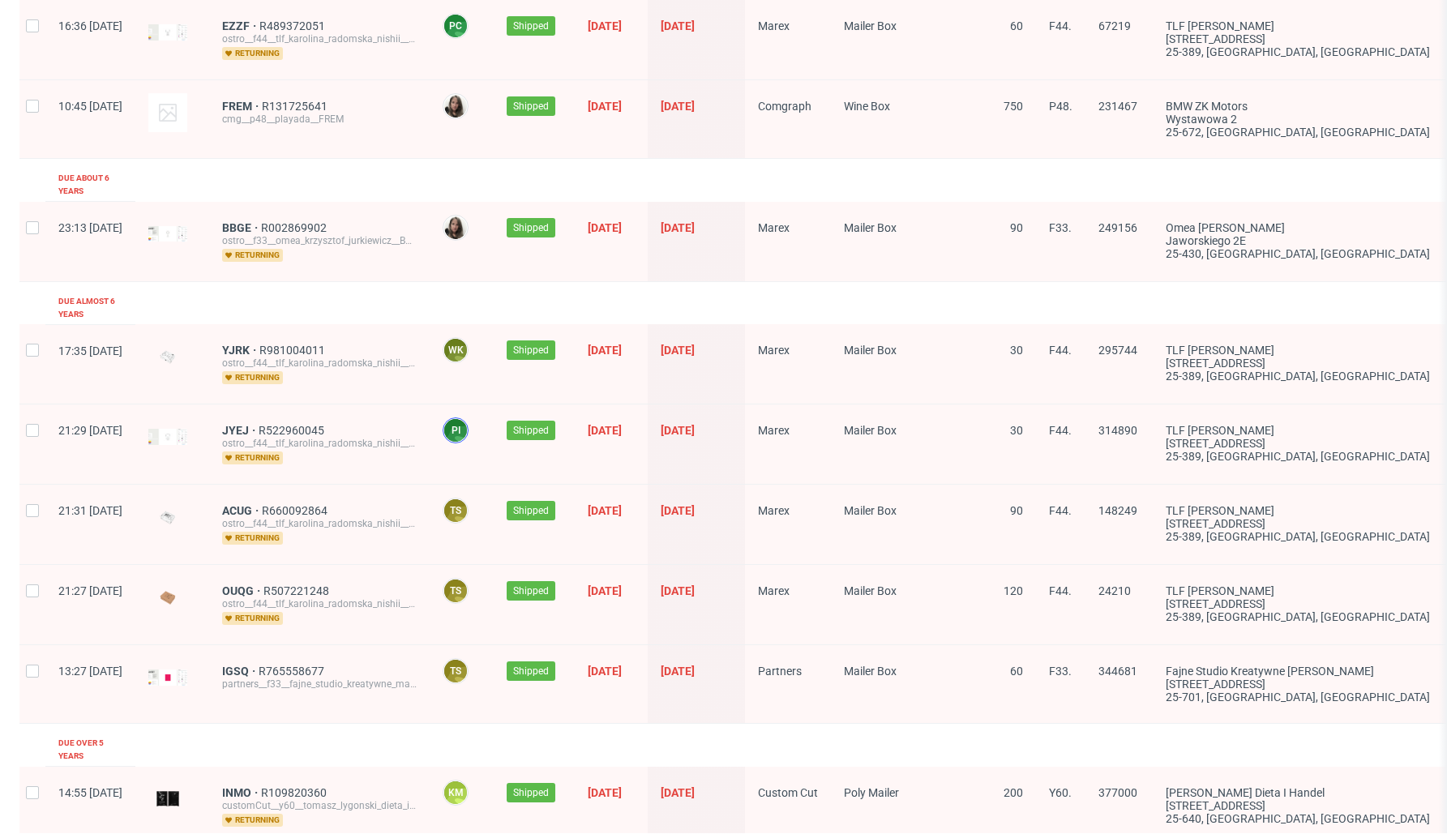
scroll to position [2038, 0]
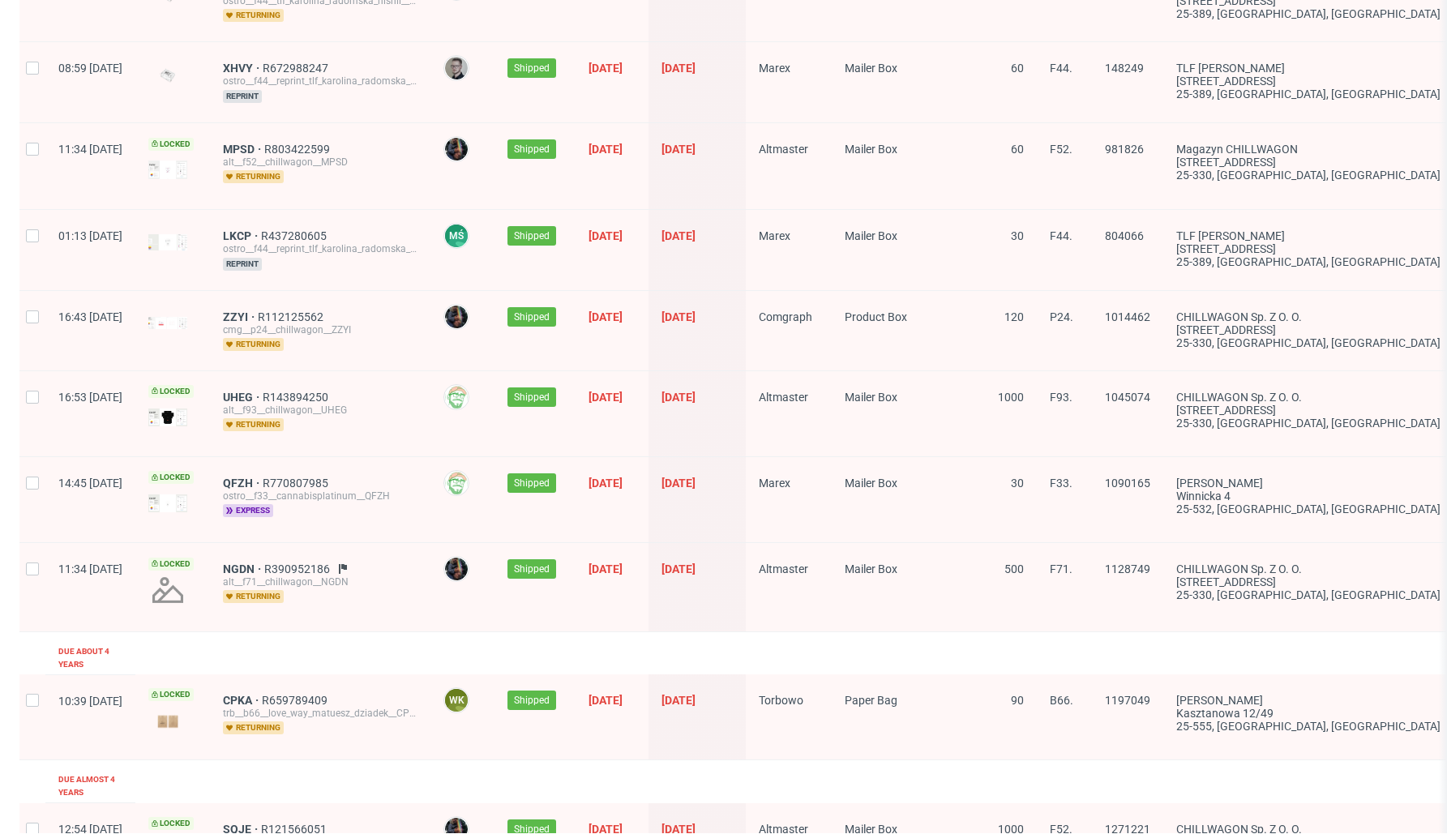
scroll to position [2066, 0]
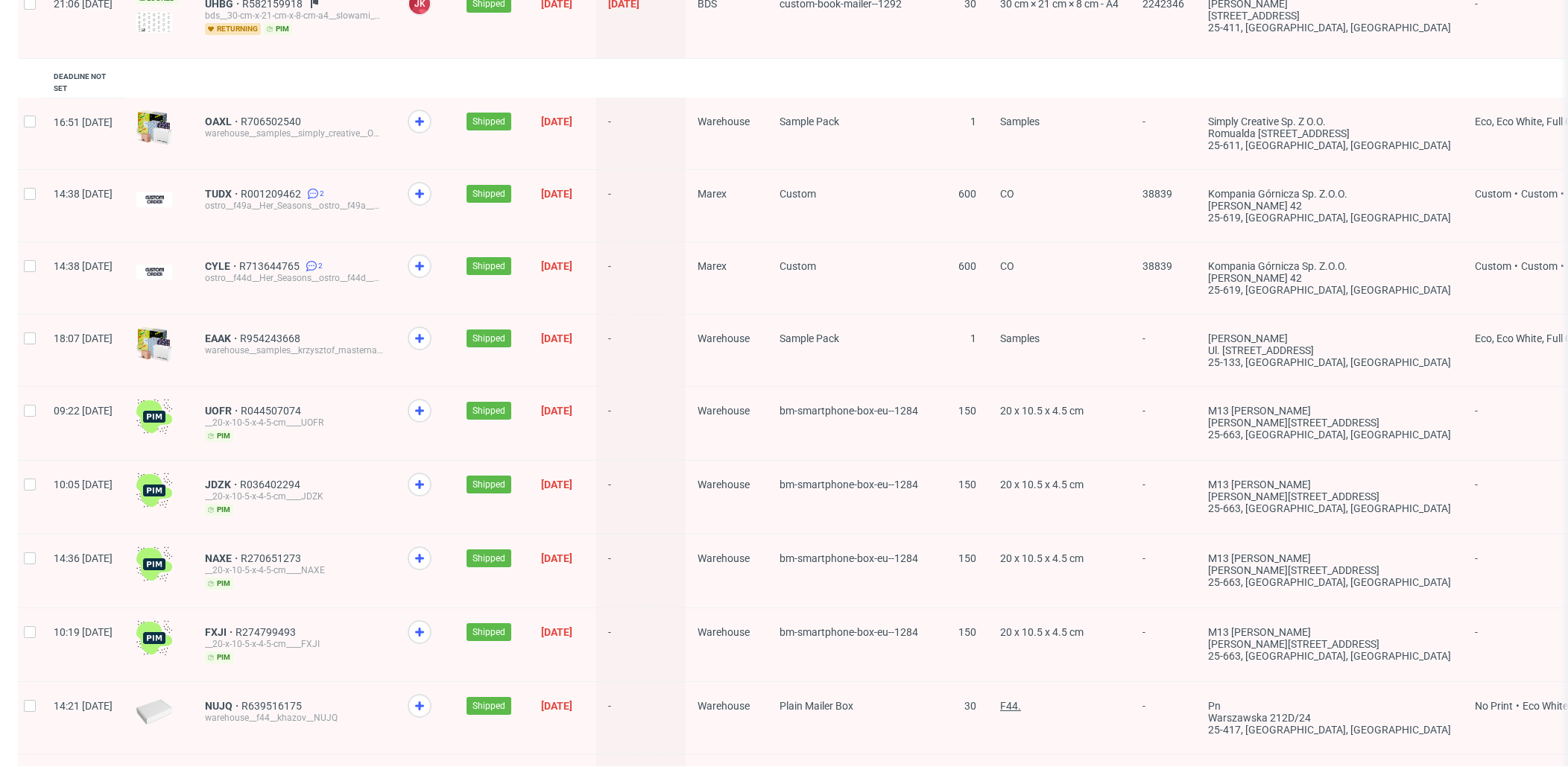
scroll to position [2001, 0]
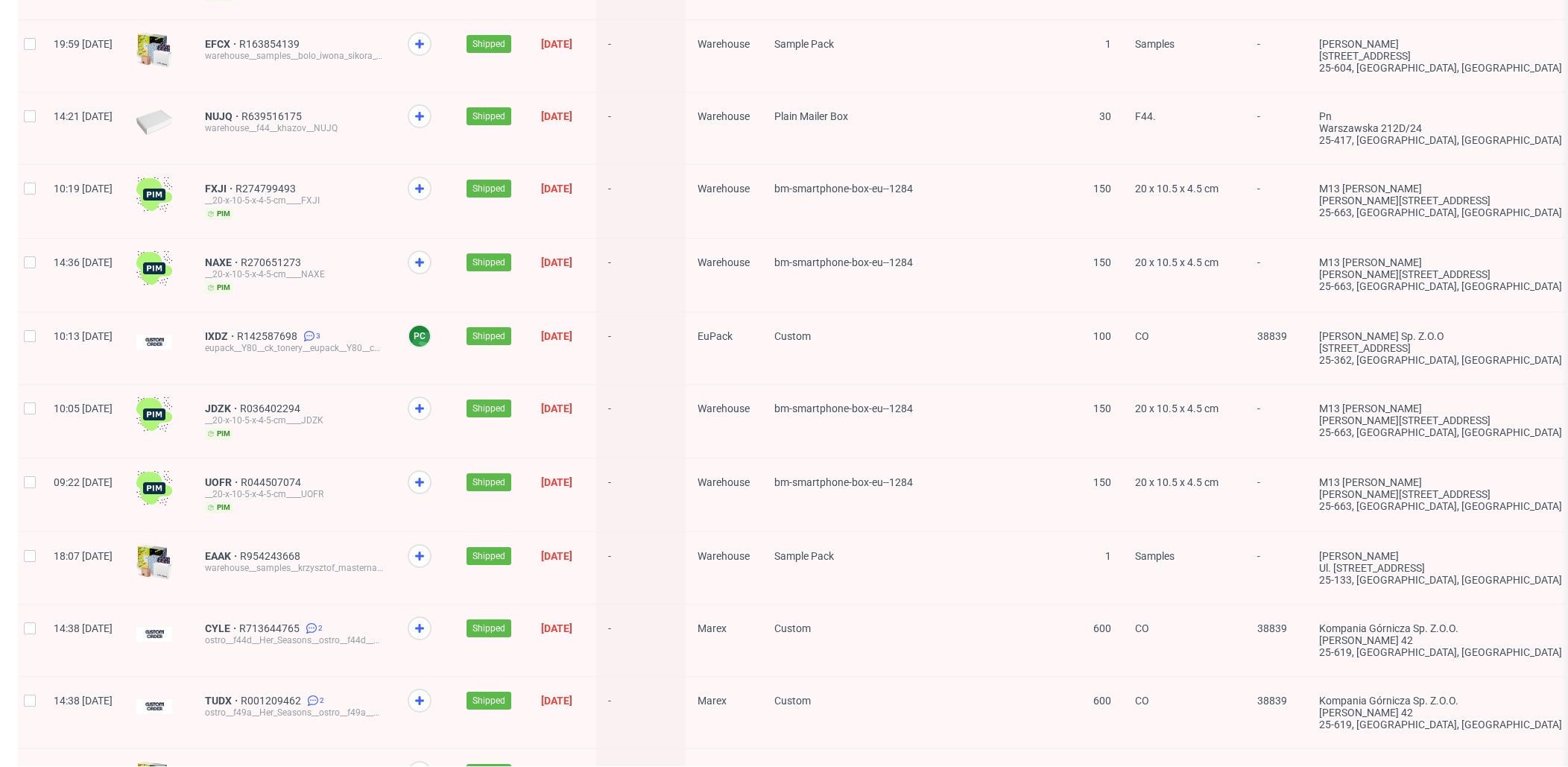
scroll to position [1701, 0]
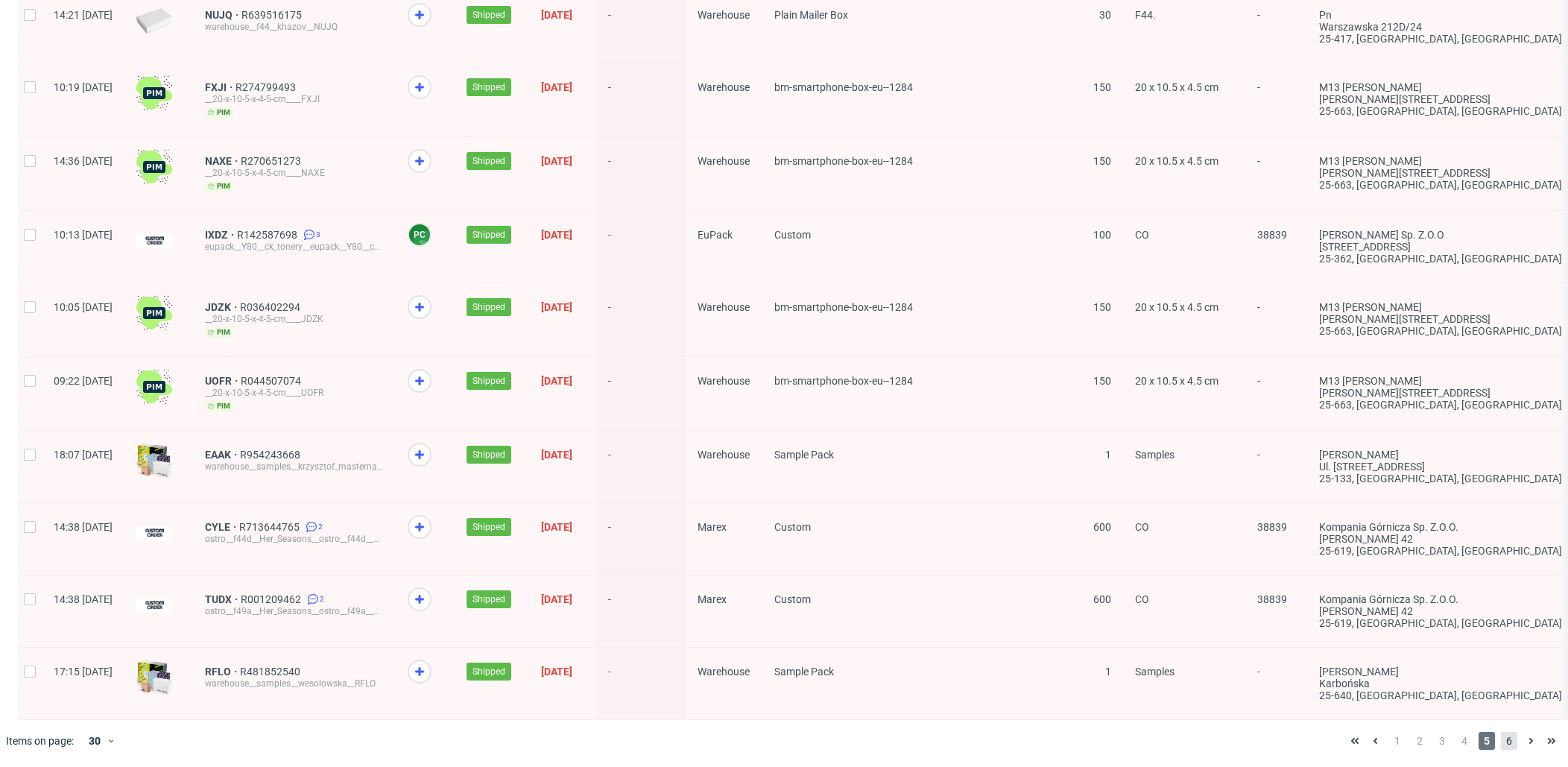
click at [1330, 742] on span "6" at bounding box center [1509, 740] width 17 height 17
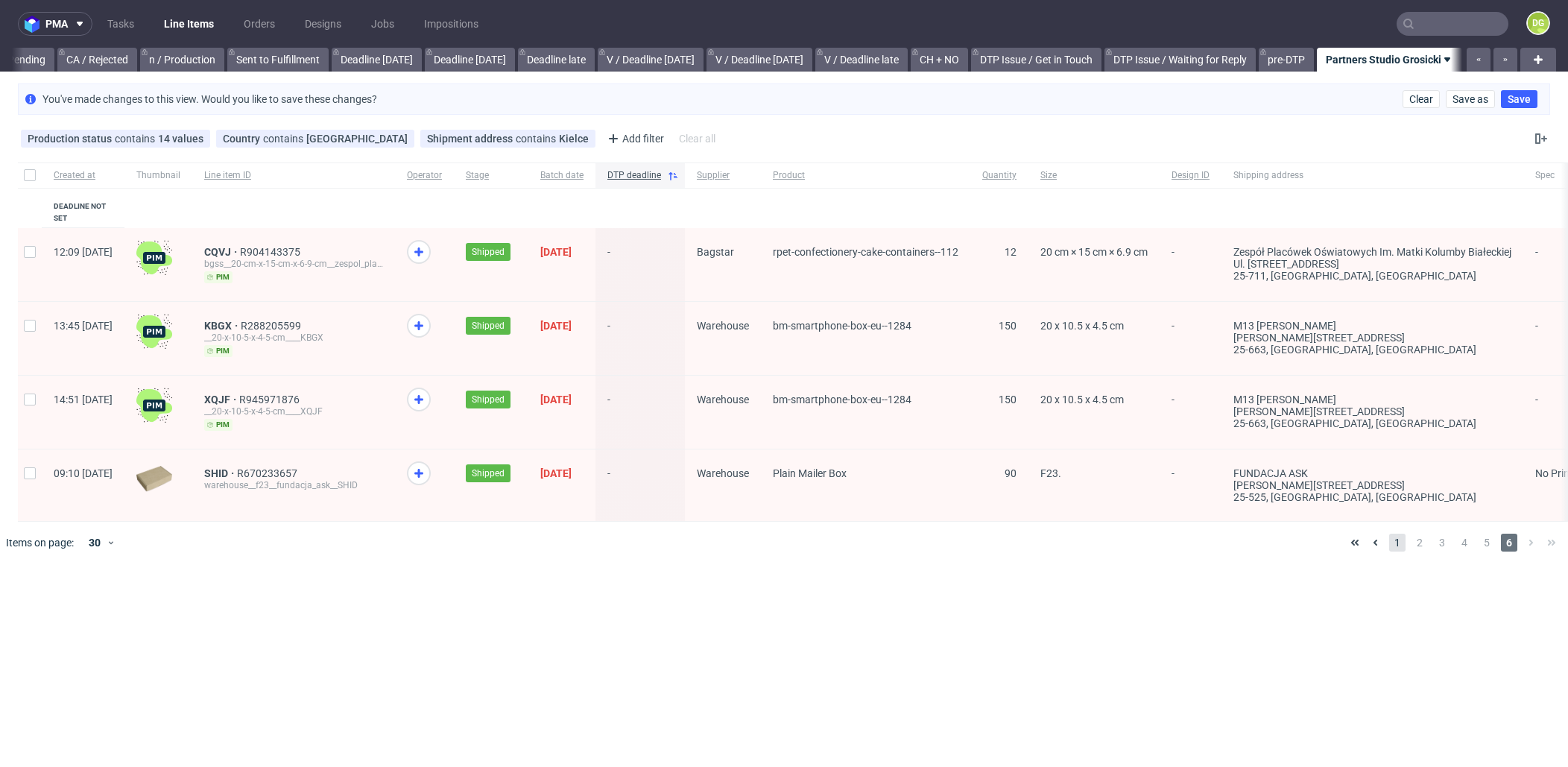
click at [1330, 549] on span "1" at bounding box center [1398, 542] width 17 height 17
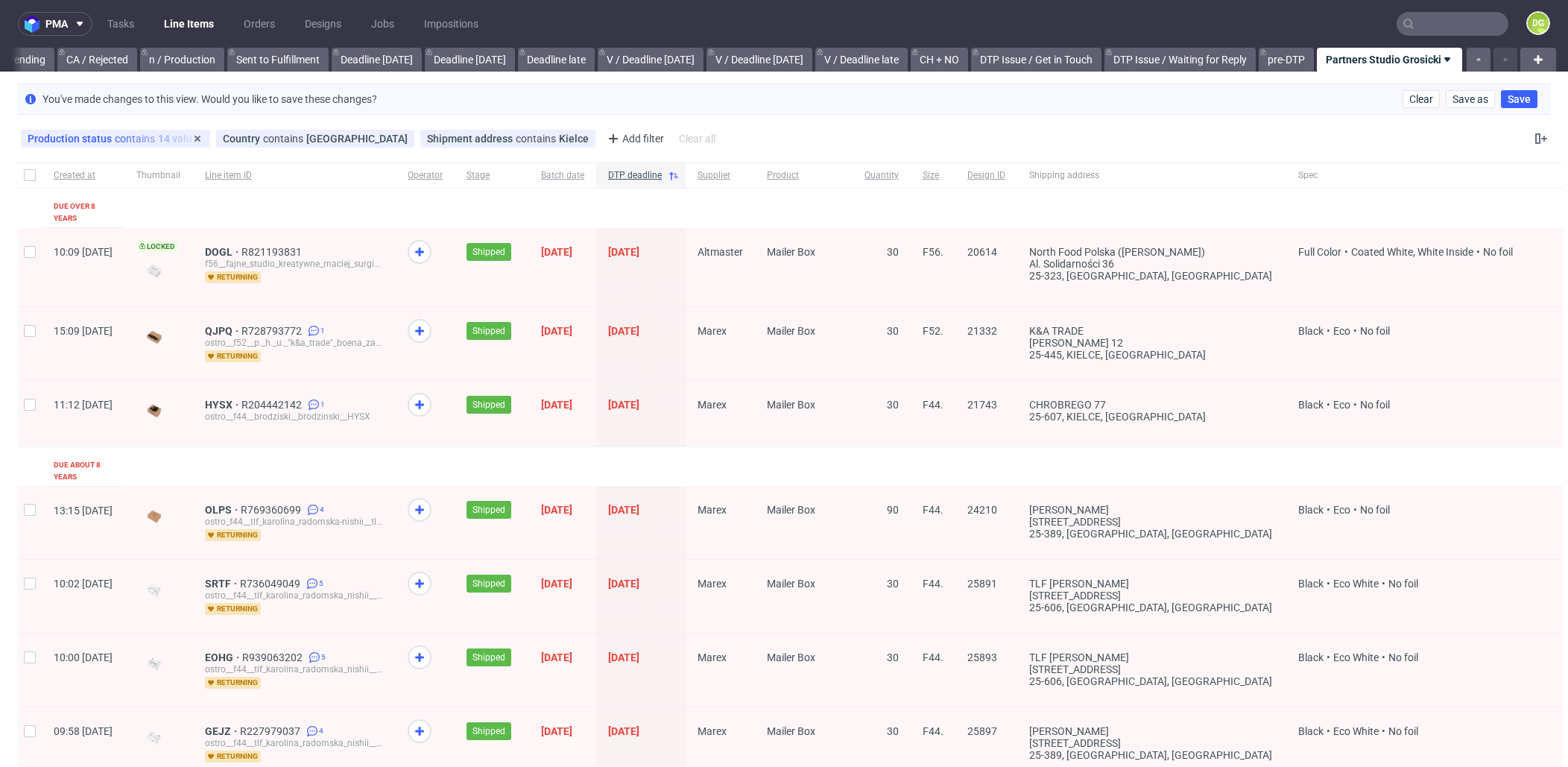
click at [135, 142] on div "Production status contains 14 values" at bounding box center [115, 138] width 176 height 12
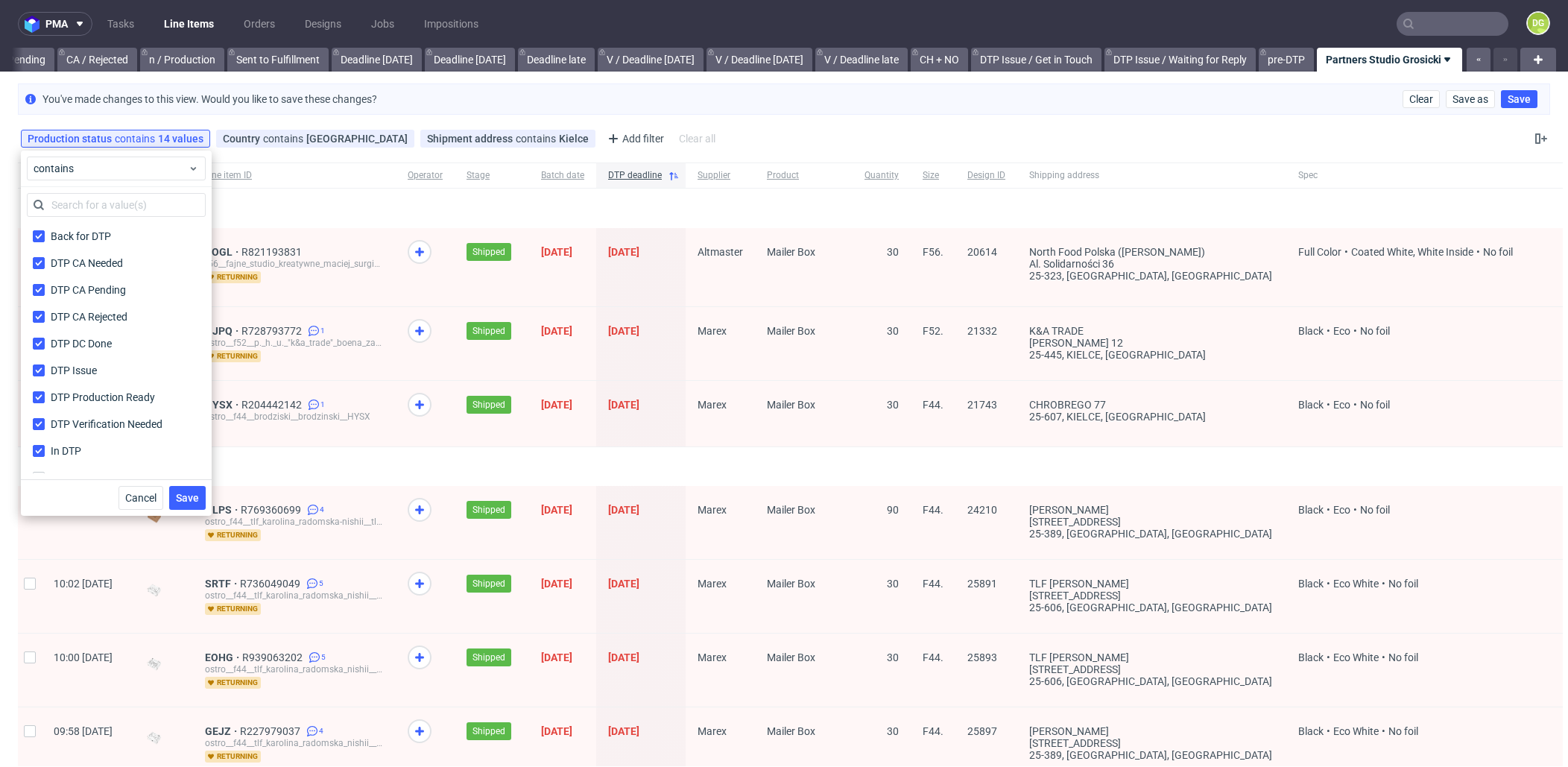
scroll to position [223, 0]
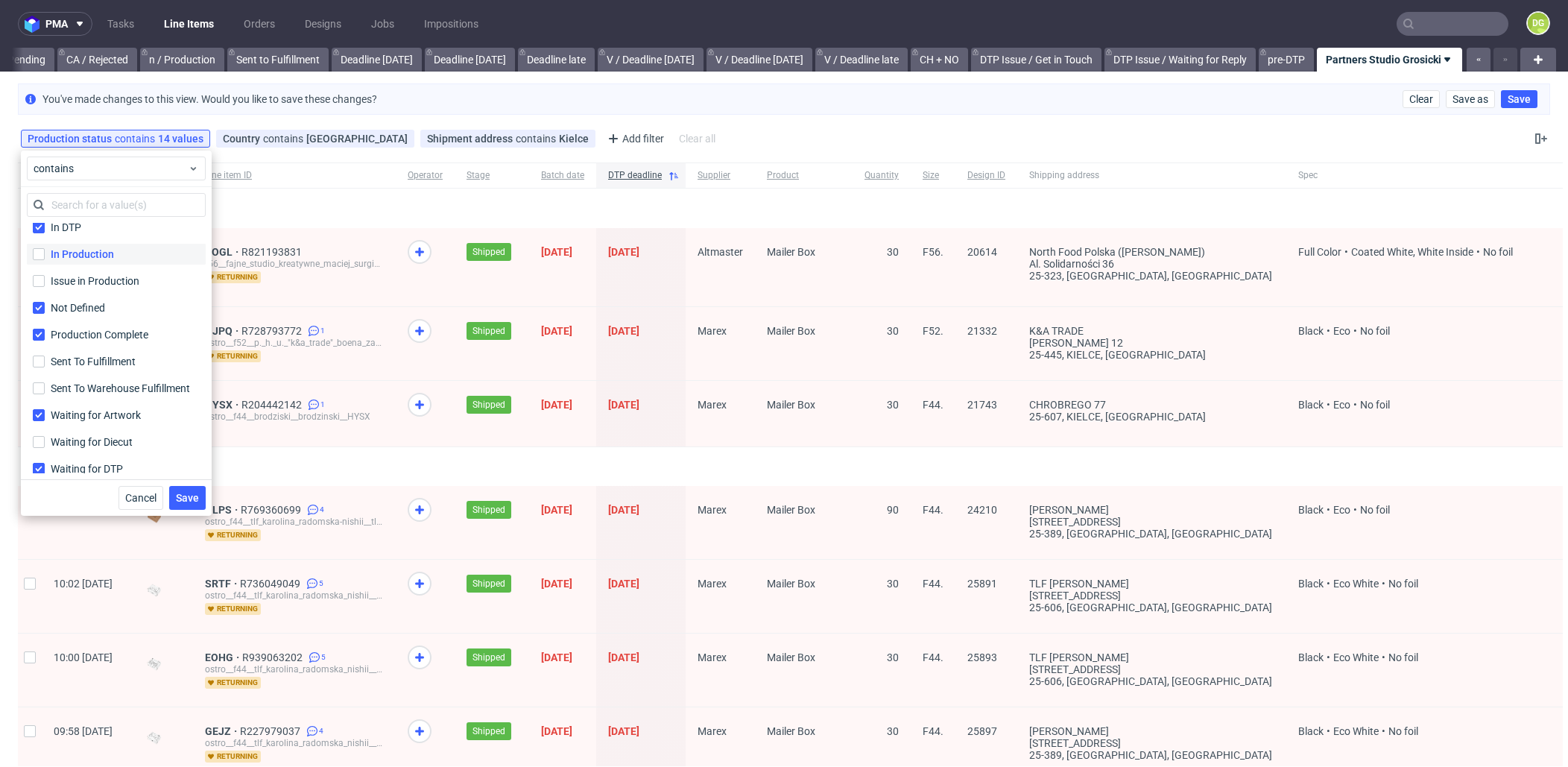
click at [68, 264] on label "In Production" at bounding box center [116, 254] width 179 height 21
click at [45, 260] on input "In Production" at bounding box center [39, 254] width 12 height 12
checkbox input "true"
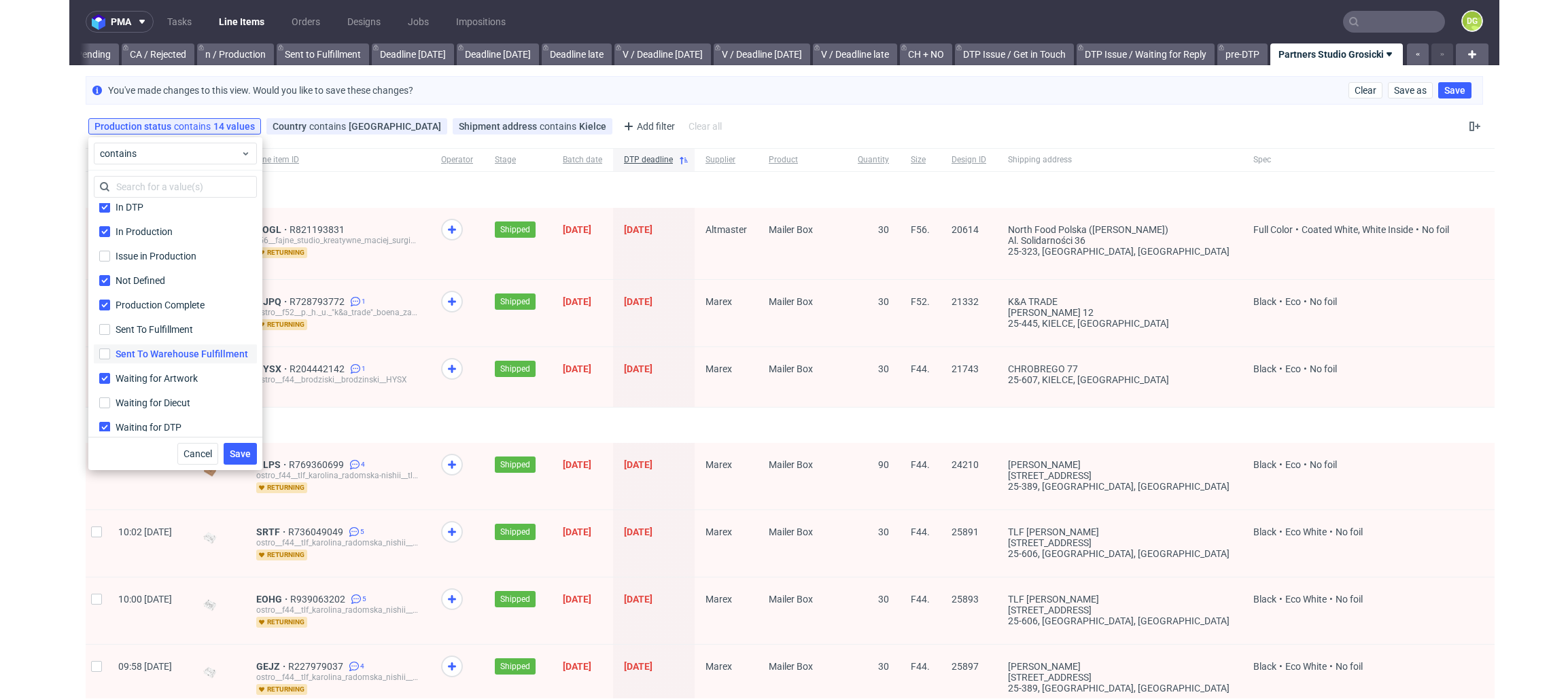
scroll to position [261, 0]
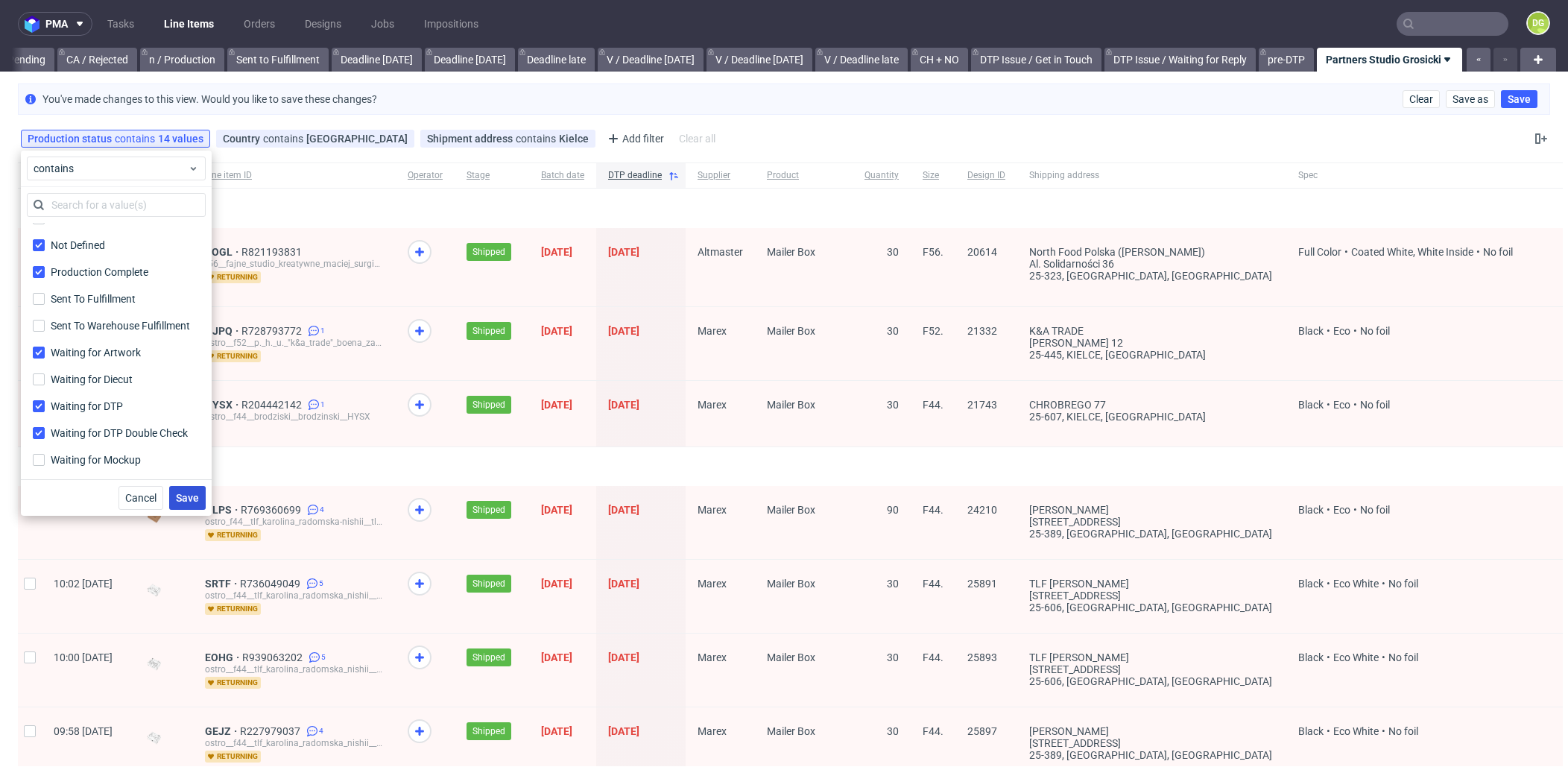
click at [180, 501] on span "Save" at bounding box center [187, 498] width 23 height 10
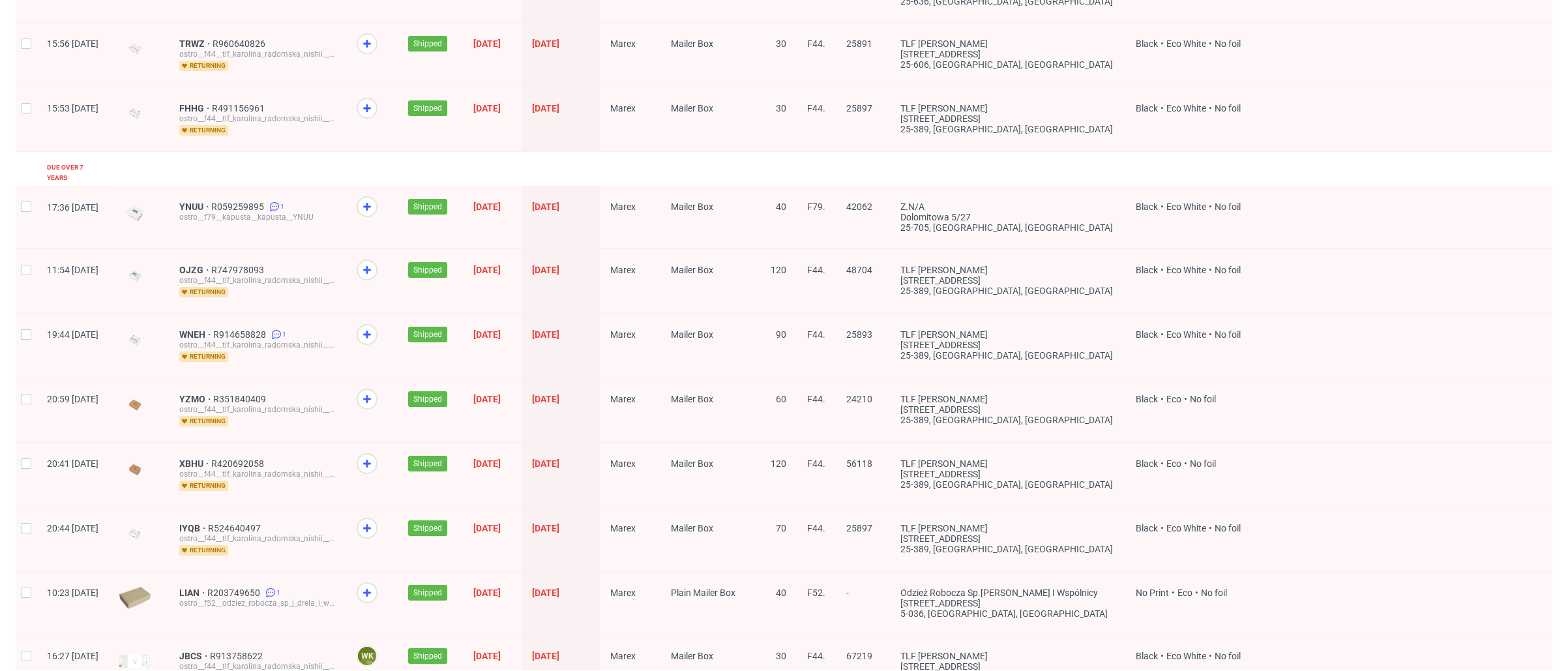
scroll to position [1558, 0]
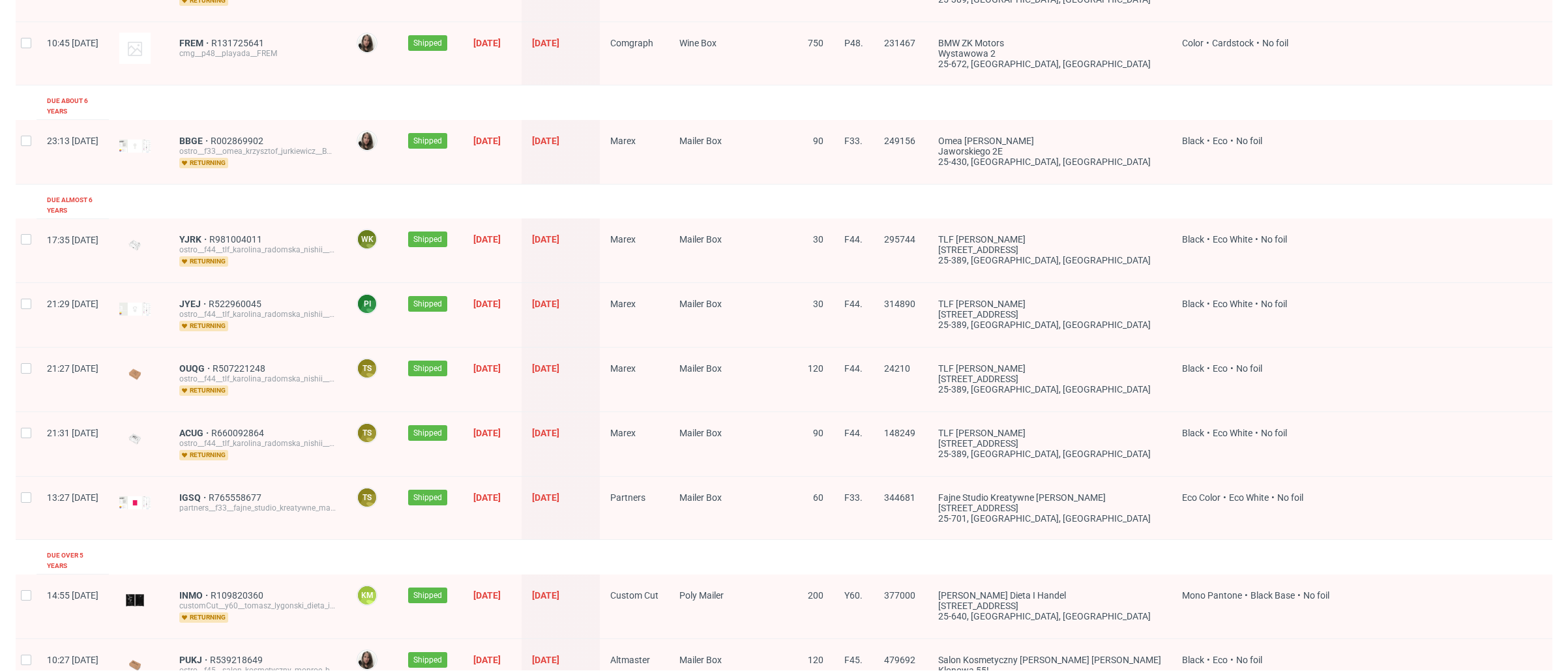
scroll to position [1634, 0]
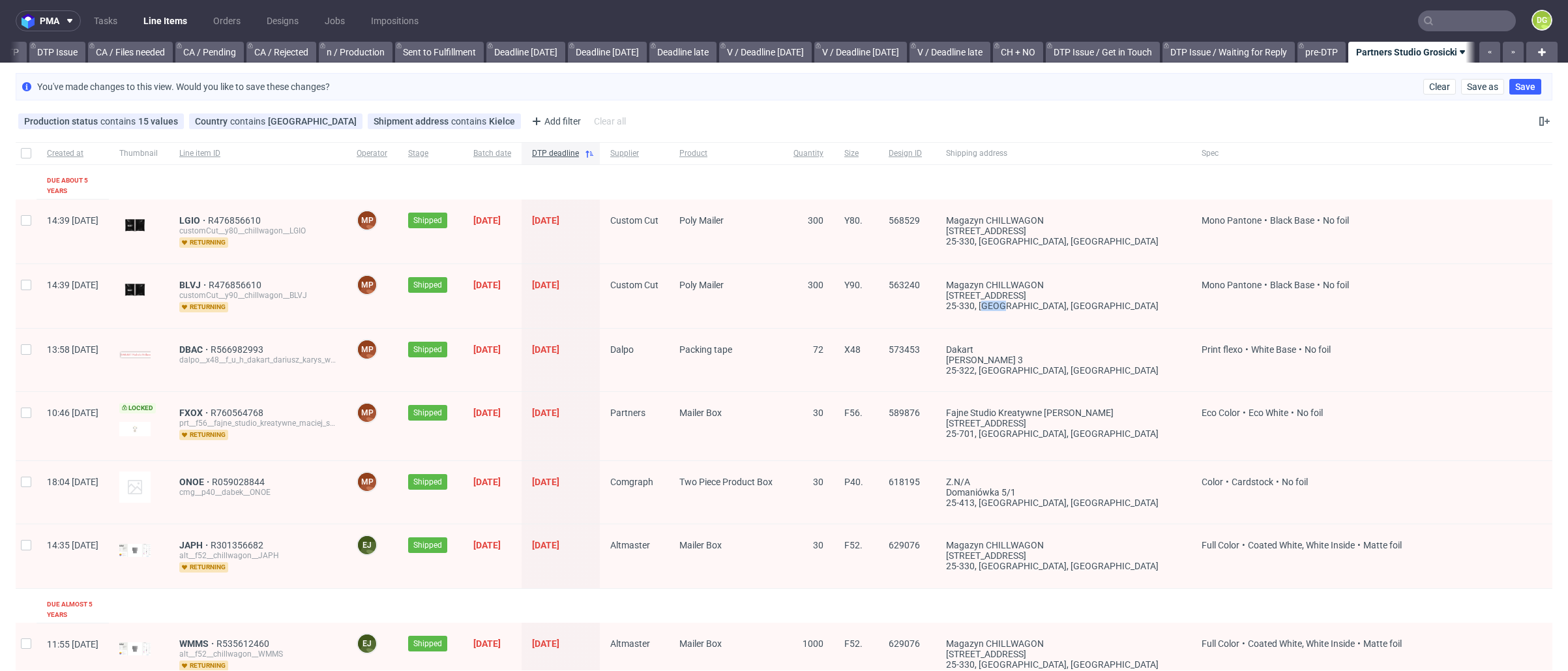
drag, startPoint x: 1031, startPoint y: 298, endPoint x: 1043, endPoint y: 298, distance: 12.0
click at [1043, 301] on div "25-330, Kielce , Poland" at bounding box center [1064, 306] width 235 height 10
drag, startPoint x: 1027, startPoint y: 362, endPoint x: 1050, endPoint y: 364, distance: 23.1
click at [1050, 364] on div "Dakart Romualda 3 25-322, Kielce , Poland" at bounding box center [1064, 360] width 256 height 63
click at [1052, 418] on div "Krakowska 135" at bounding box center [1064, 423] width 235 height 10
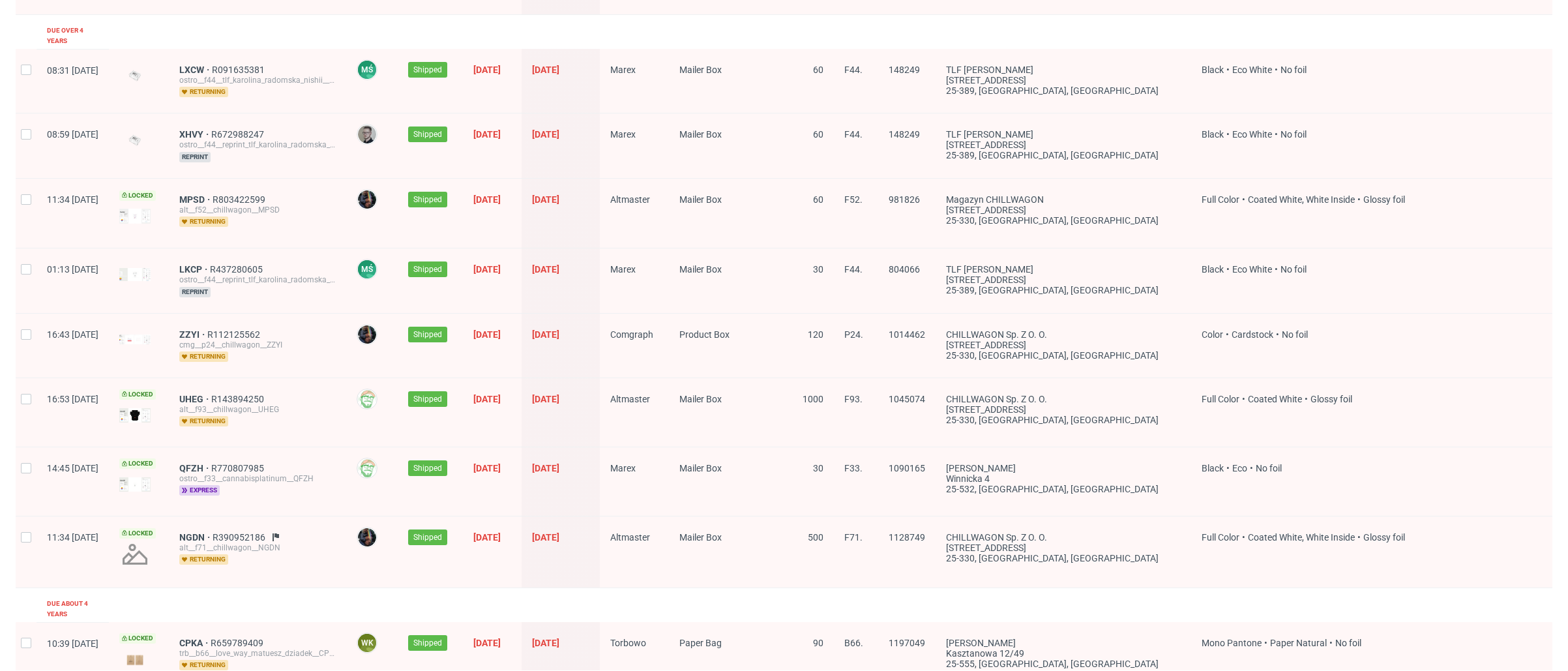
scroll to position [1653, 0]
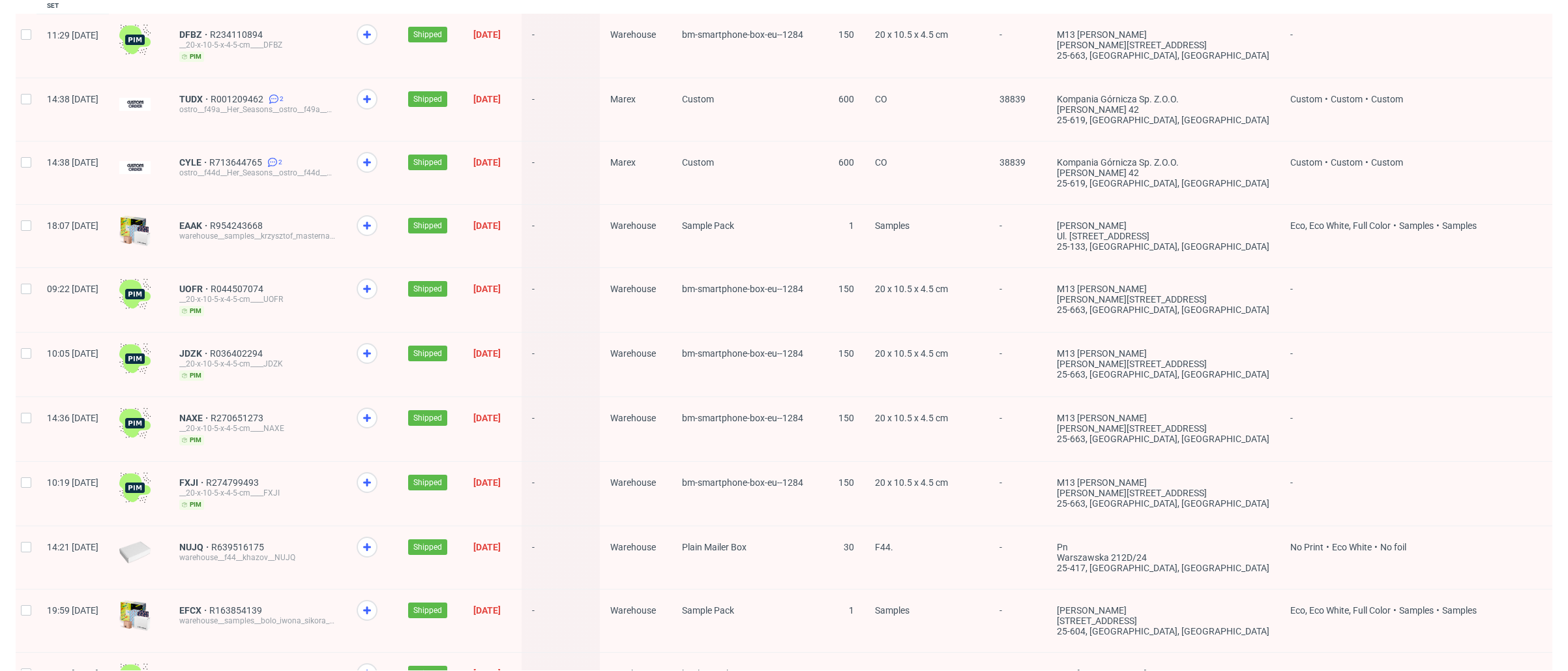
scroll to position [1743, 0]
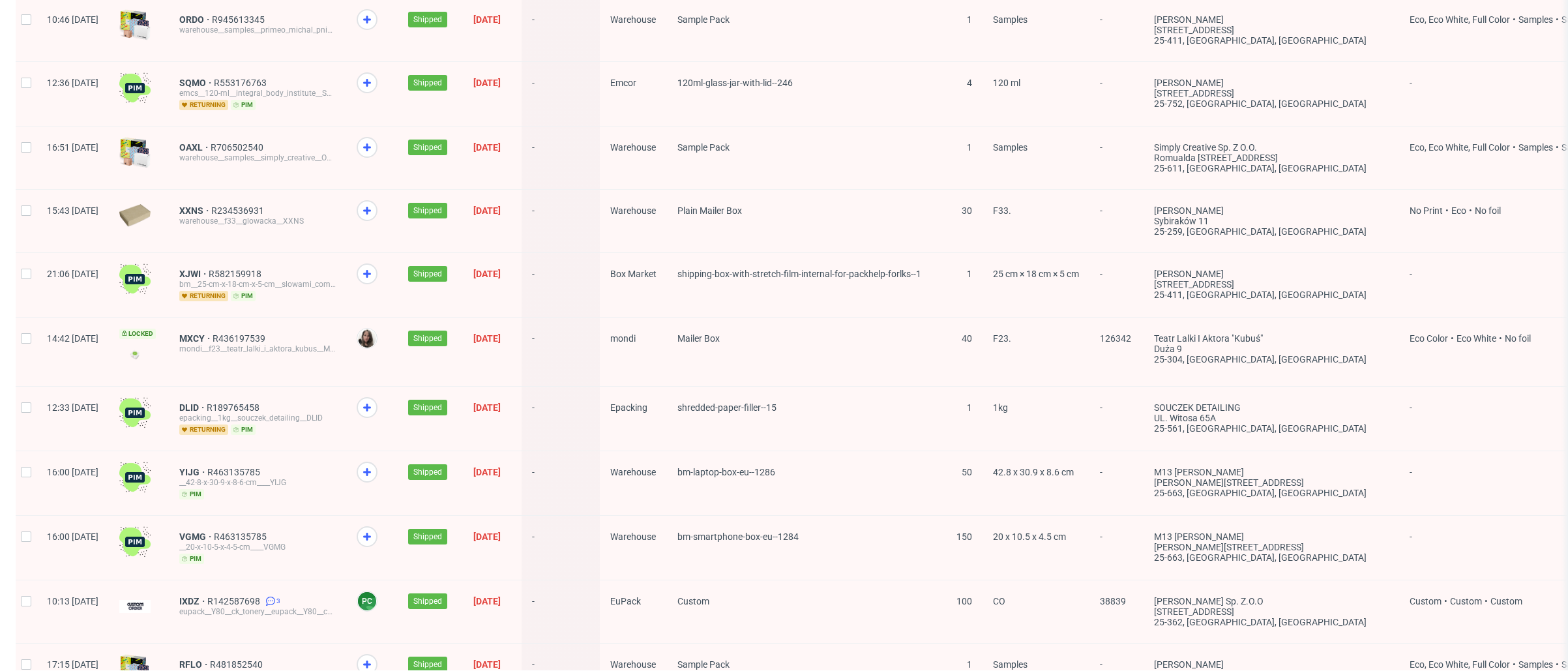
scroll to position [1492, 0]
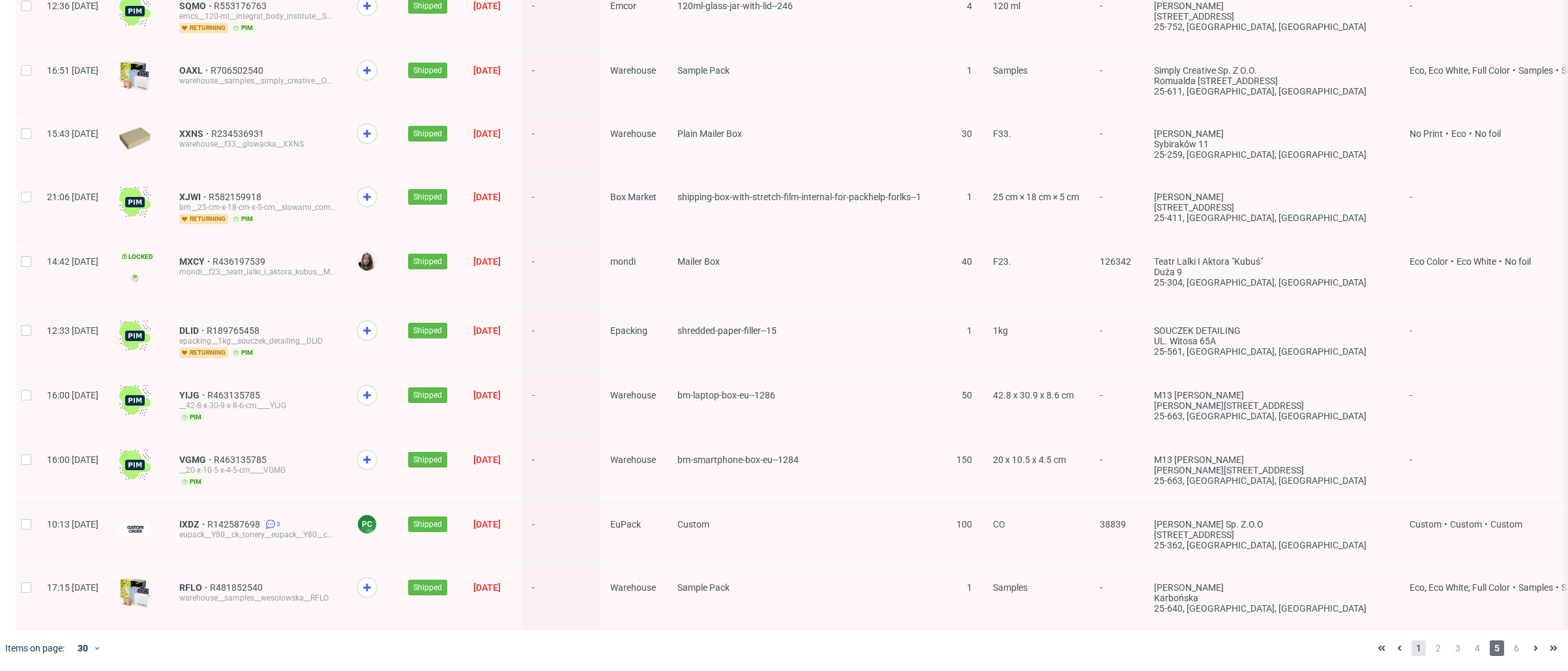
click at [1163, 648] on span "1" at bounding box center [1419, 648] width 14 height 15
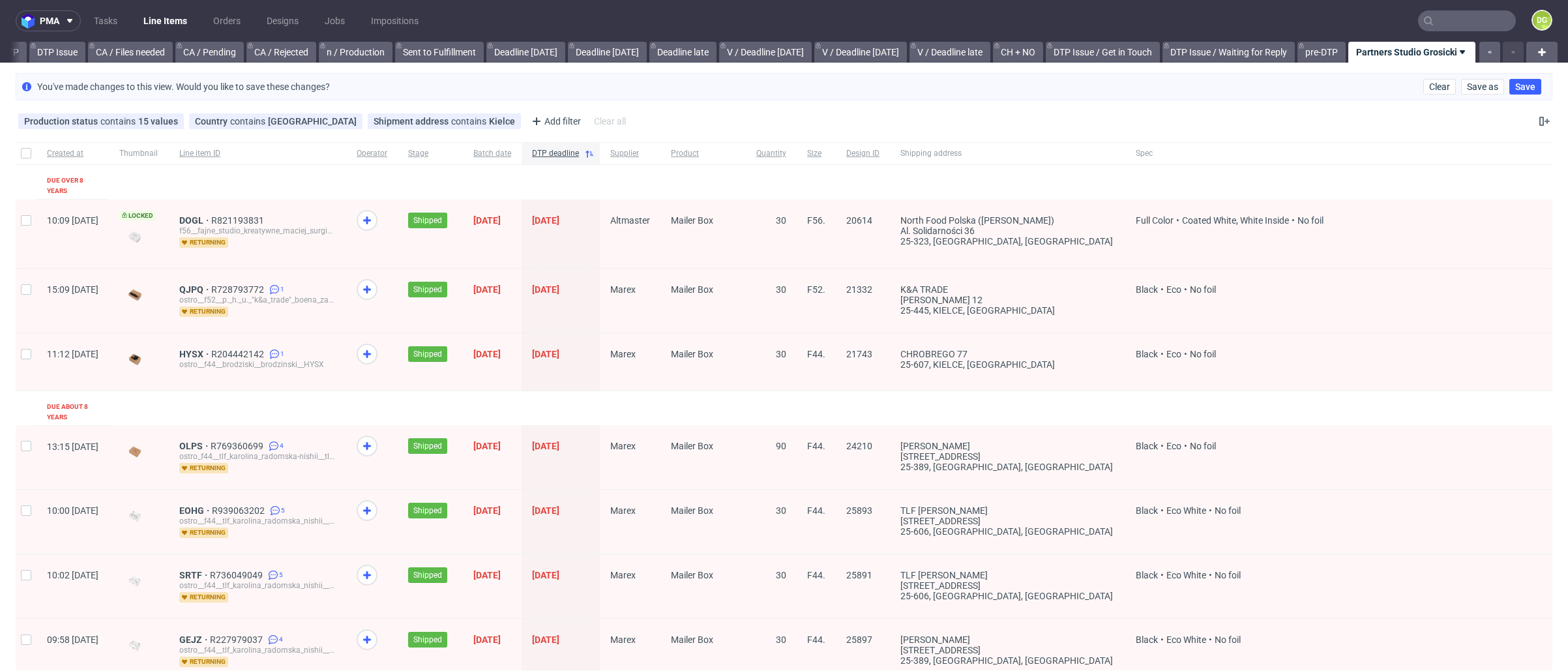
scroll to position [362, 0]
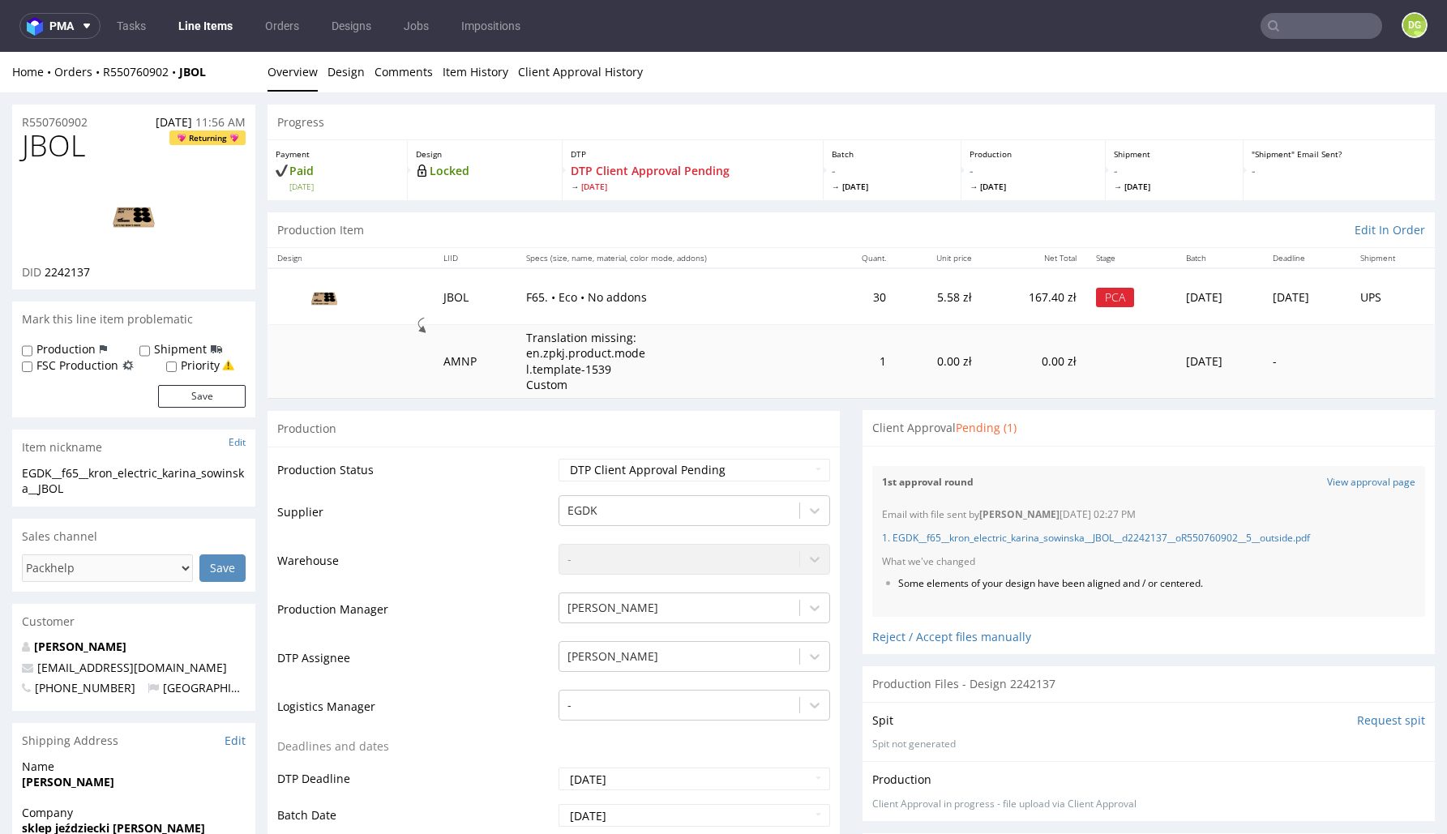
click at [319, 80] on div "Home Orders R550760902 JBOL Overview Design Comments Item History Client Approv…" at bounding box center [723, 72] width 1447 height 41
click at [339, 72] on link "Design" at bounding box center [345, 72] width 37 height 40
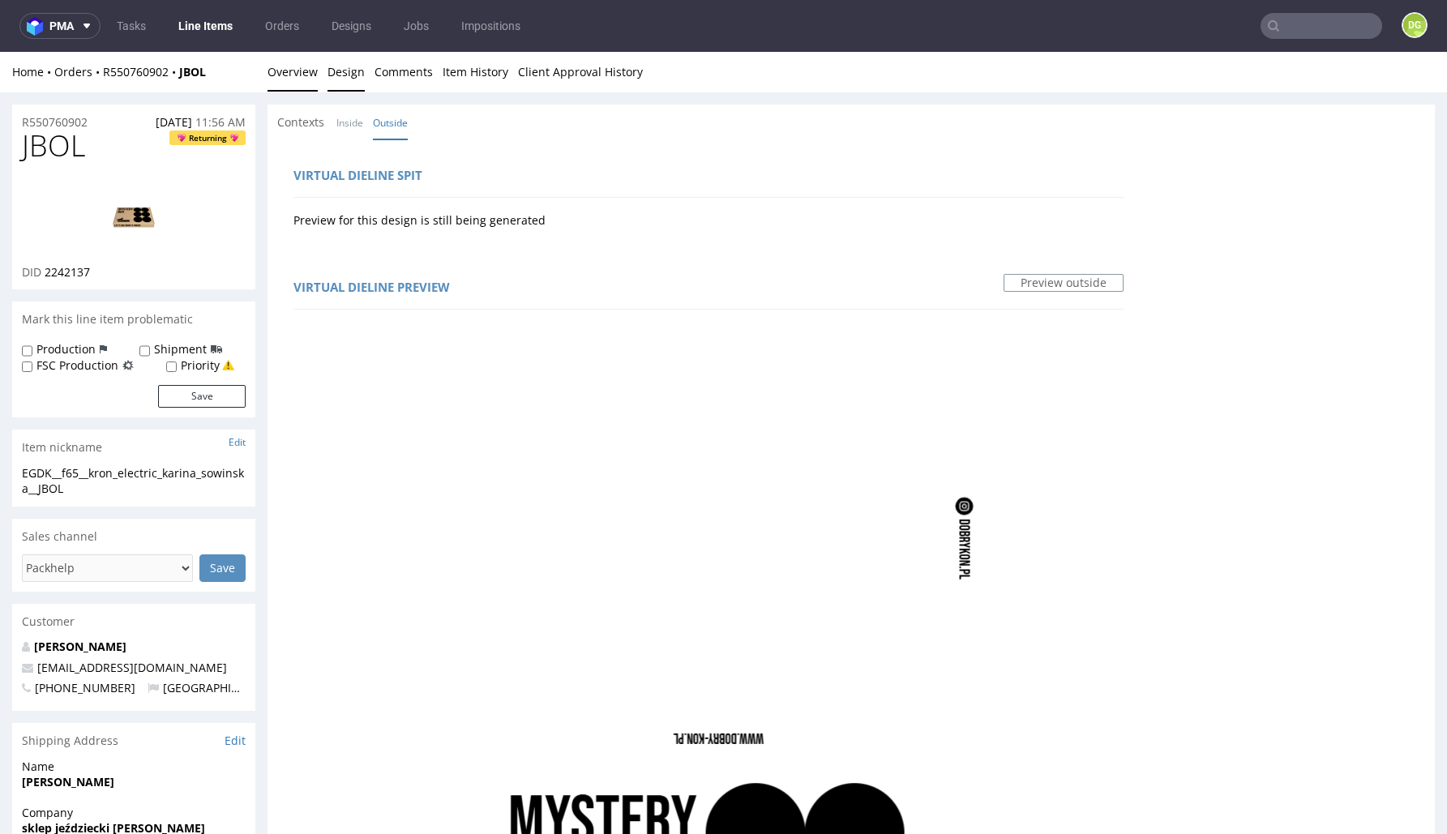
click at [305, 78] on link "Overview" at bounding box center [292, 72] width 50 height 40
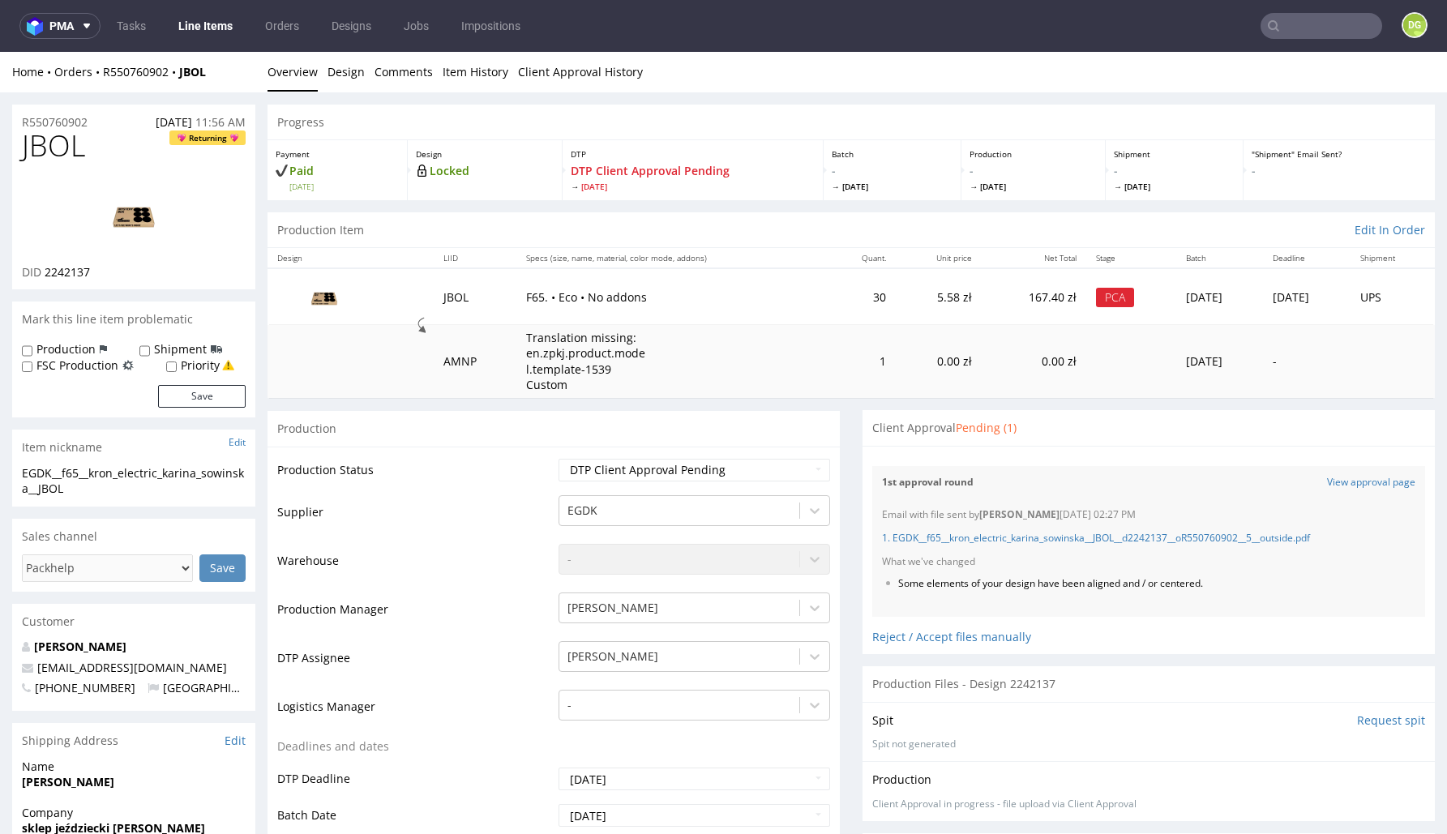
click at [130, 216] on img at bounding box center [134, 214] width 130 height 73
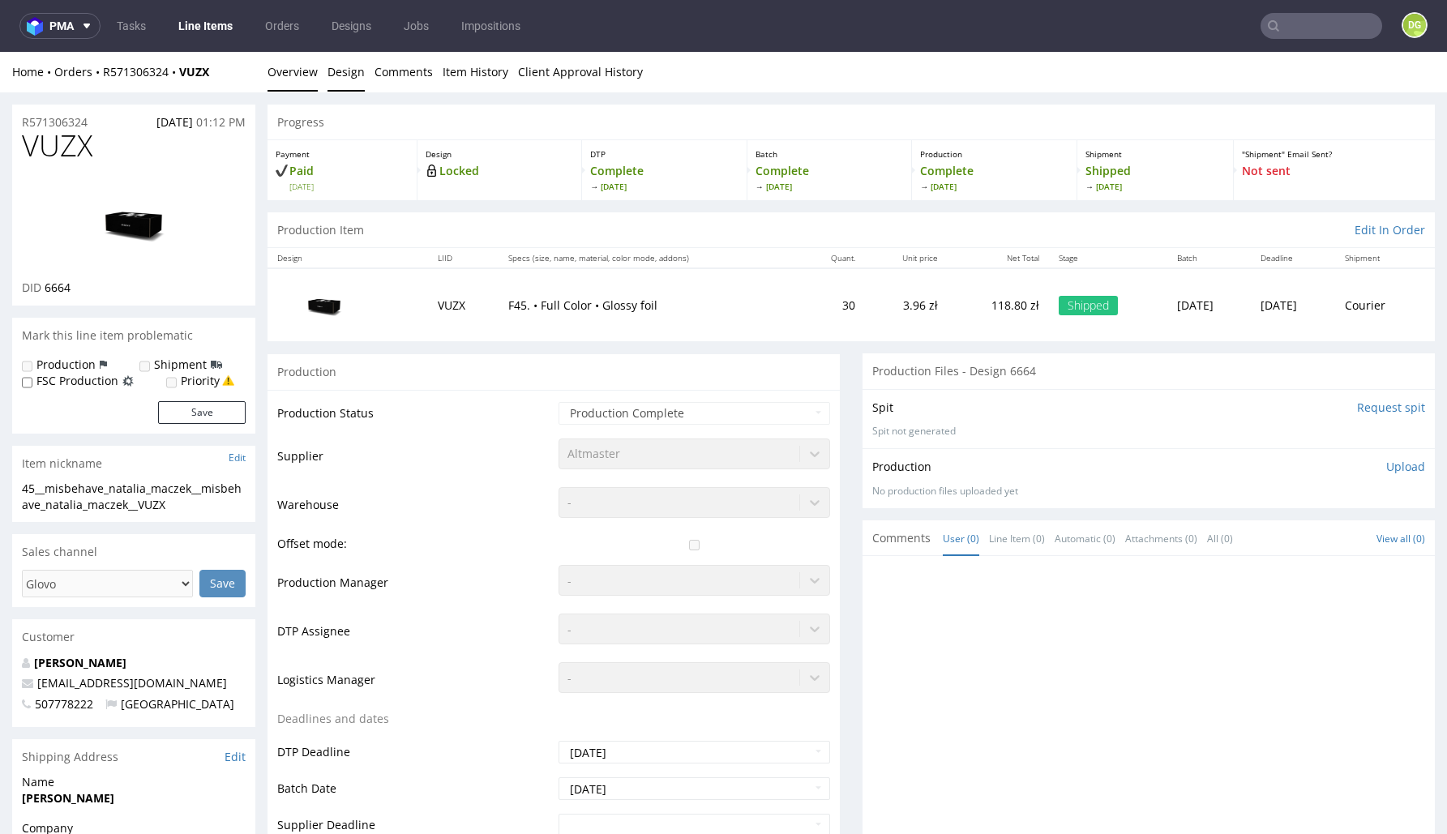
click at [350, 72] on link "Design" at bounding box center [345, 72] width 37 height 40
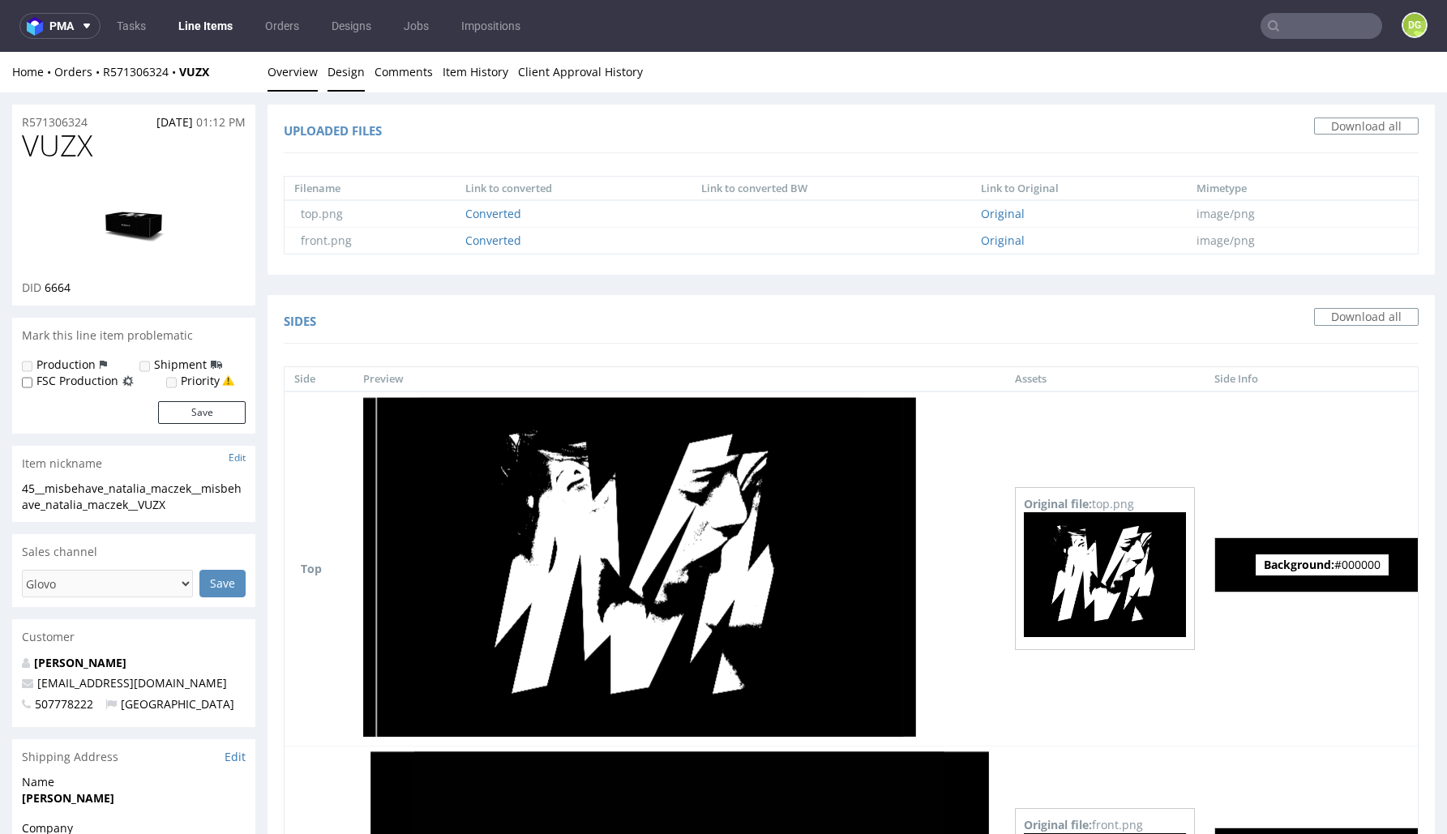
click at [290, 75] on link "Overview" at bounding box center [292, 72] width 50 height 40
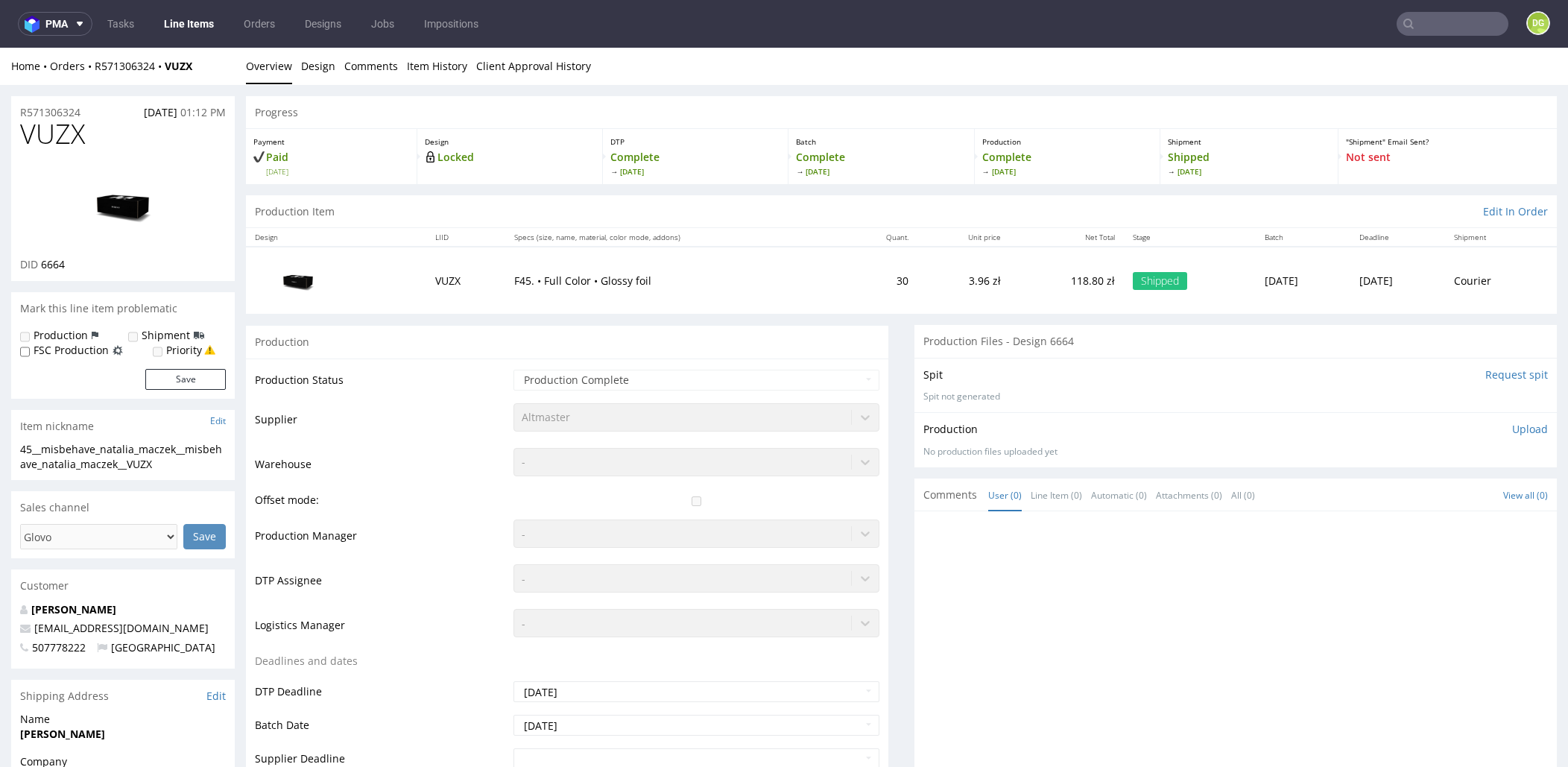
click at [343, 0] on nav "pma Tasks Line Items Orders Designs Jobs Impositions DG" at bounding box center [784, 24] width 1568 height 48
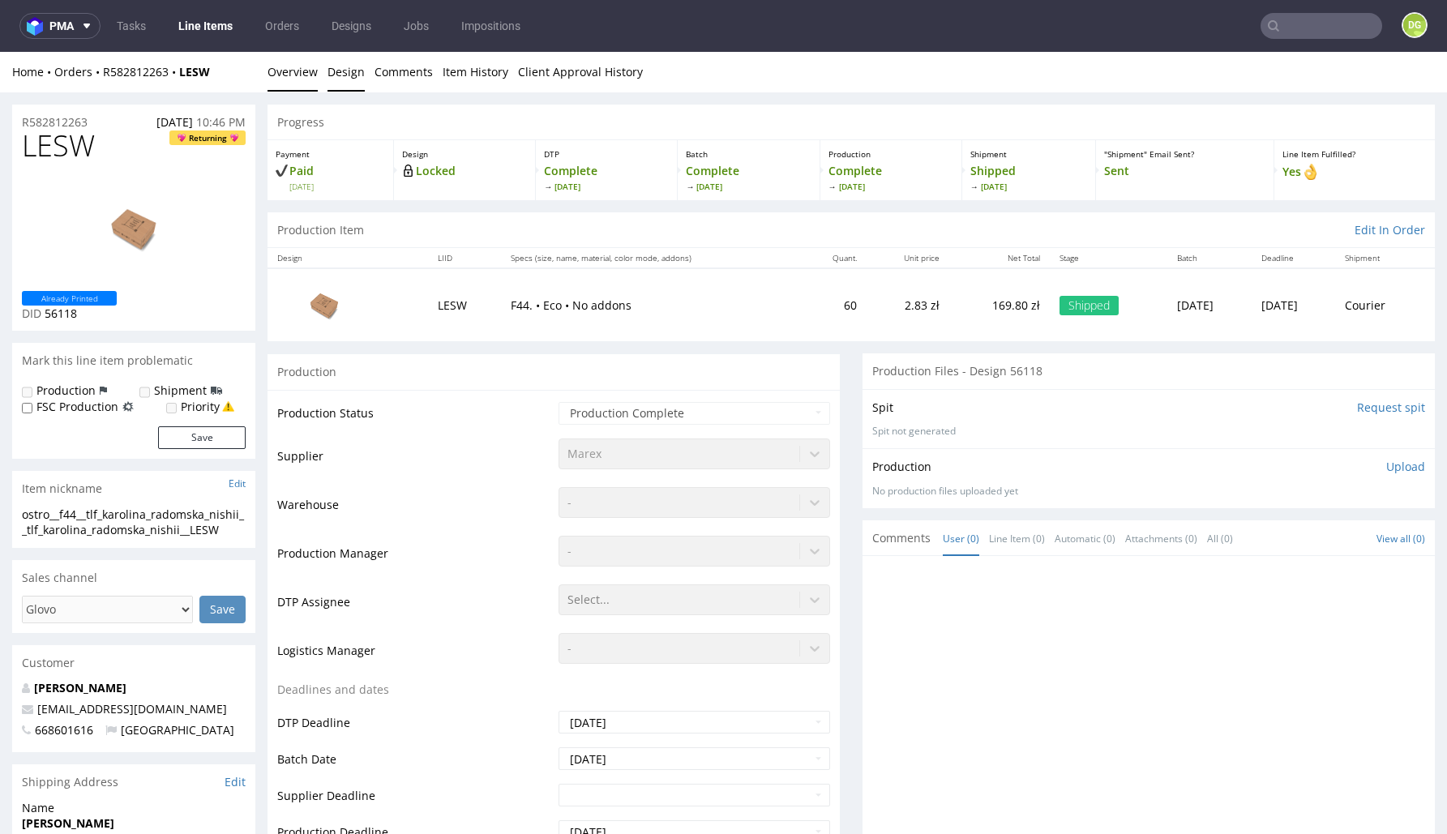
click at [356, 80] on link "Design" at bounding box center [345, 72] width 37 height 40
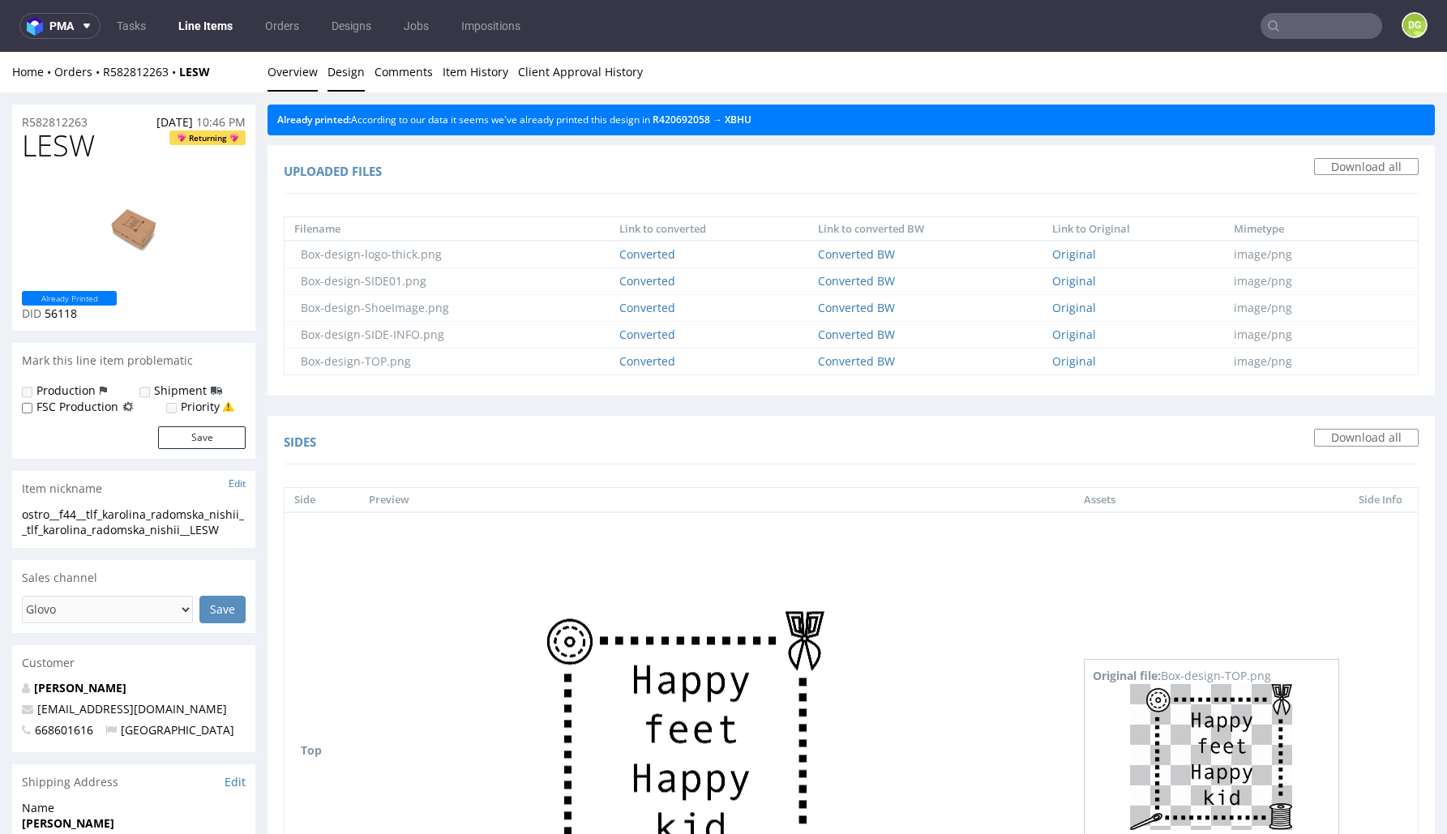
click at [290, 69] on link "Overview" at bounding box center [292, 72] width 50 height 40
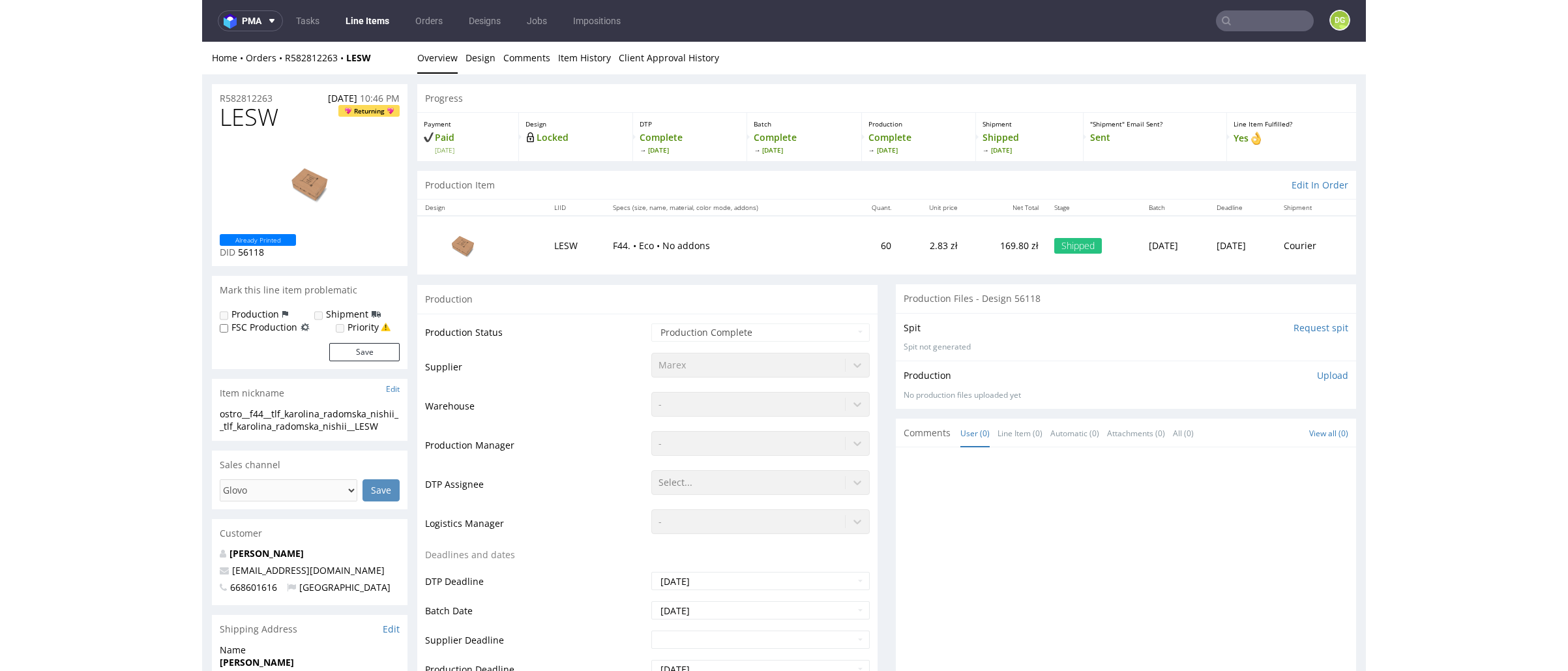
scroll to position [198, 0]
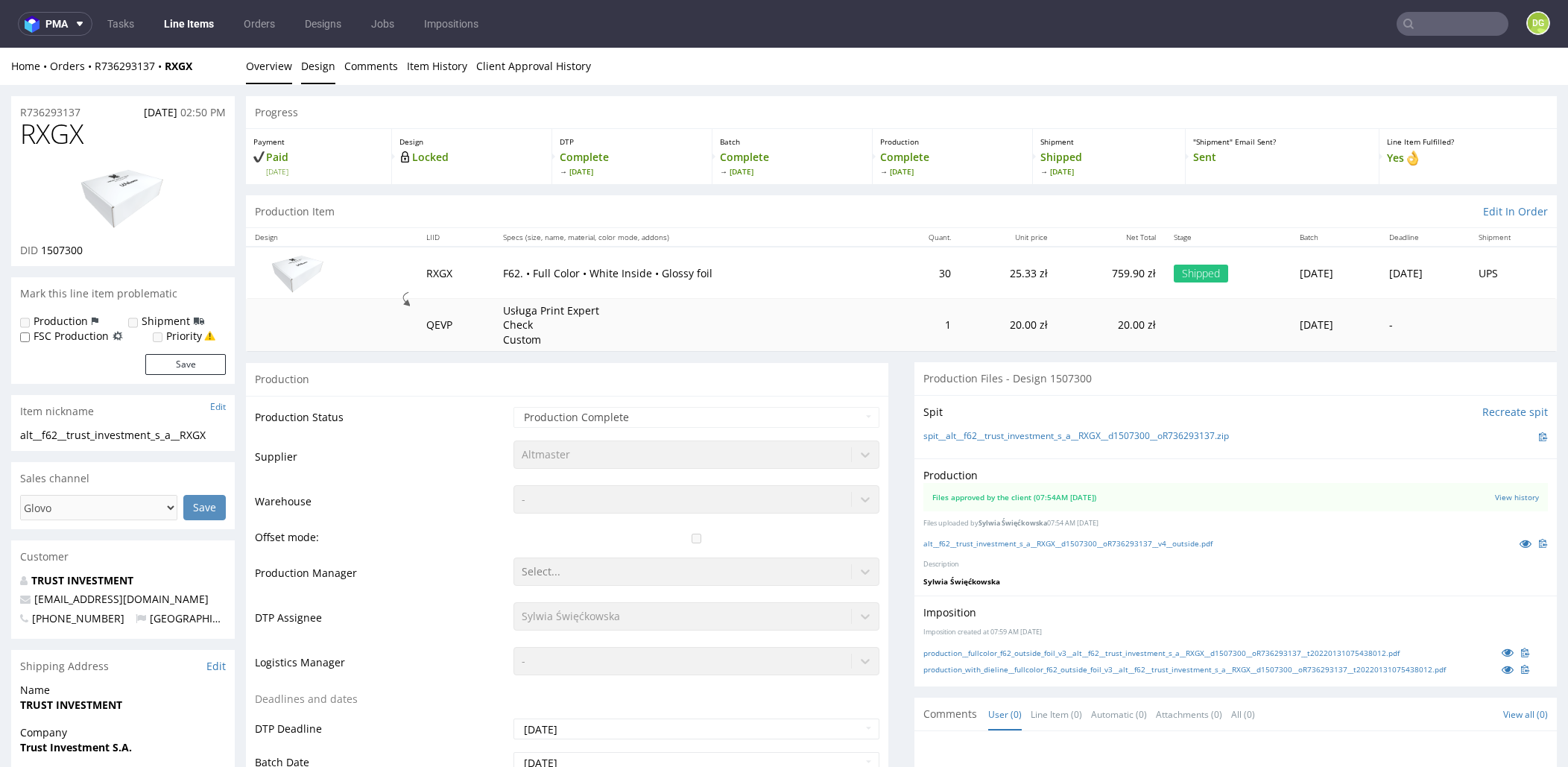
click at [316, 61] on link "Design" at bounding box center [317, 66] width 34 height 37
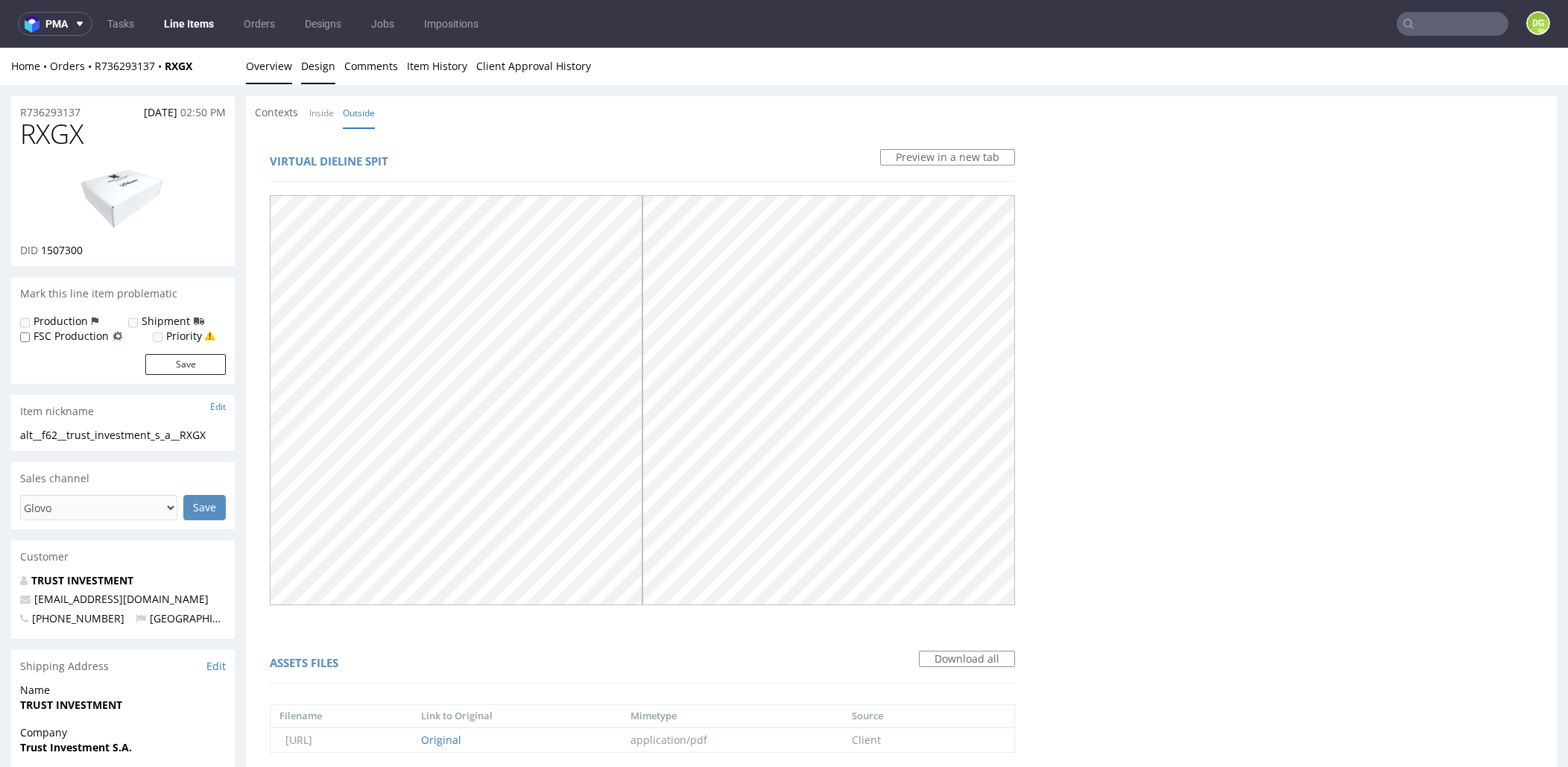
click at [283, 73] on link "Overview" at bounding box center [269, 66] width 46 height 37
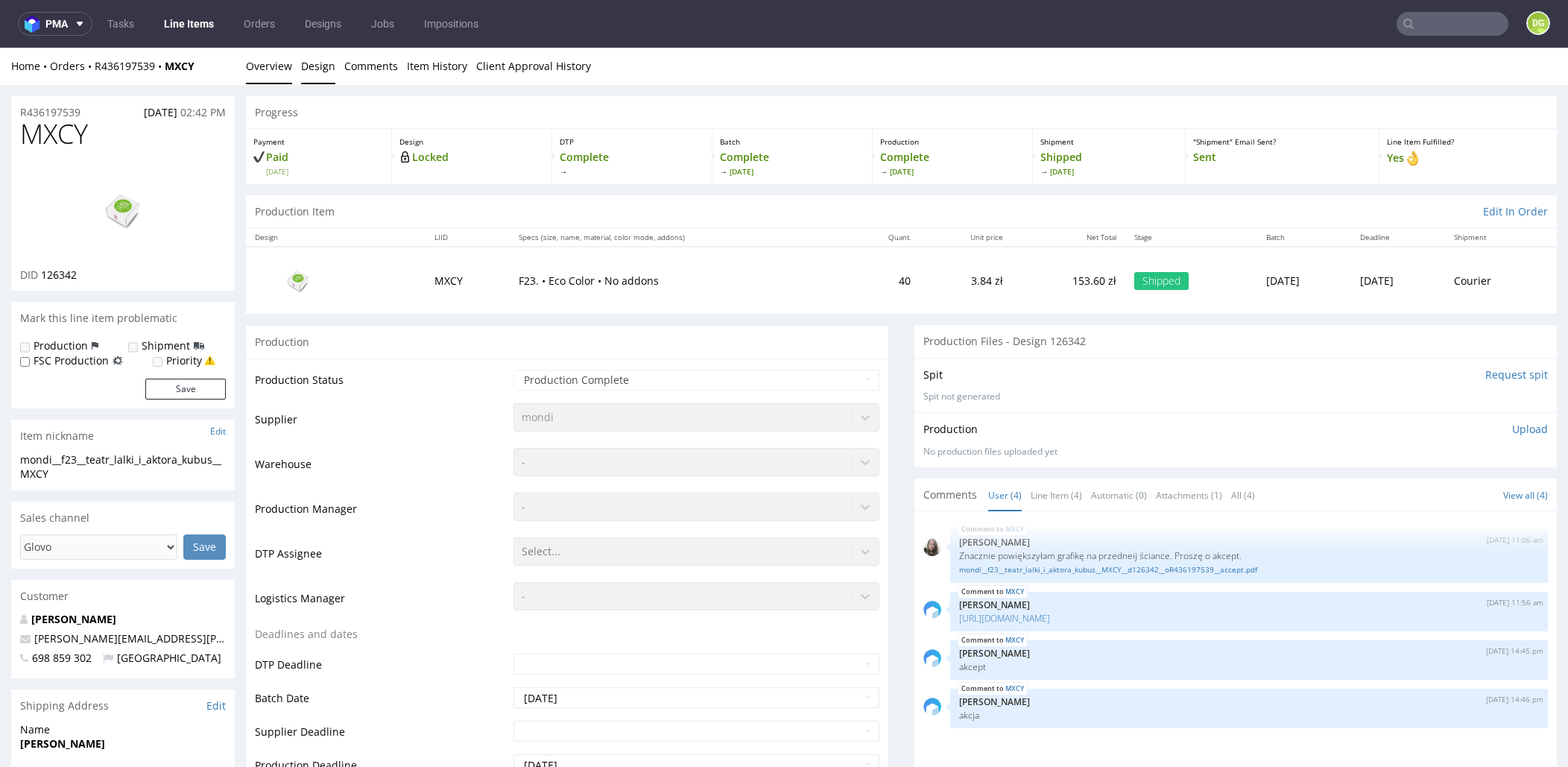
click at [316, 65] on link "Design" at bounding box center [317, 66] width 34 height 37
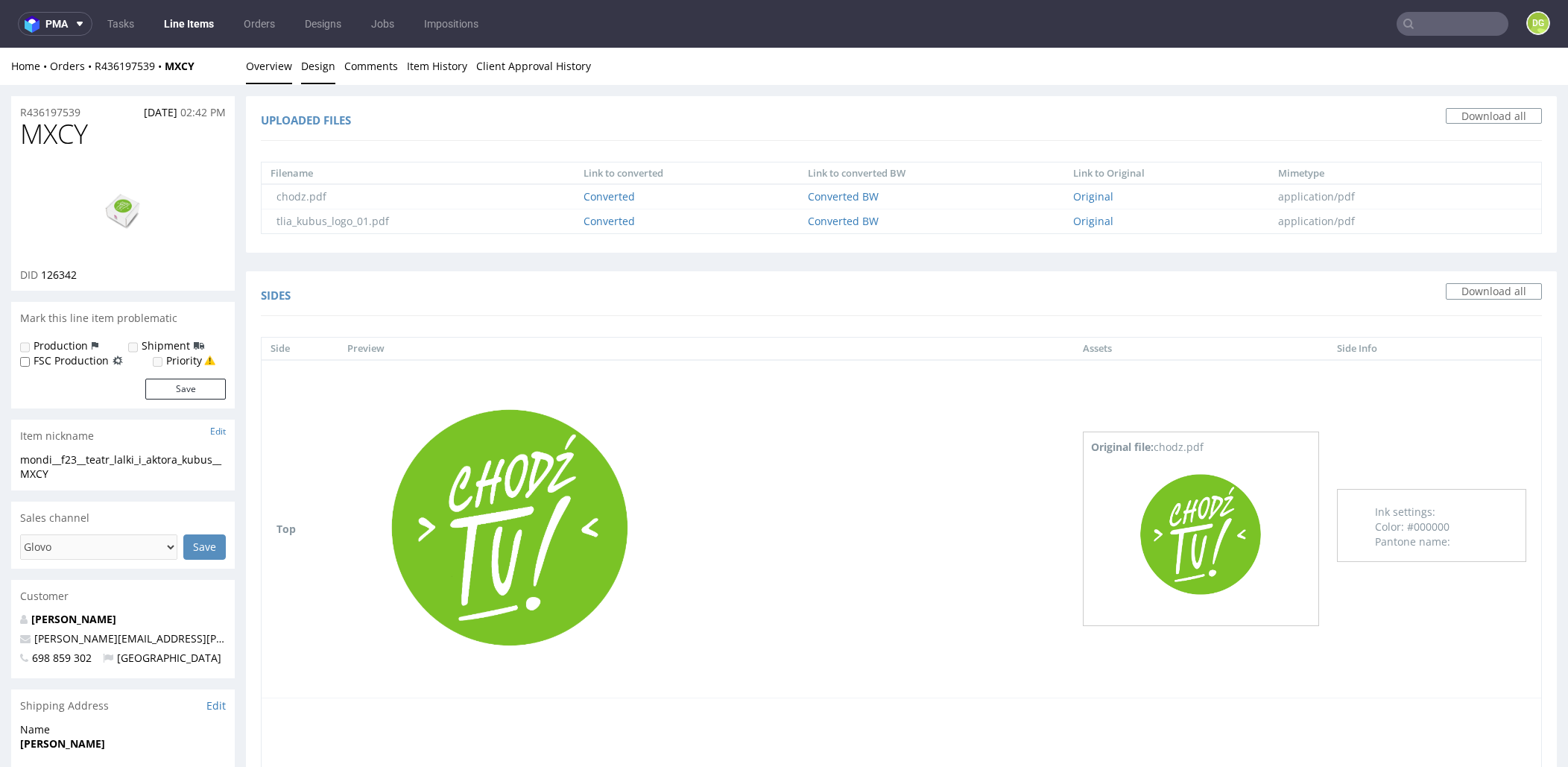
click at [254, 67] on link "Overview" at bounding box center [269, 66] width 46 height 37
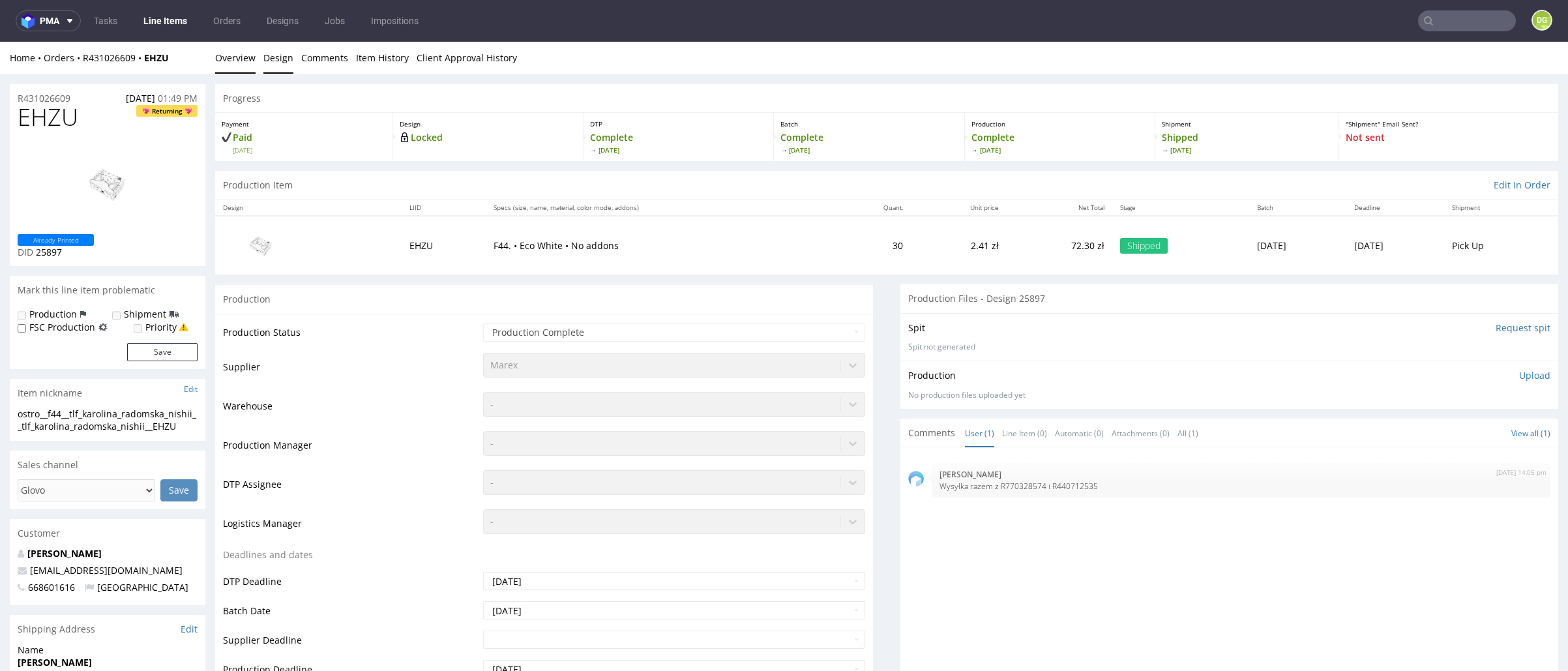
click at [274, 64] on link "Design" at bounding box center [278, 58] width 30 height 32
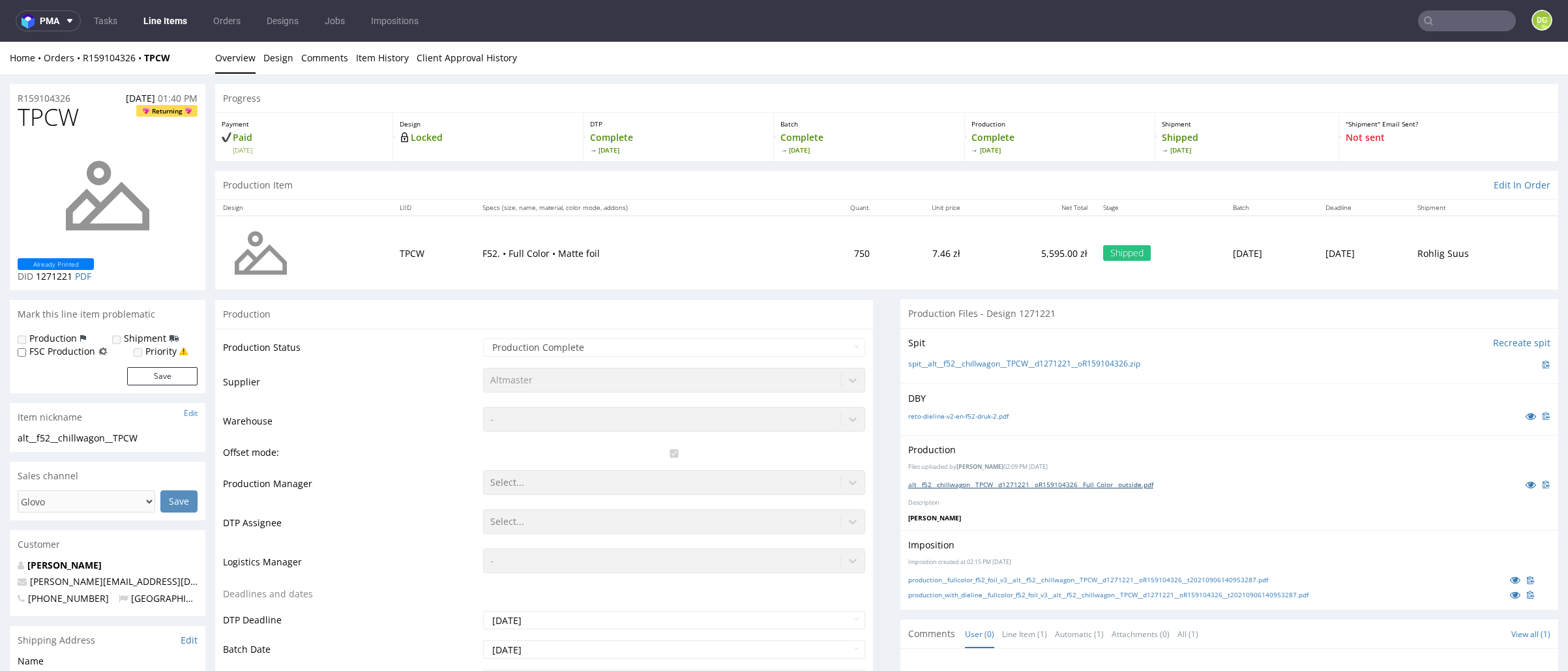
click at [1097, 482] on link "alt__f52__chillwagon__TPCW__d1271221__oR159104326__Full_Color__outside.pdf" at bounding box center [1031, 484] width 245 height 9
